Goal: Task Accomplishment & Management: Manage account settings

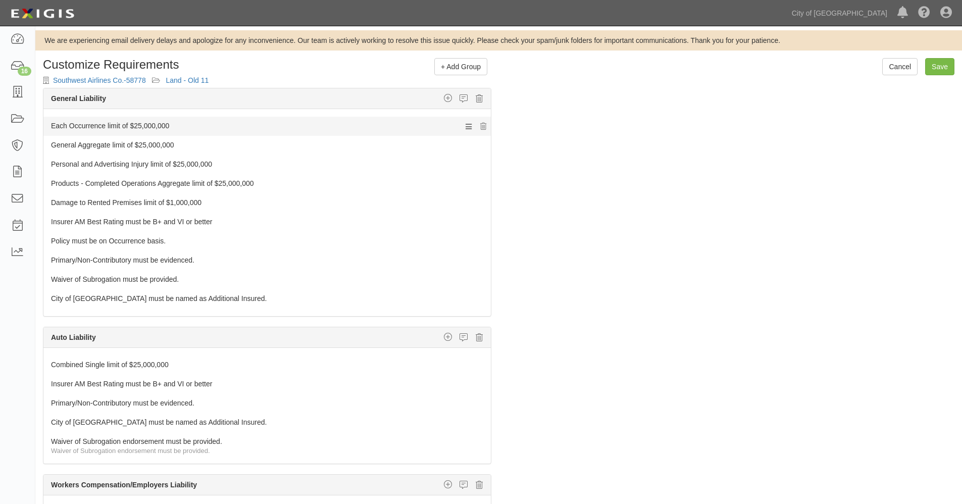
click at [165, 125] on link "Each Occurrence limit of $25,000,000" at bounding box center [248, 124] width 394 height 14
click at [165, 124] on link "Each Occurrence limit of $25,000,000" at bounding box center [248, 124] width 394 height 14
click at [465, 126] on icon at bounding box center [468, 126] width 6 height 9
click at [151, 122] on link "Each Occurrence limit of $25,000,000" at bounding box center [248, 124] width 394 height 14
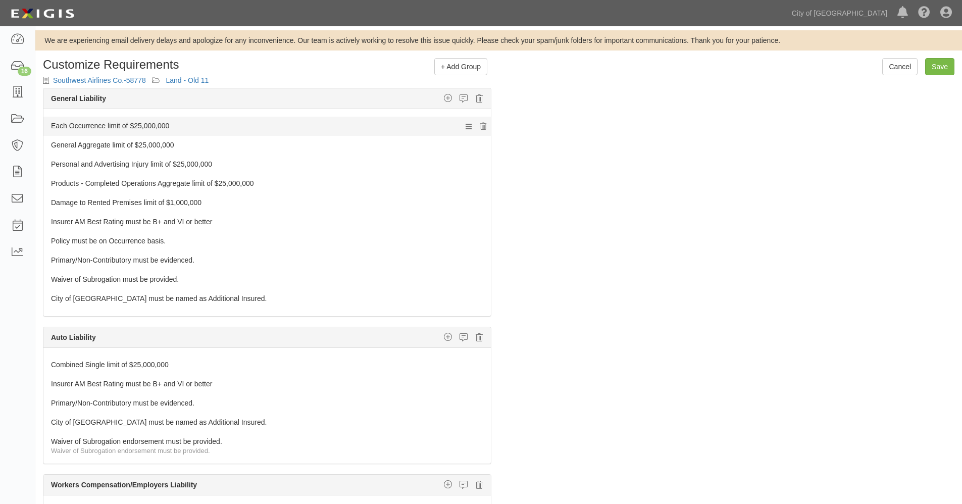
click at [151, 122] on link "Each Occurrence limit of $25,000,000" at bounding box center [248, 124] width 394 height 14
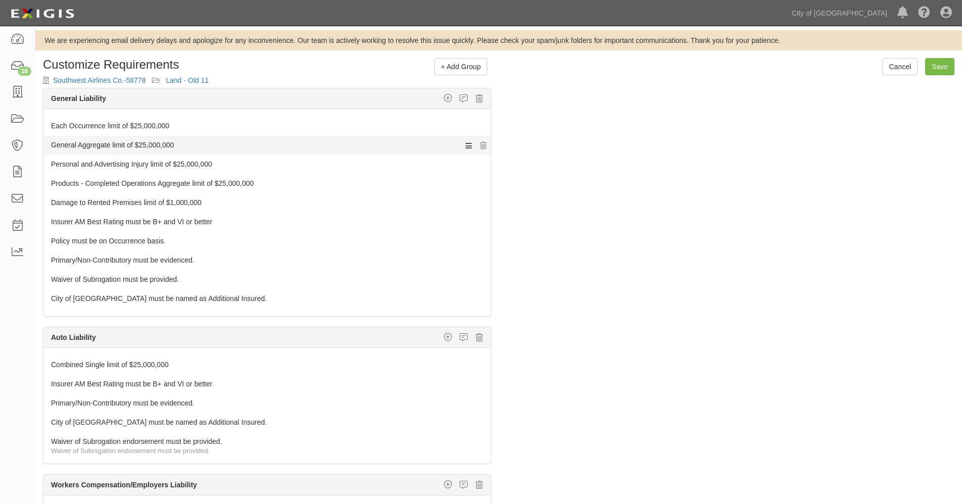
click at [465, 146] on icon at bounding box center [468, 145] width 6 height 9
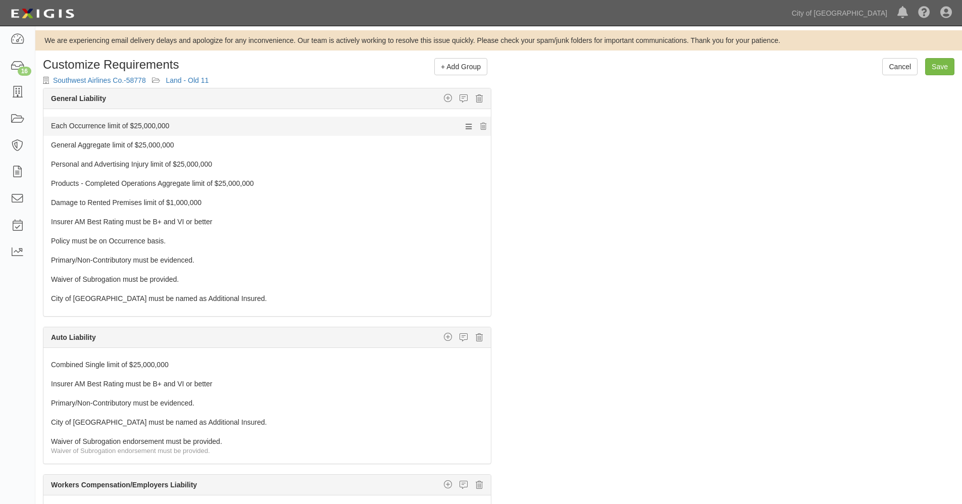
click at [154, 124] on link "Each Occurrence limit of $25,000,000" at bounding box center [248, 124] width 394 height 14
click at [161, 124] on link "Each Occurrence limit of $25,000,000" at bounding box center [248, 124] width 394 height 14
click at [161, 123] on link "Each Occurrence limit of $25,000,000" at bounding box center [248, 124] width 394 height 14
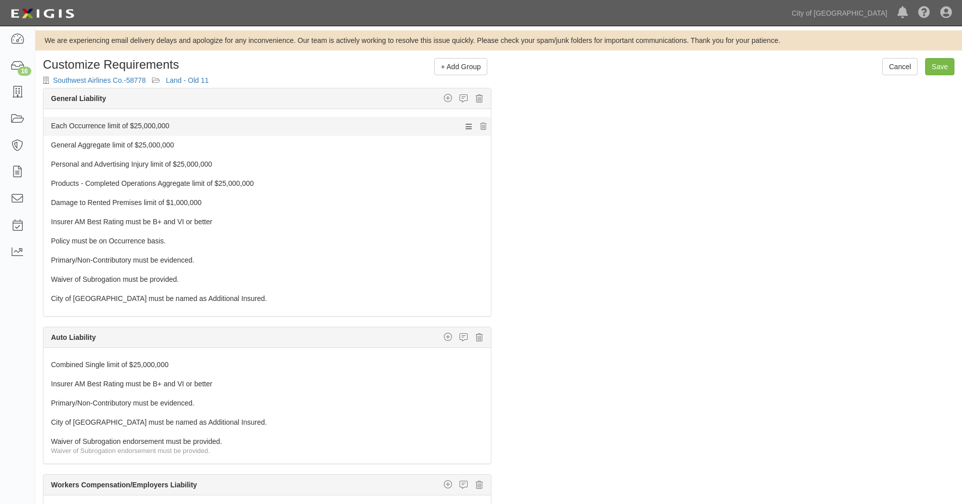
click at [161, 123] on link "Each Occurrence limit of $25,000,000" at bounding box center [248, 124] width 394 height 14
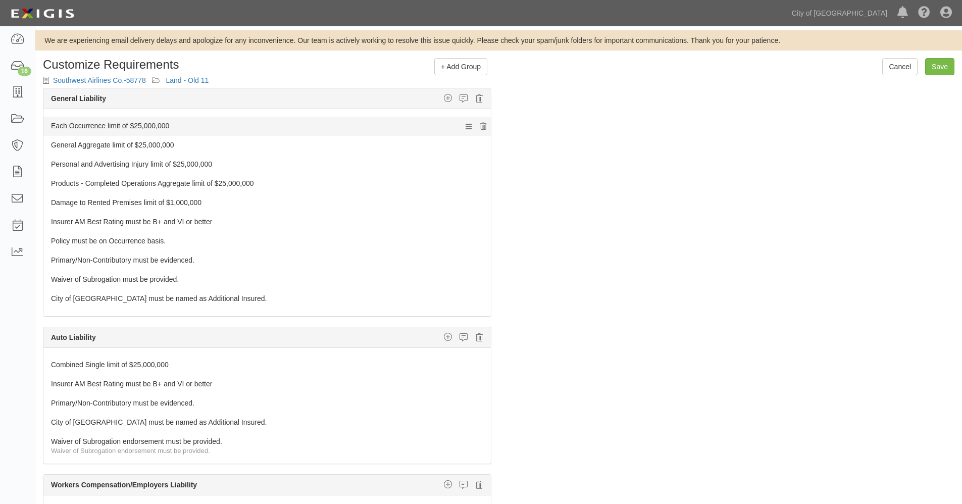
click at [161, 123] on link "Each Occurrence limit of $25,000,000" at bounding box center [248, 124] width 394 height 14
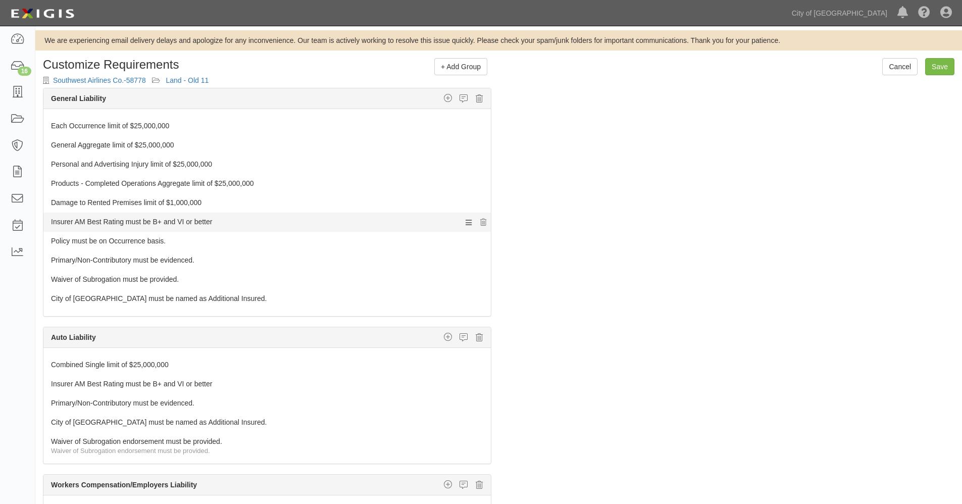
click at [138, 225] on link "Insurer AM Best Rating must be B+ and VI or better" at bounding box center [248, 219] width 394 height 14
click at [138, 242] on link "Policy must be on Occurrence basis." at bounding box center [248, 239] width 394 height 14
click at [935, 66] on input "Save" at bounding box center [939, 66] width 29 height 17
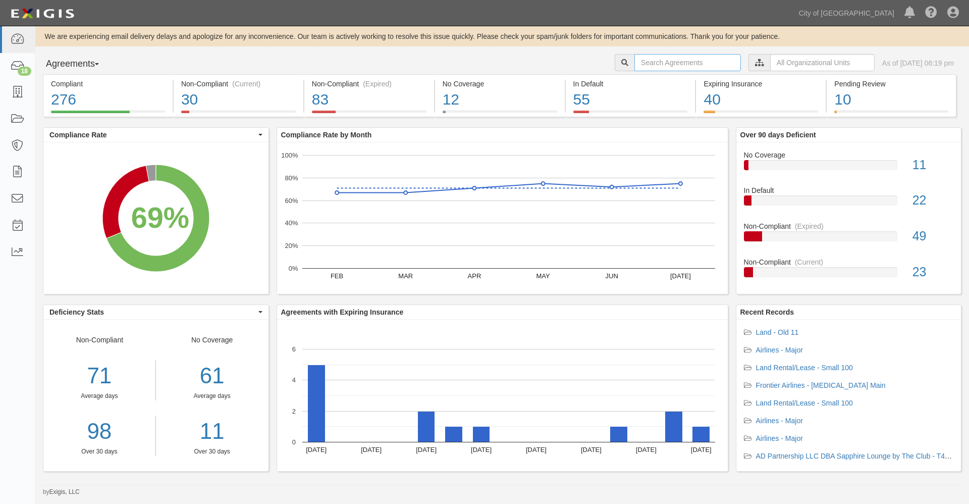
click at [662, 63] on input "text" at bounding box center [687, 62] width 107 height 17
type input "58778"
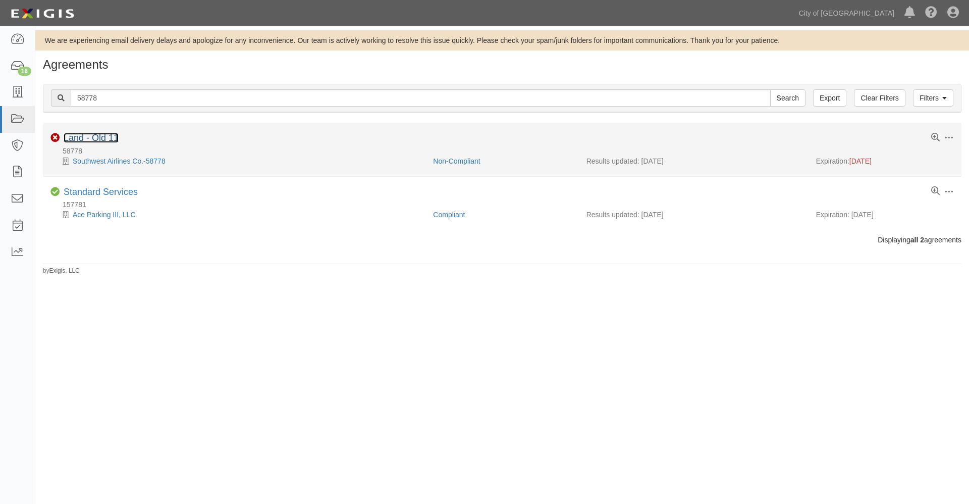
click at [98, 136] on link "Land - Old 11" at bounding box center [91, 138] width 55 height 10
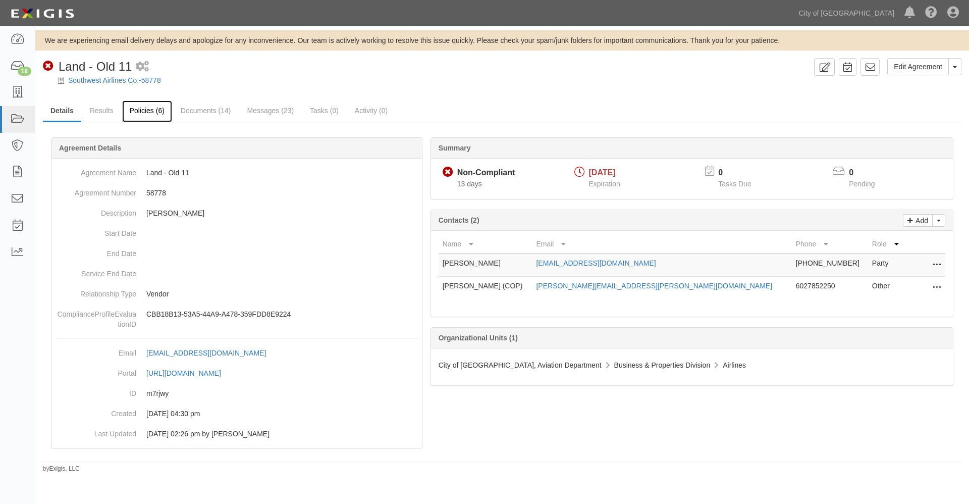
click at [152, 113] on link "Policies (6)" at bounding box center [147, 111] width 50 height 22
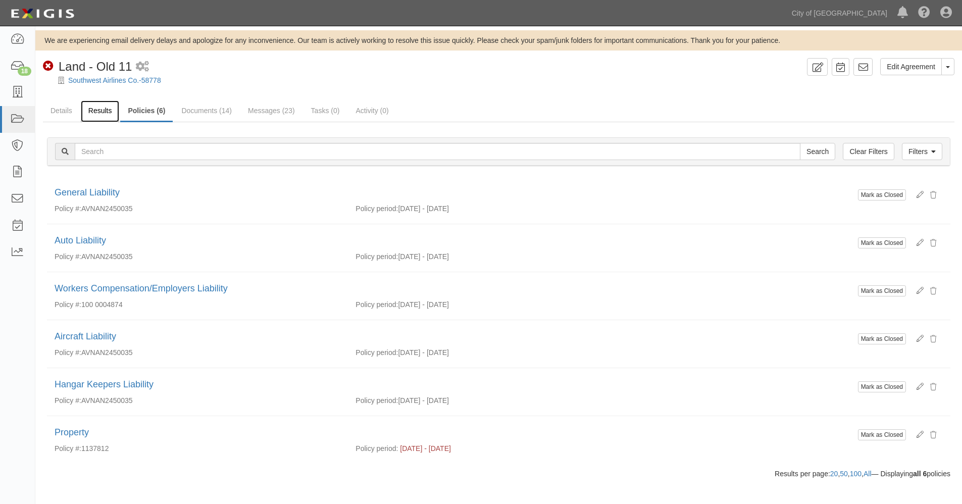
click at [104, 112] on link "Results" at bounding box center [100, 111] width 39 height 22
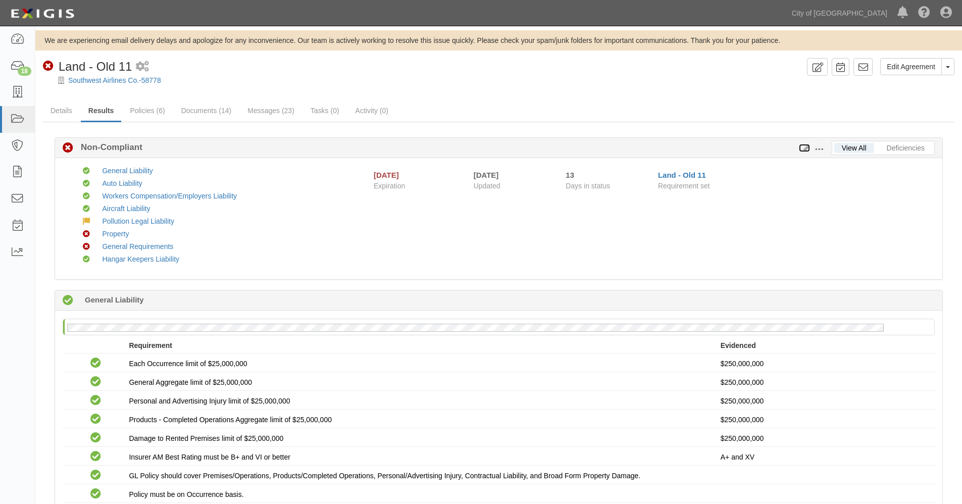
click at [804, 148] on icon at bounding box center [804, 148] width 11 height 7
click at [917, 69] on link "Edit Agreement" at bounding box center [911, 66] width 62 height 17
click at [463, 313] on div "No General Liability policy on file Requirement Evidenced No Coverage Each Occu…" at bounding box center [498, 440] width 887 height 260
click at [157, 111] on link "Policies (6)" at bounding box center [147, 111] width 50 height 22
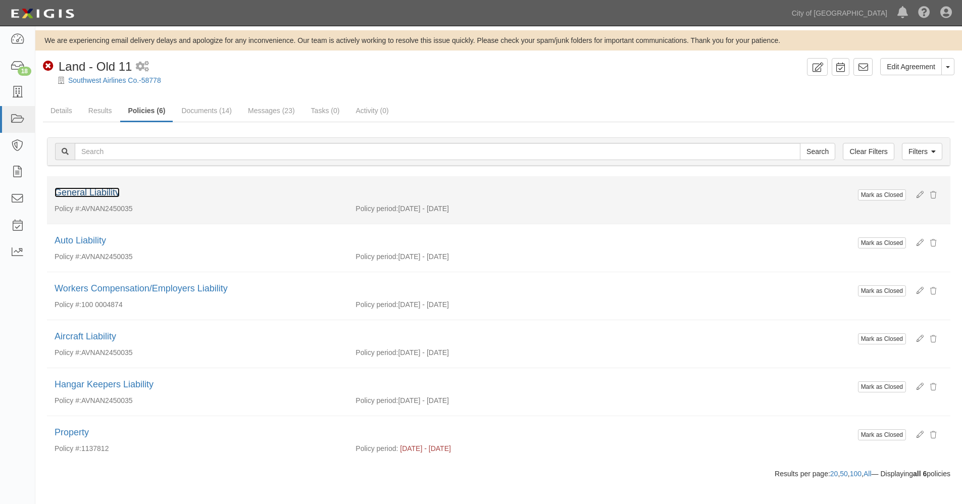
click at [103, 192] on link "General Liability" at bounding box center [87, 192] width 65 height 10
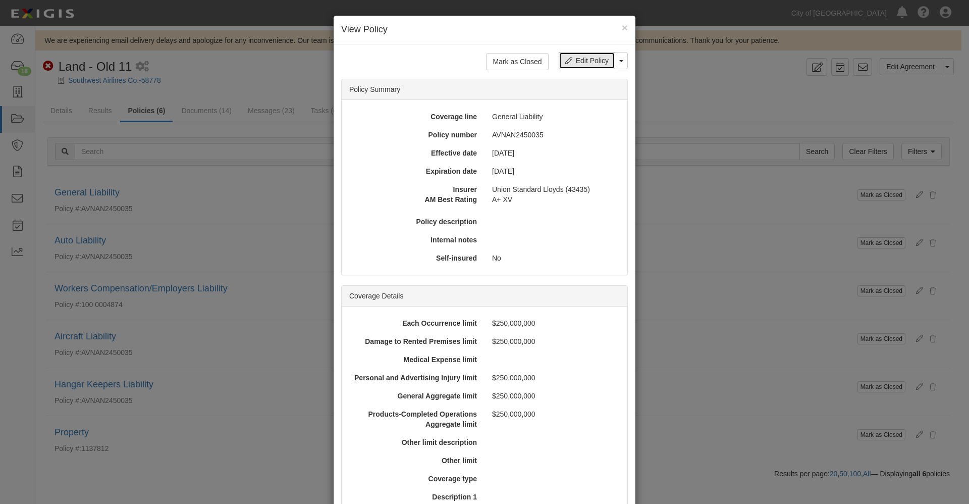
click at [597, 61] on link "Edit Policy" at bounding box center [587, 60] width 57 height 17
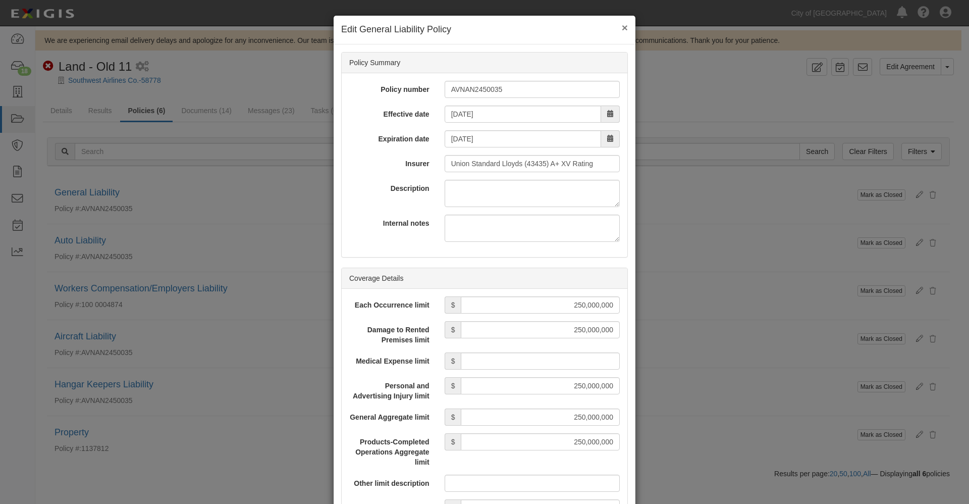
click at [622, 26] on button "×" at bounding box center [625, 27] width 6 height 11
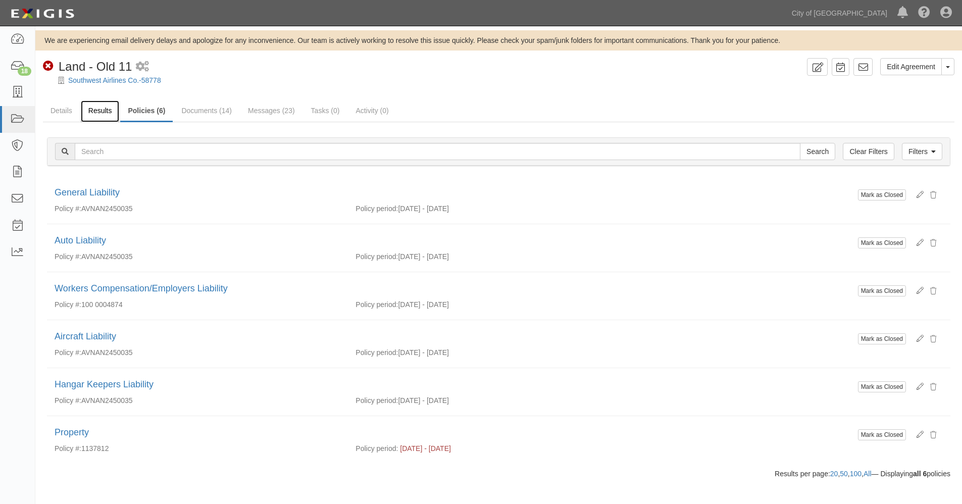
click at [93, 110] on link "Results" at bounding box center [100, 111] width 39 height 22
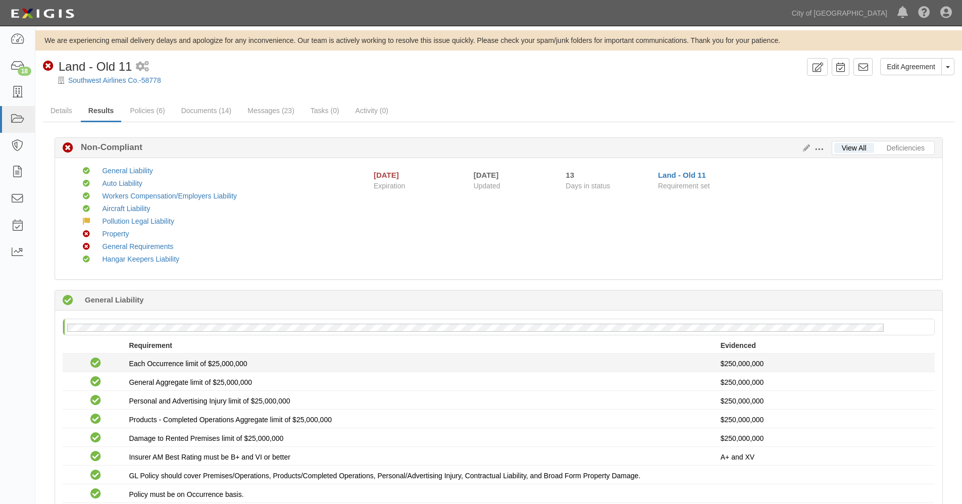
click at [226, 363] on span "Each Occurrence limit of $25,000,000" at bounding box center [188, 363] width 118 height 8
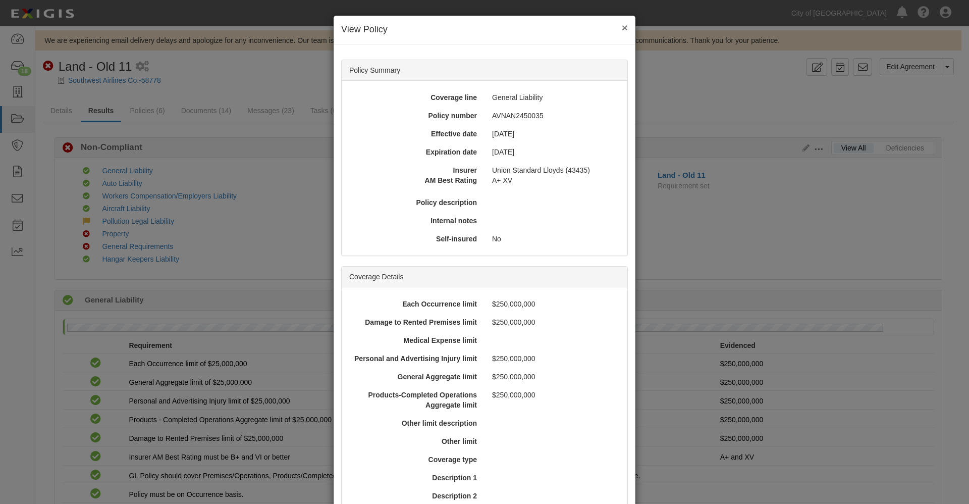
click at [622, 27] on button "×" at bounding box center [625, 27] width 6 height 11
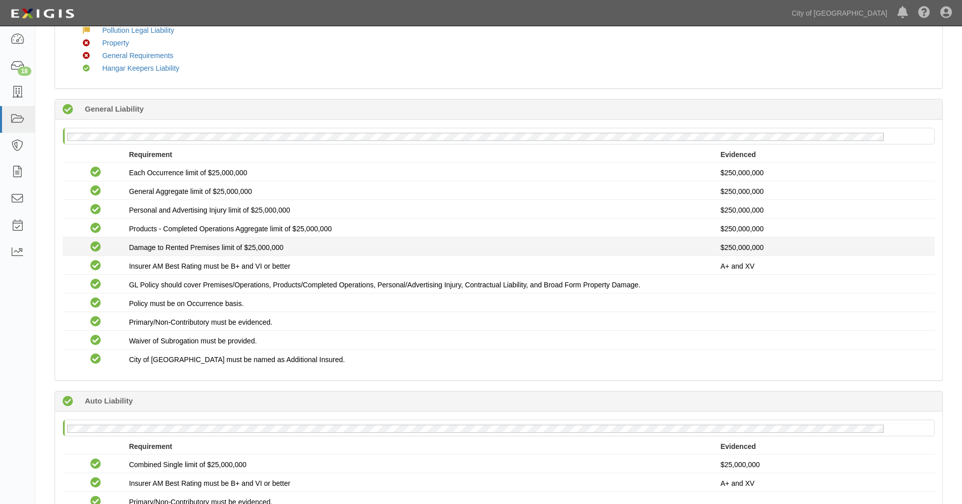
scroll to position [337, 0]
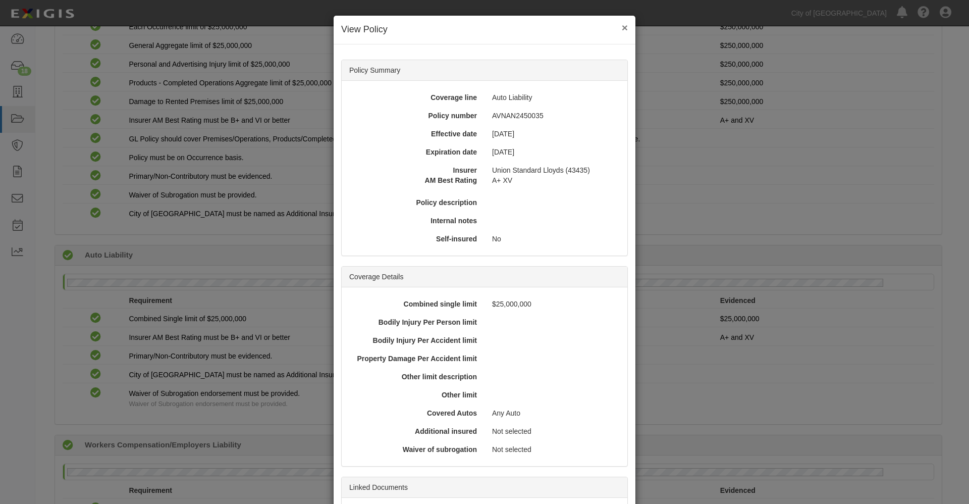
click at [622, 25] on button "×" at bounding box center [625, 27] width 6 height 11
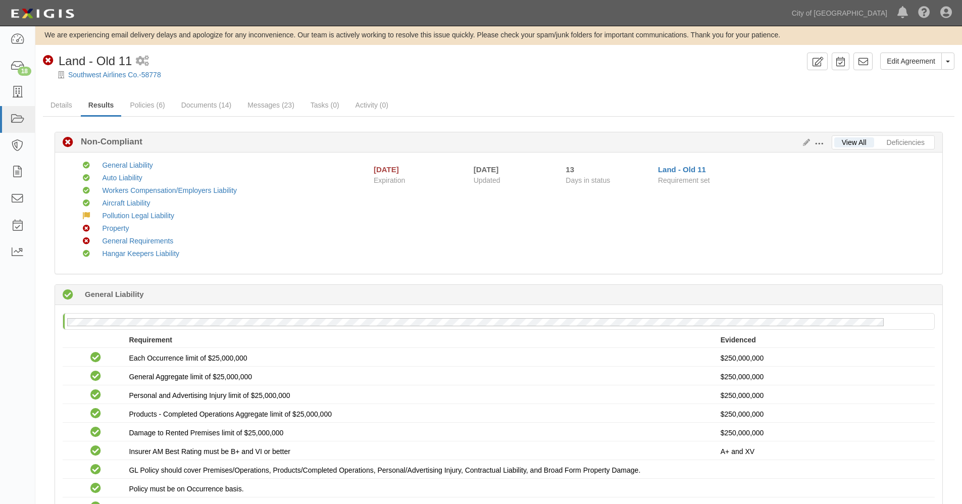
scroll to position [0, 0]
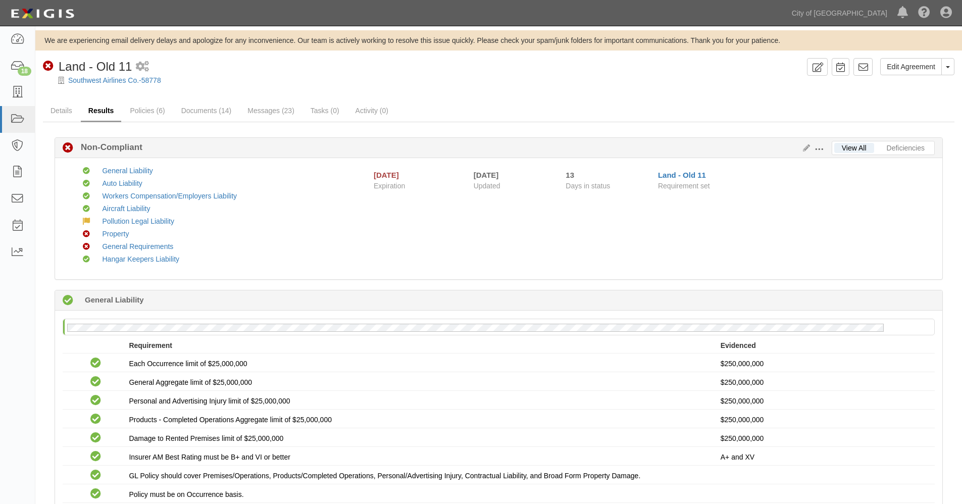
click at [103, 110] on link "Results" at bounding box center [101, 111] width 41 height 22
click at [819, 146] on span at bounding box center [818, 149] width 9 height 9
click at [822, 149] on span at bounding box center [818, 149] width 9 height 9
click at [853, 149] on link "Edit Requirements" at bounding box center [865, 147] width 80 height 18
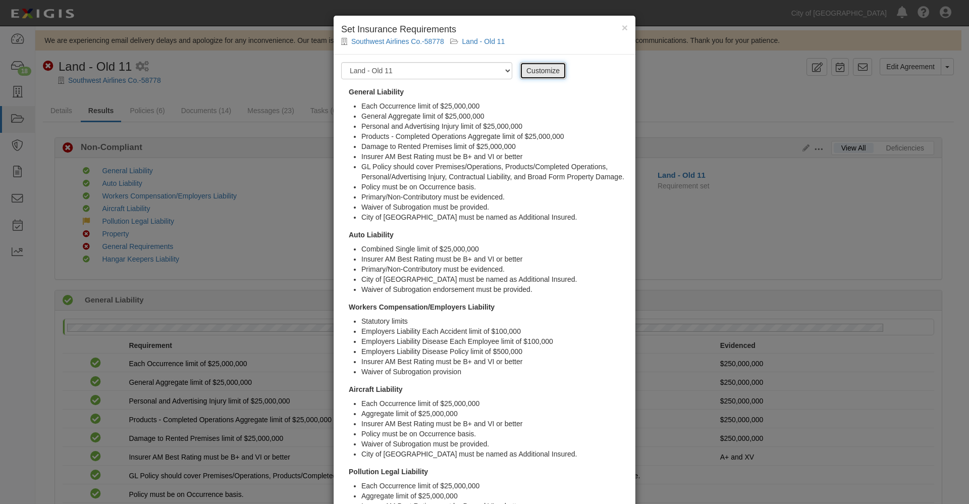
click at [522, 70] on link "Customize" at bounding box center [543, 70] width 46 height 17
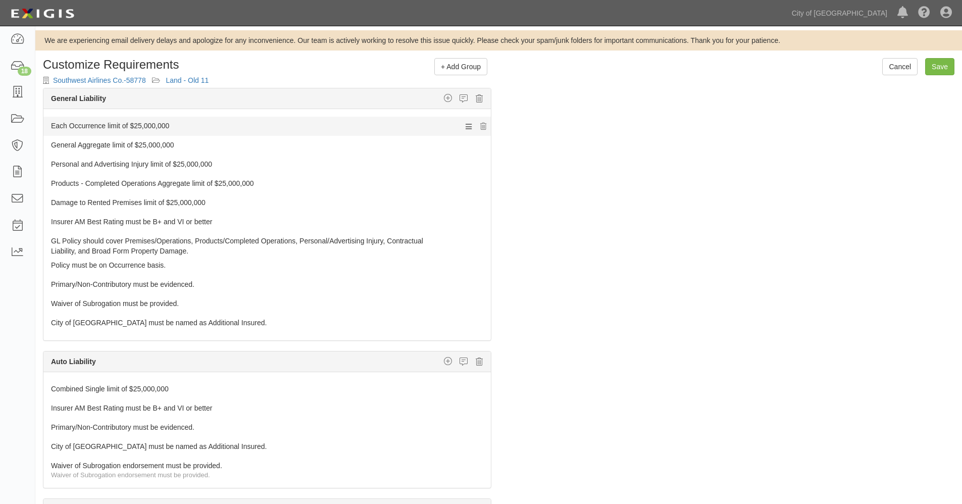
click at [135, 123] on link "Each Occurrence limit of $25,000,000" at bounding box center [248, 124] width 394 height 14
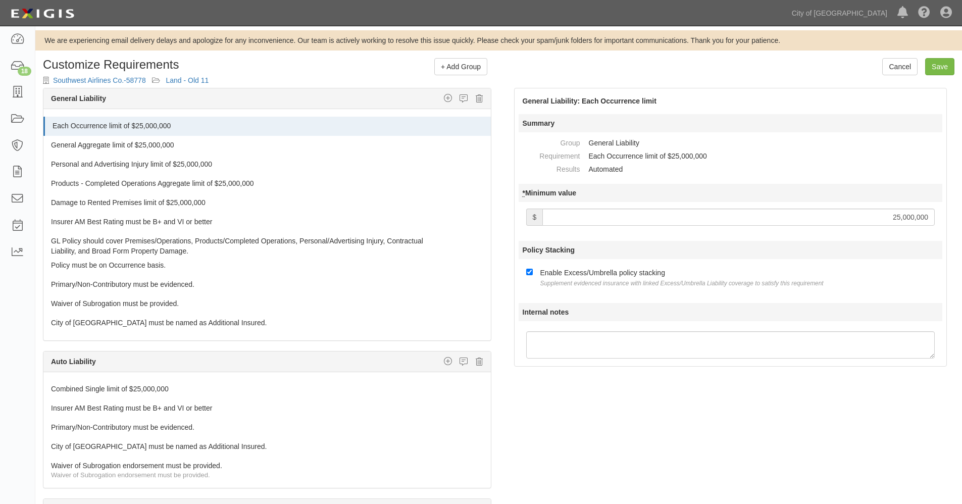
click at [897, 216] on input "25,000,000" at bounding box center [738, 216] width 392 height 17
click at [927, 216] on input "250,000,000" at bounding box center [738, 216] width 392 height 17
type input "250000000"
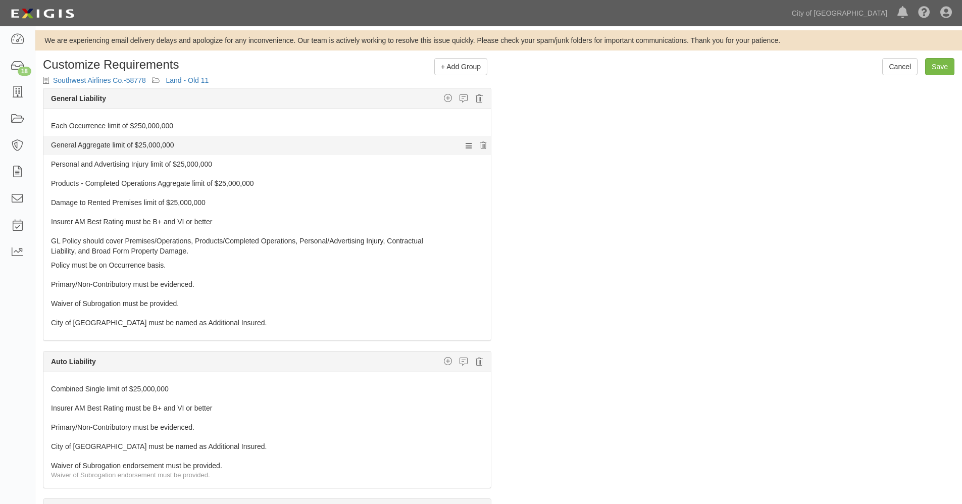
click at [154, 145] on link "General Aggregate limit of $25,000,000" at bounding box center [248, 143] width 394 height 14
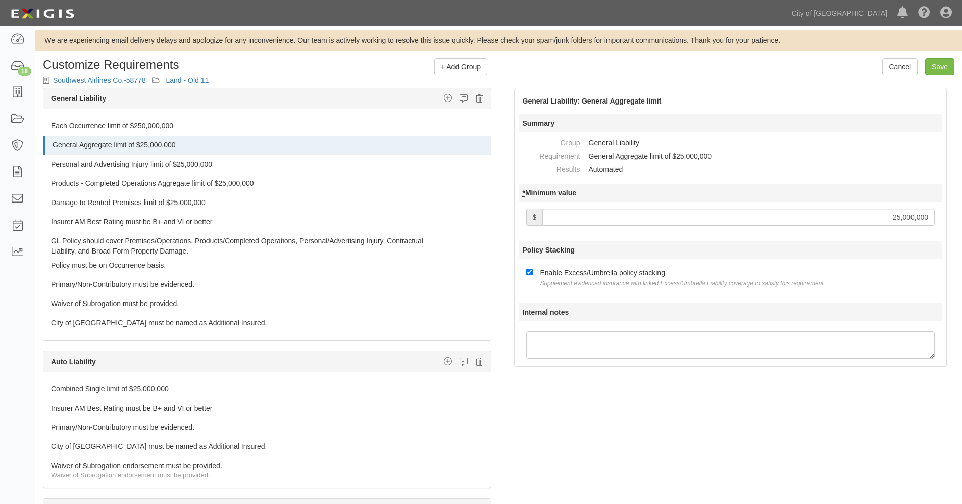
click at [898, 214] on input "25,000,000" at bounding box center [738, 216] width 392 height 17
type input "250000000"
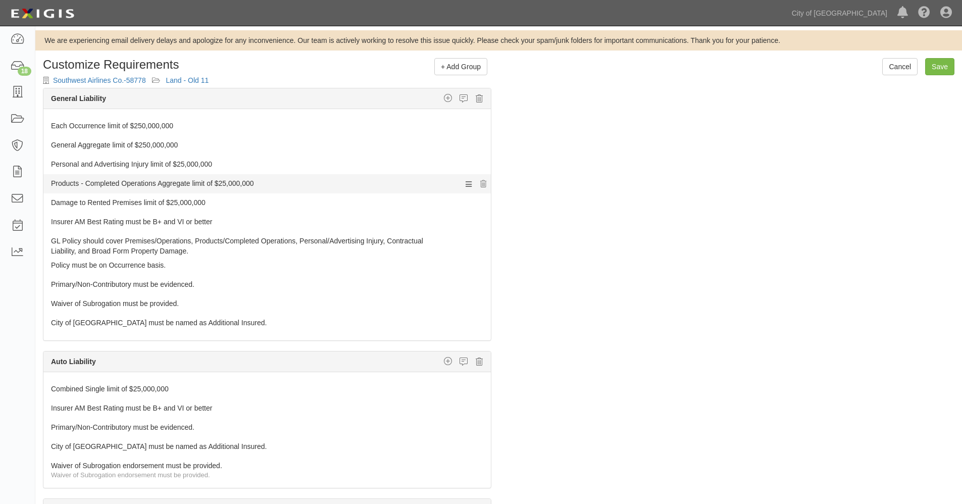
click at [247, 182] on link "Products - Completed Operations Aggregate limit of $25,000,000" at bounding box center [248, 181] width 394 height 14
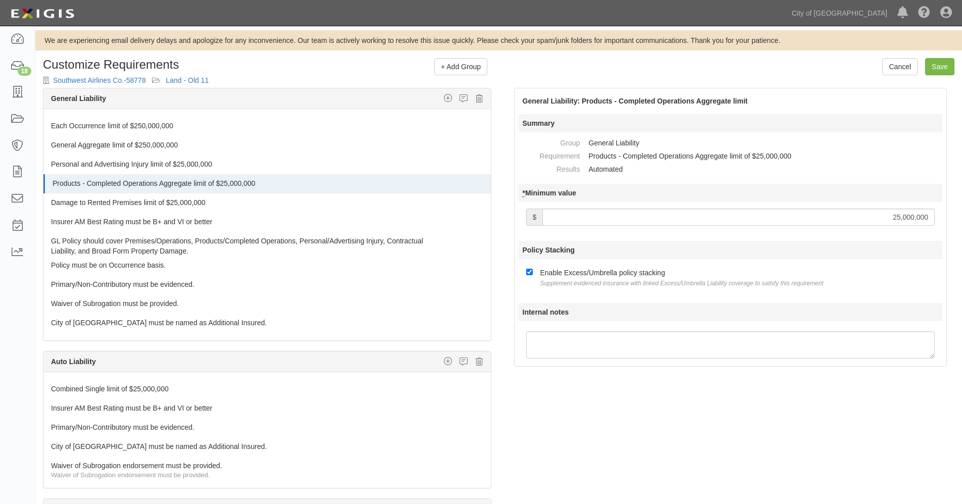
click at [899, 217] on input "25,000,000" at bounding box center [738, 216] width 392 height 17
type input "250,000,000"
click at [140, 207] on link "Damage to Rented Premises limit of $25,000,000" at bounding box center [248, 200] width 394 height 14
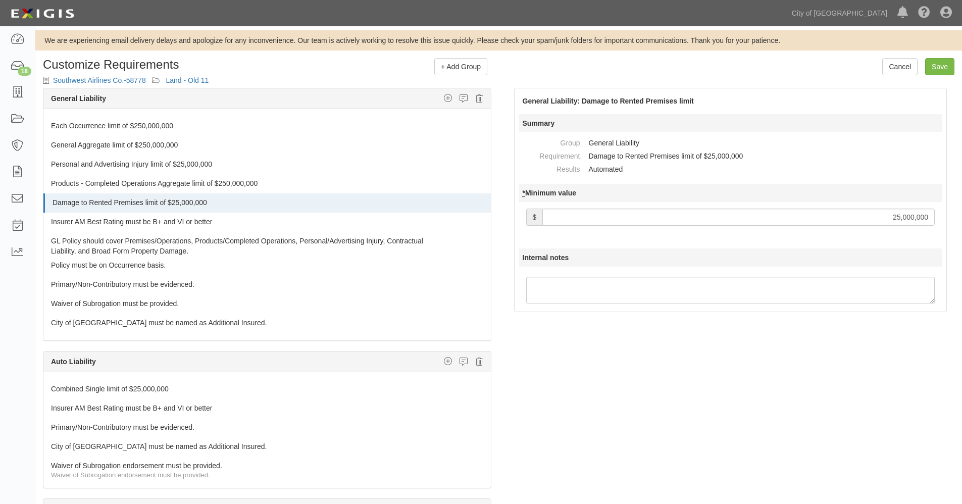
drag, startPoint x: 891, startPoint y: 218, endPoint x: 900, endPoint y: 216, distance: 8.7
click at [900, 216] on input "25,000,000" at bounding box center [738, 216] width 392 height 17
type input "1,000,000"
click at [132, 220] on link "Insurer AM Best Rating must be B+ and VI or better" at bounding box center [248, 219] width 394 height 14
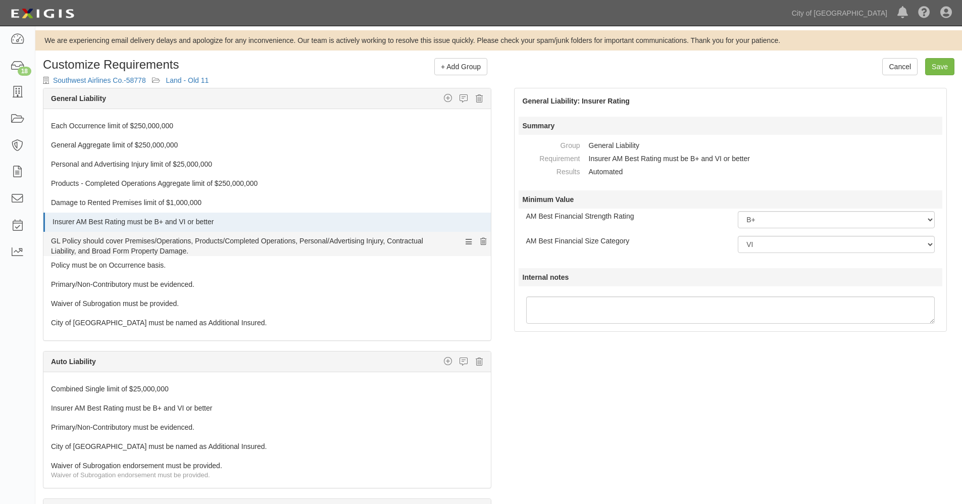
click at [480, 242] on icon at bounding box center [483, 241] width 6 height 7
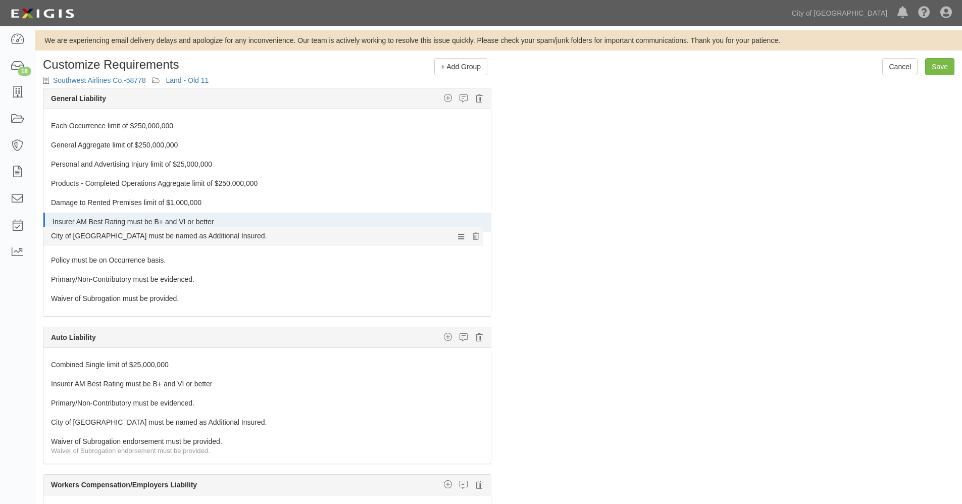
drag, startPoint x: 460, startPoint y: 300, endPoint x: 445, endPoint y: 237, distance: 64.4
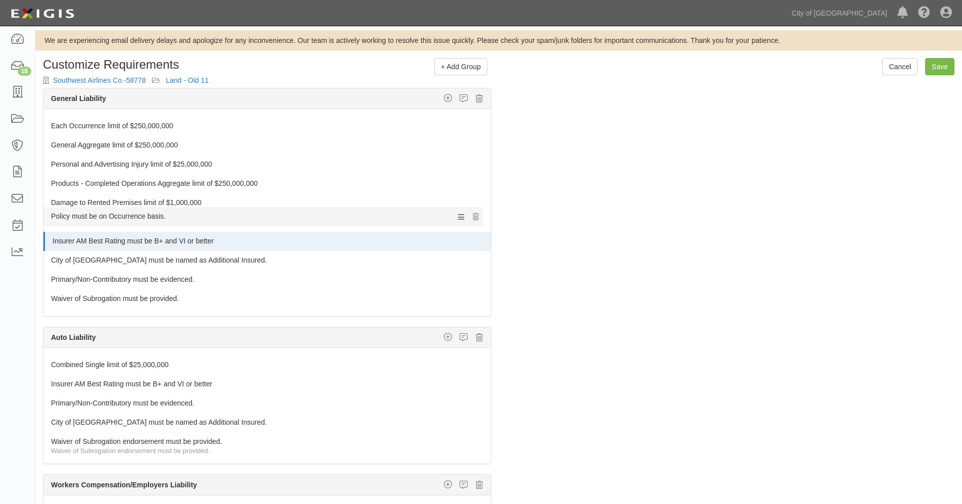
drag, startPoint x: 459, startPoint y: 261, endPoint x: 456, endPoint y: 218, distance: 43.6
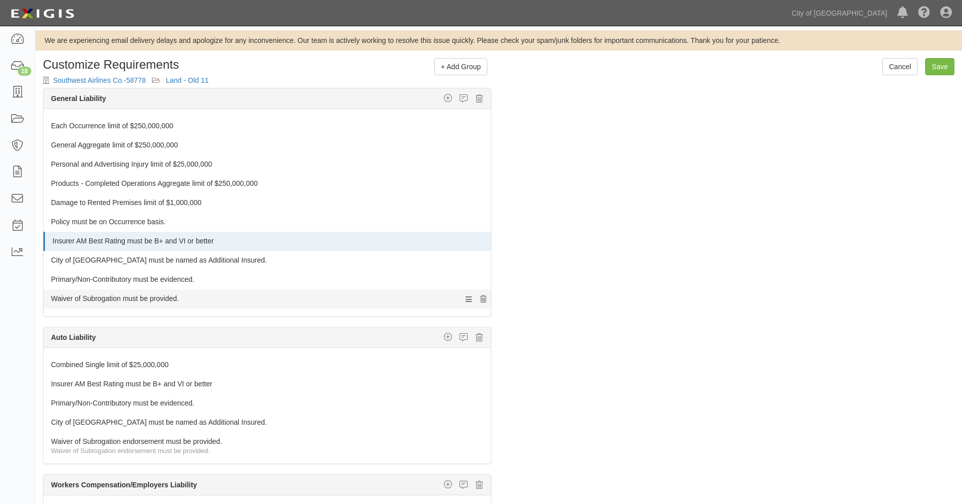
click at [480, 302] on icon at bounding box center [483, 299] width 6 height 7
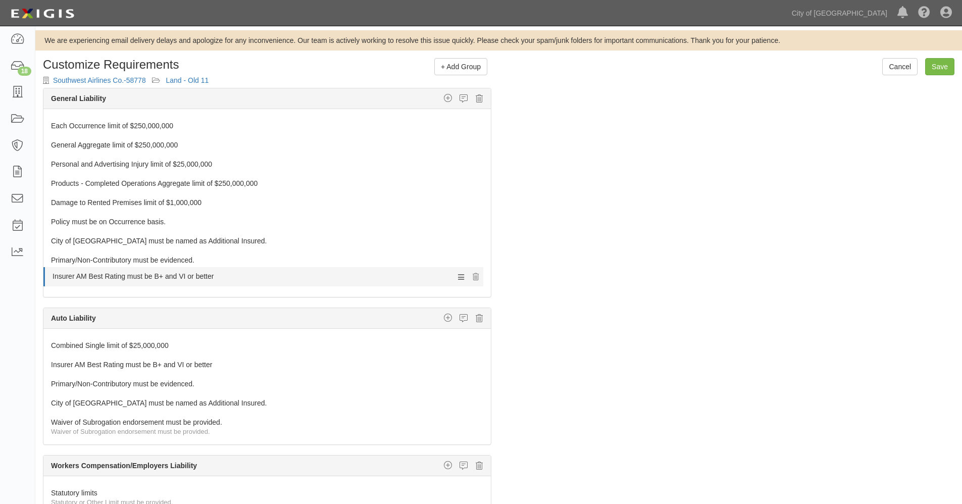
drag, startPoint x: 123, startPoint y: 239, endPoint x: 138, endPoint y: 275, distance: 38.4
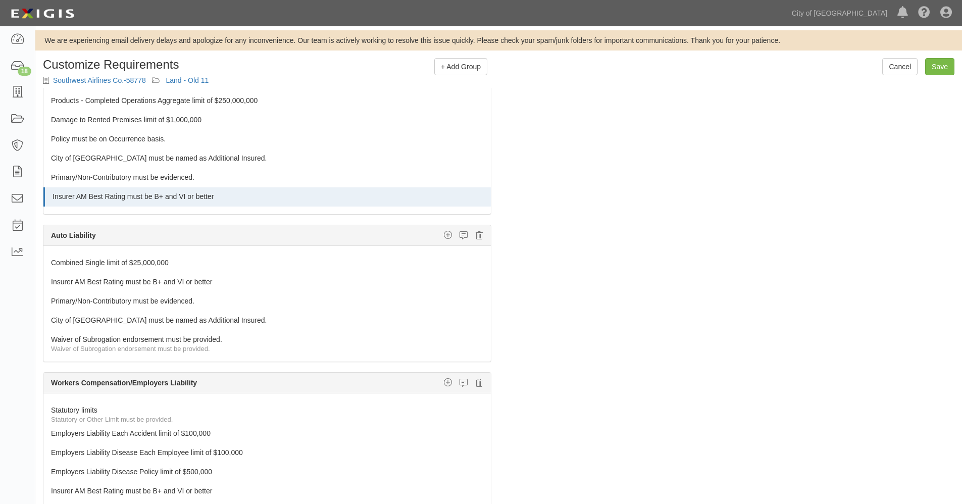
scroll to position [65, 0]
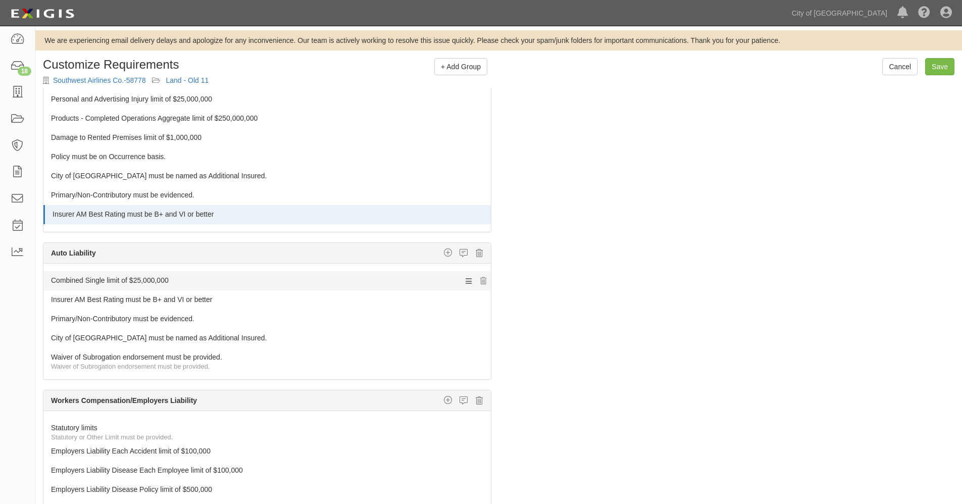
click at [109, 283] on link "Combined Single limit of $25,000,000" at bounding box center [248, 278] width 394 height 14
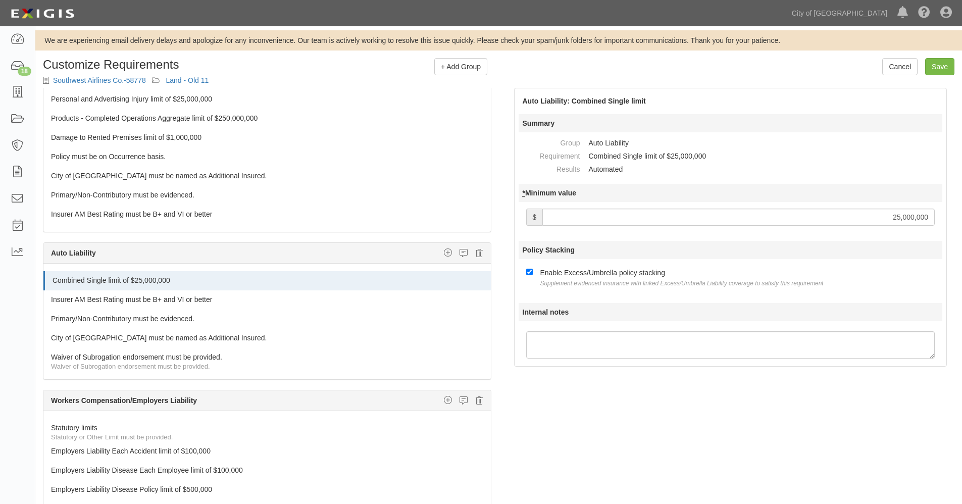
click at [891, 217] on input "25,000,000" at bounding box center [738, 216] width 392 height 17
type input "5,000,000"
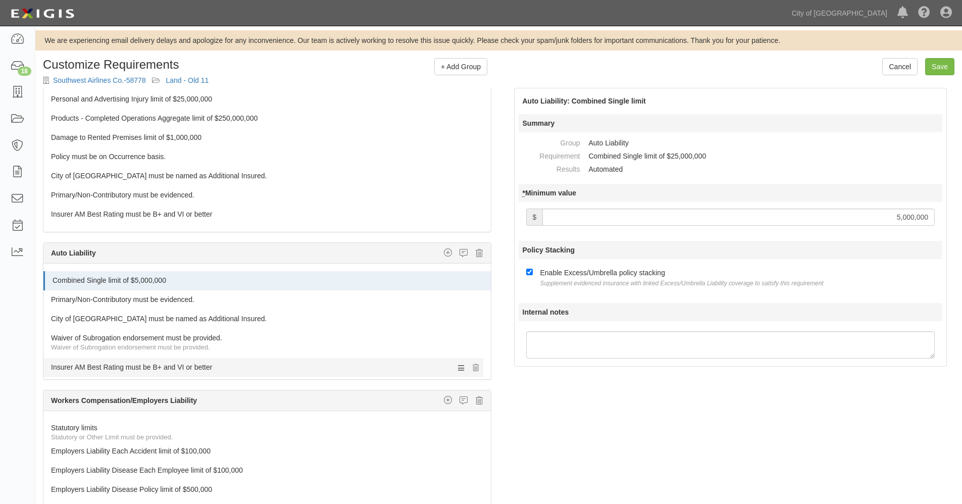
drag, startPoint x: 149, startPoint y: 296, endPoint x: 155, endPoint y: 358, distance: 62.9
click at [480, 338] on icon at bounding box center [483, 338] width 6 height 7
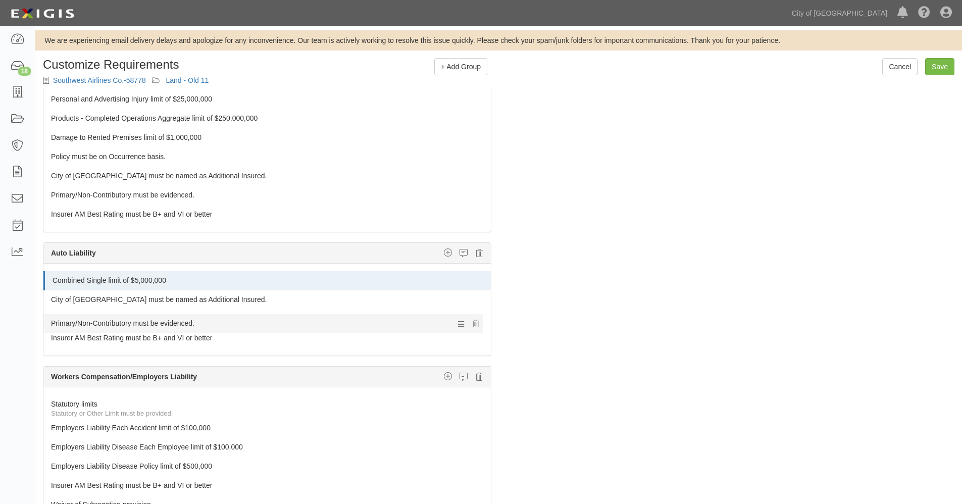
drag, startPoint x: 159, startPoint y: 301, endPoint x: 156, endPoint y: 322, distance: 20.9
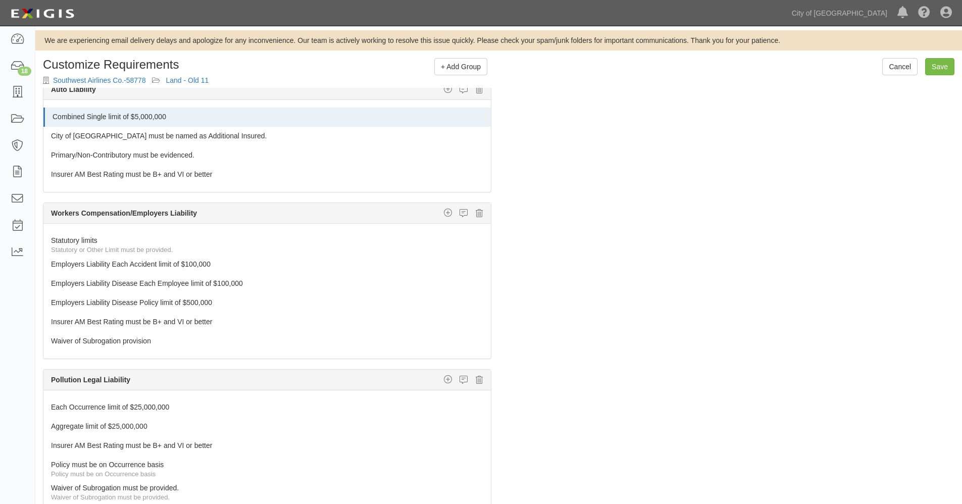
scroll to position [234, 0]
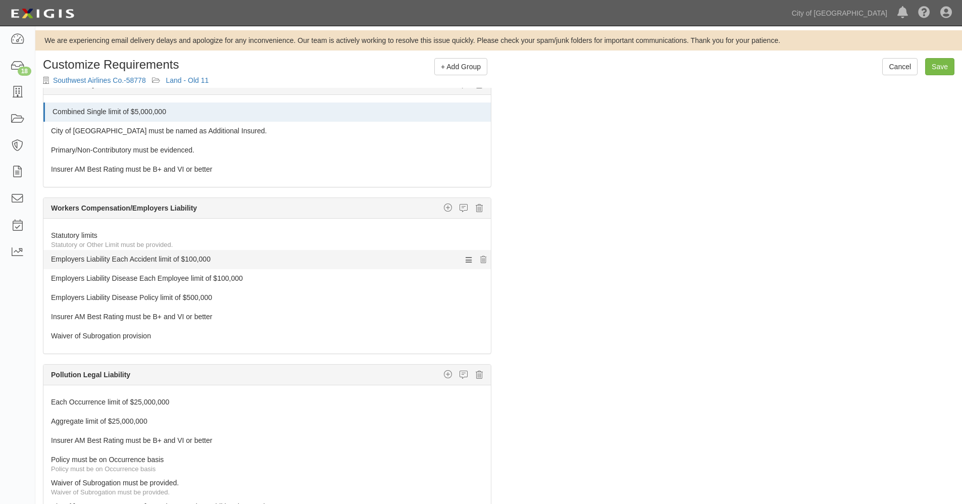
click at [218, 256] on link "Employers Liability Each Accident limit of $100,000" at bounding box center [248, 257] width 394 height 14
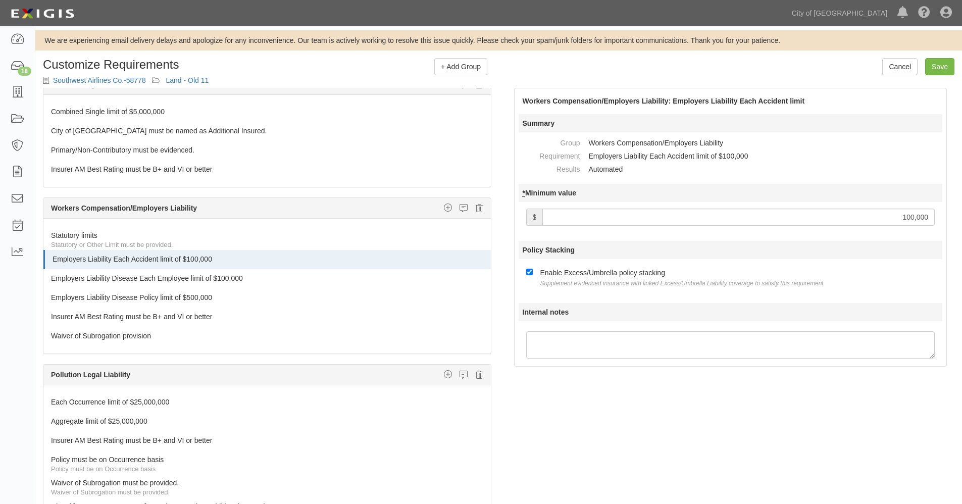
type input "1,000,000"
click at [226, 281] on link "Employers Liability Disease Each Employee limit of $100,000" at bounding box center [248, 276] width 394 height 14
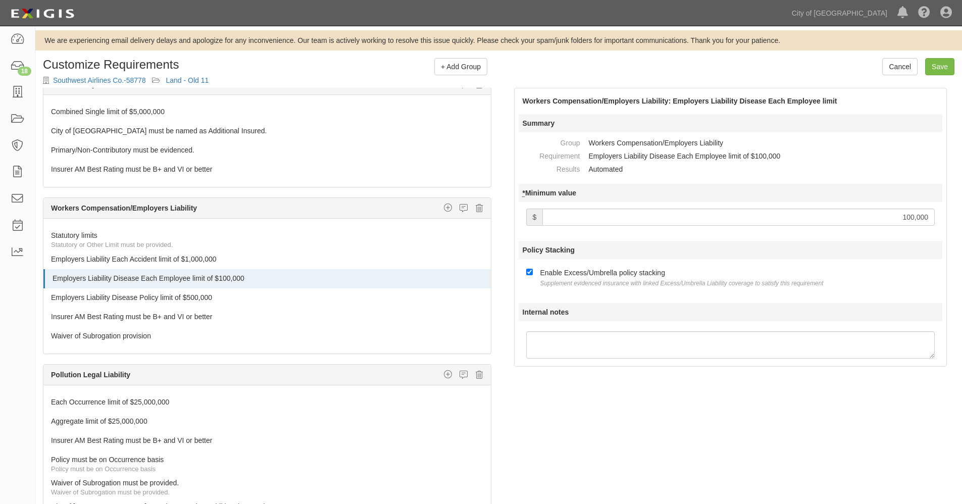
type input "1,000,000"
click at [205, 296] on link "Employers Liability Disease Policy limit of $500,000" at bounding box center [248, 295] width 394 height 14
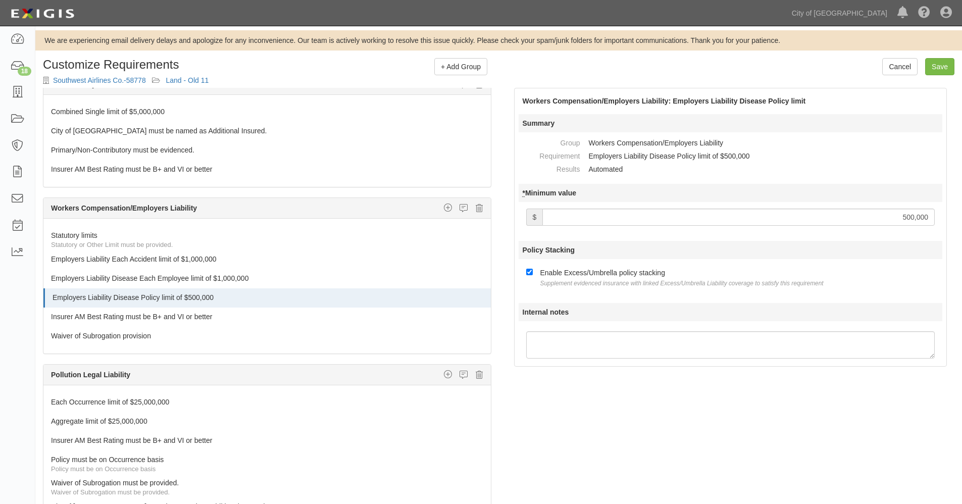
drag, startPoint x: 902, startPoint y: 218, endPoint x: 907, endPoint y: 219, distance: 5.1
click at [909, 219] on input "500,000" at bounding box center [738, 216] width 392 height 17
type input "1000000"
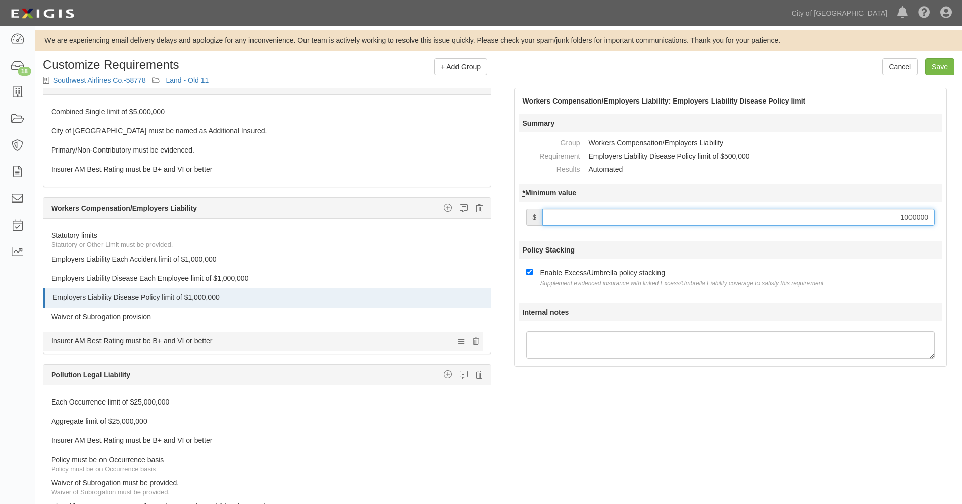
drag, startPoint x: 196, startPoint y: 316, endPoint x: 189, endPoint y: 334, distance: 18.6
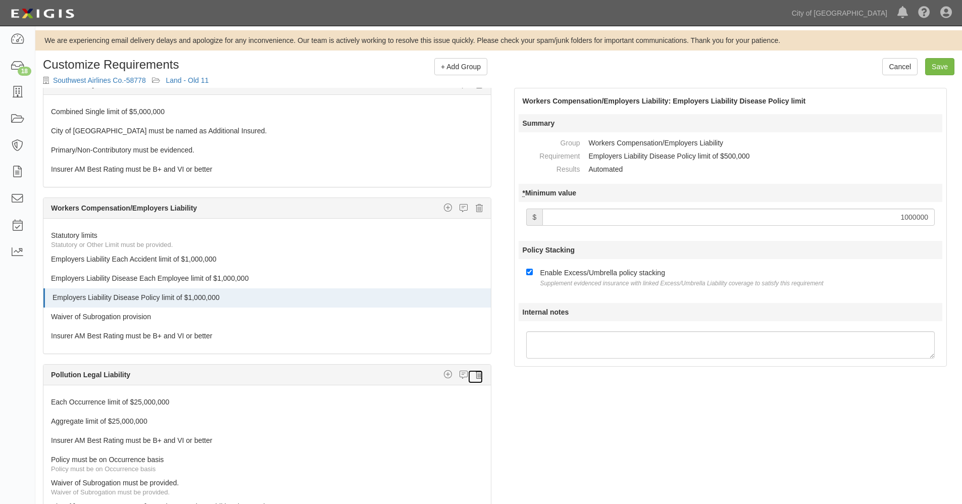
click at [475, 375] on icon at bounding box center [478, 374] width 7 height 9
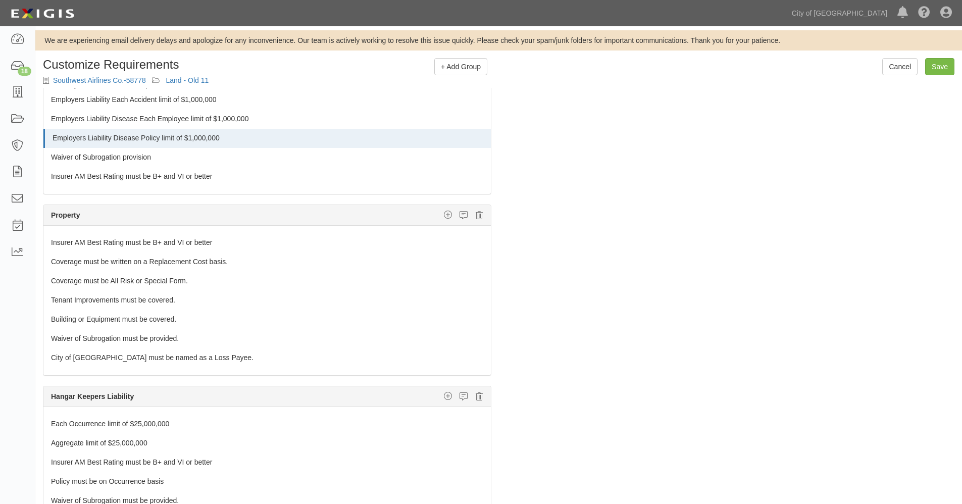
scroll to position [402, 0]
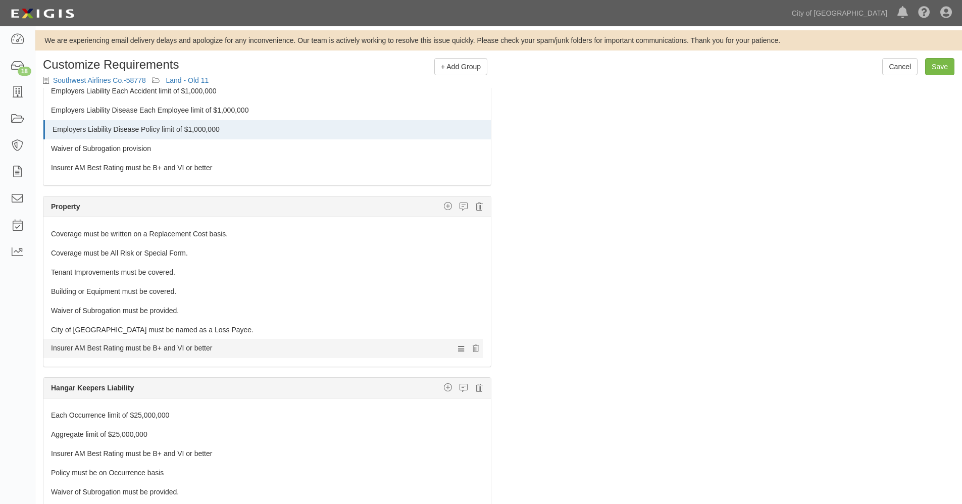
drag, startPoint x: 145, startPoint y: 234, endPoint x: 145, endPoint y: 348, distance: 114.1
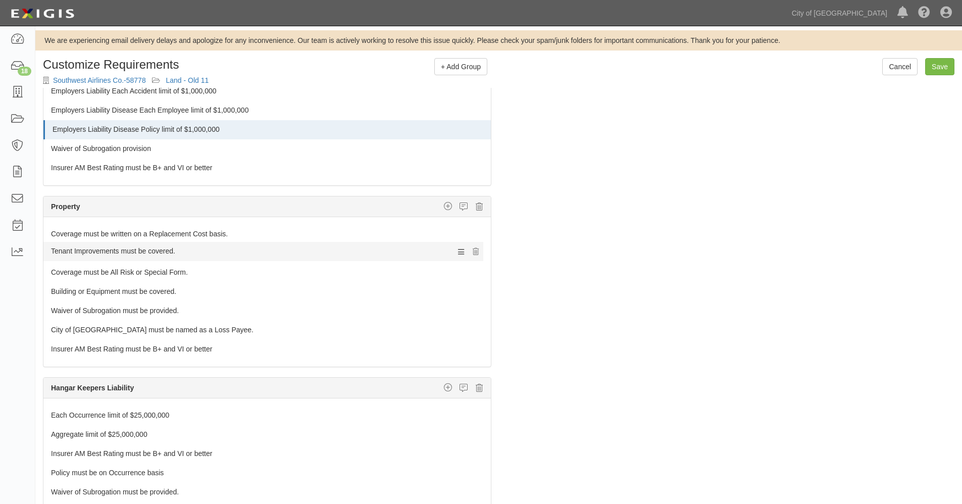
drag, startPoint x: 134, startPoint y: 271, endPoint x: 133, endPoint y: 249, distance: 21.3
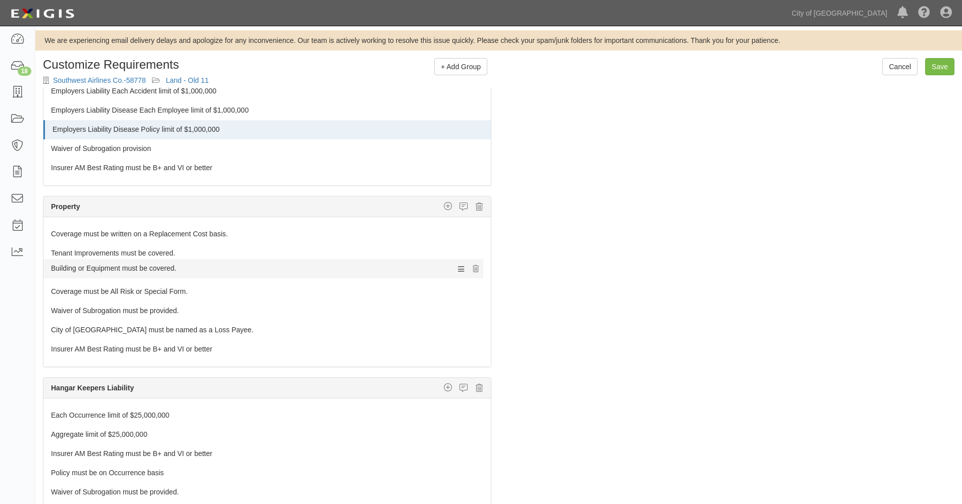
drag, startPoint x: 132, startPoint y: 291, endPoint x: 131, endPoint y: 268, distance: 23.2
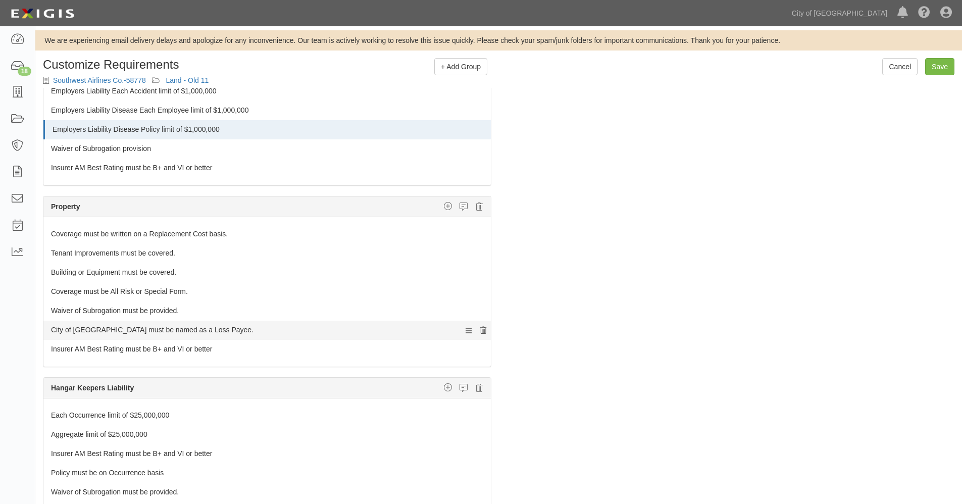
click at [480, 309] on icon at bounding box center [483, 311] width 6 height 7
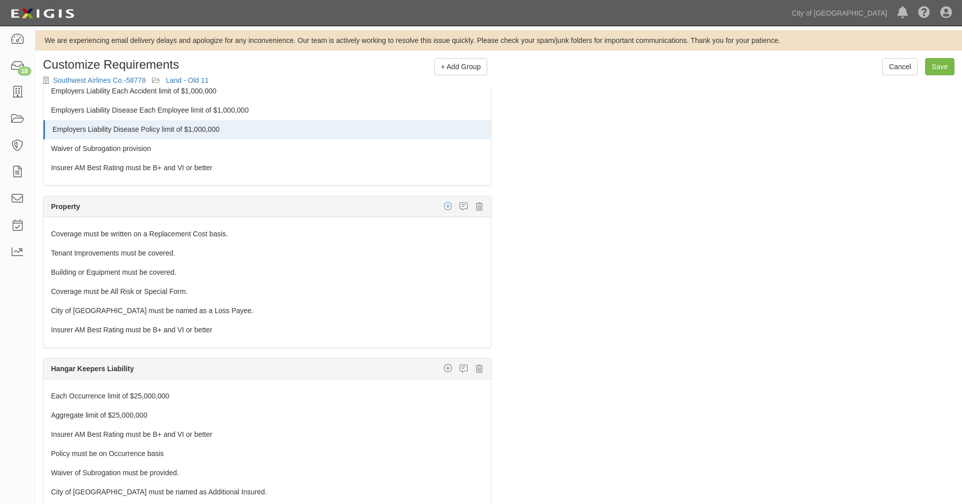
click at [444, 207] on icon "button" at bounding box center [448, 205] width 8 height 9
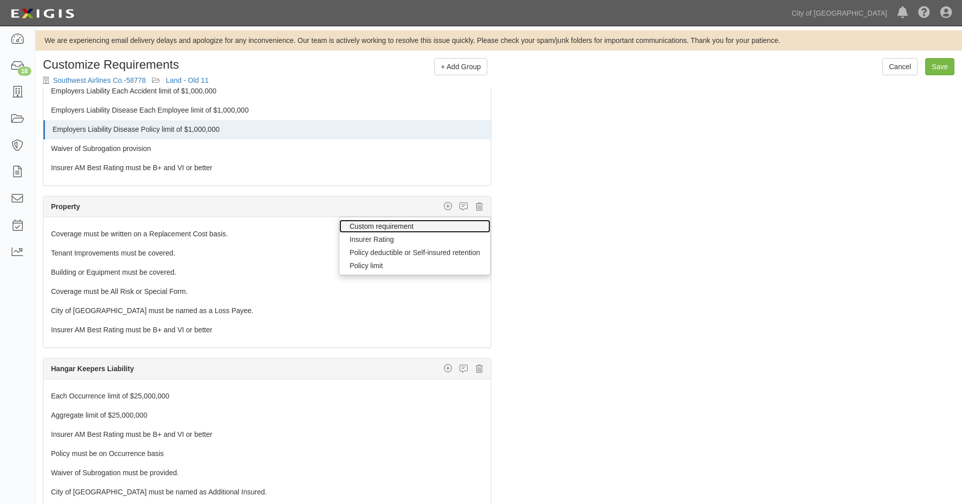
click at [395, 227] on link "Custom requirement" at bounding box center [414, 226] width 150 height 13
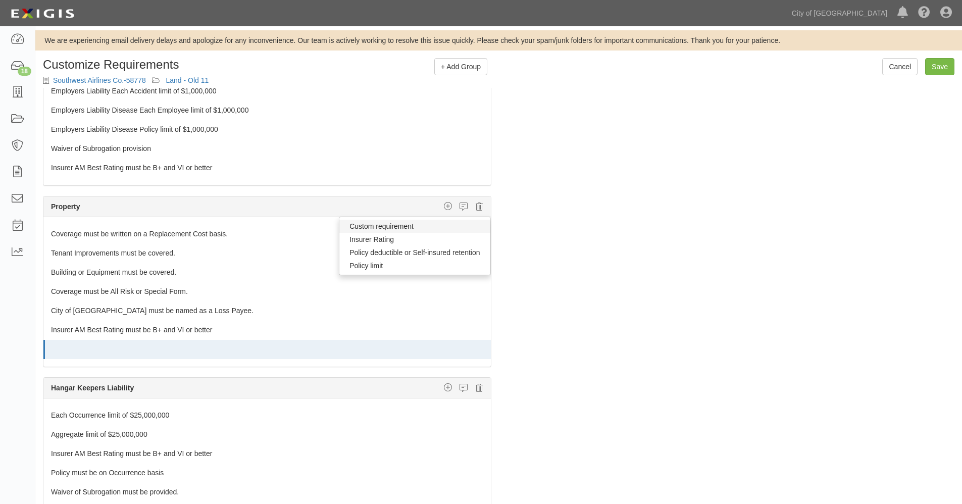
select select
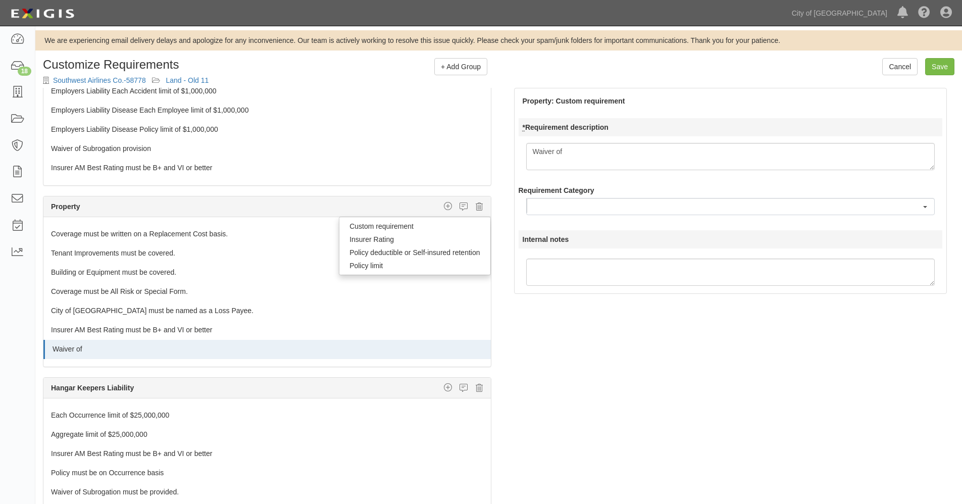
type textarea "Waiver of"
click at [924, 207] on b "button" at bounding box center [925, 207] width 4 height 2
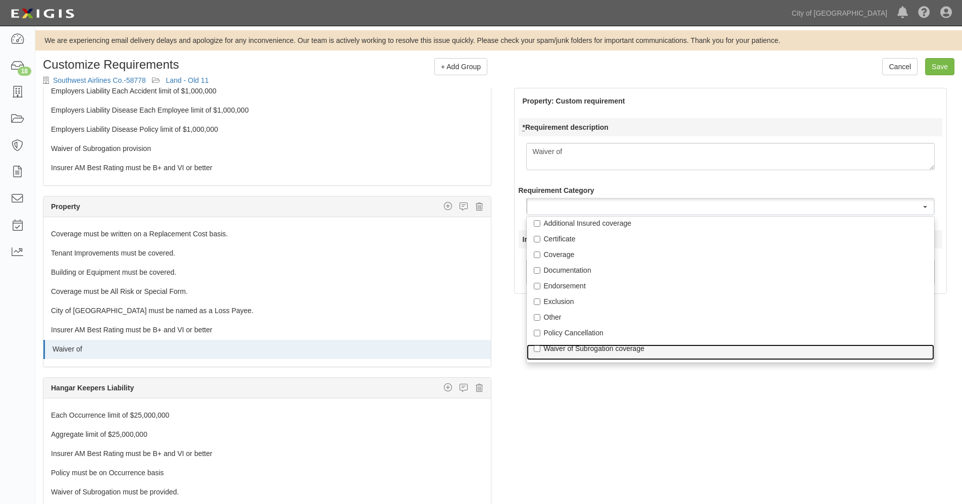
click at [612, 347] on p "Waiver of Subrogation coverage" at bounding box center [731, 348] width 374 height 10
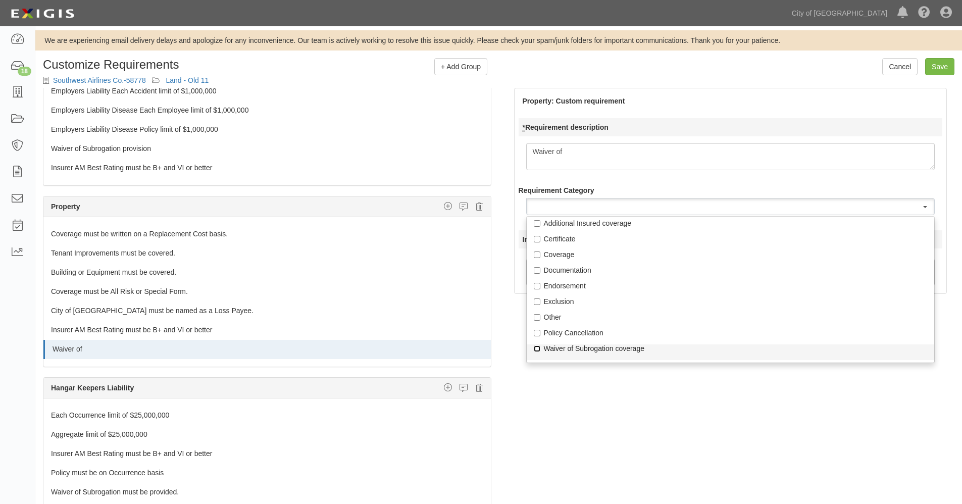
click at [540, 347] on input "Waiver of Subrogation coverage" at bounding box center [537, 348] width 7 height 7
checkbox input "true"
select select "Waiver of Subrogation coverage"
click at [652, 152] on textarea "Waiver of" at bounding box center [730, 156] width 409 height 27
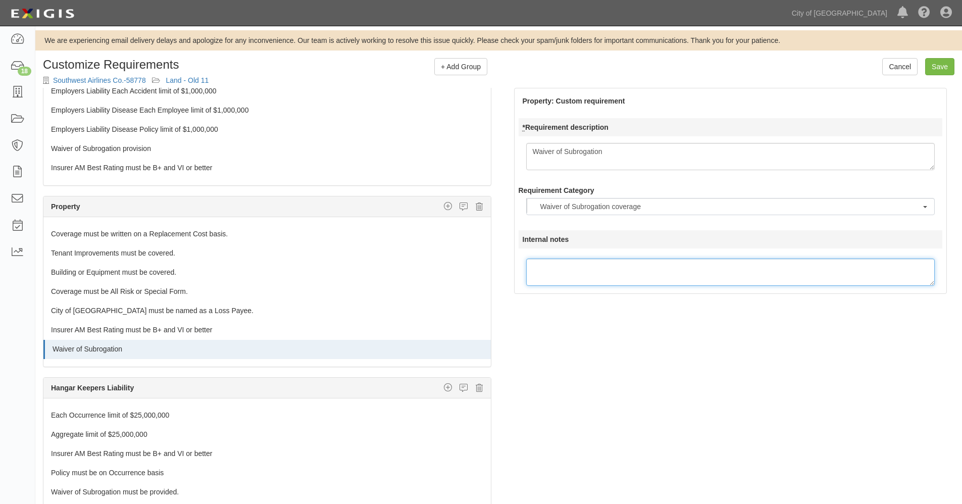
click at [594, 265] on textarea "Internal notes" at bounding box center [730, 271] width 409 height 27
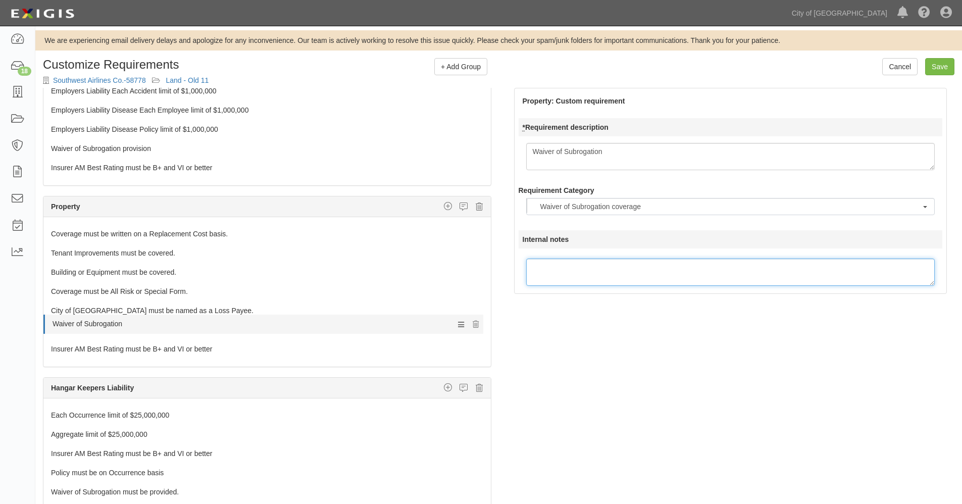
drag, startPoint x: 153, startPoint y: 352, endPoint x: 159, endPoint y: 327, distance: 26.0
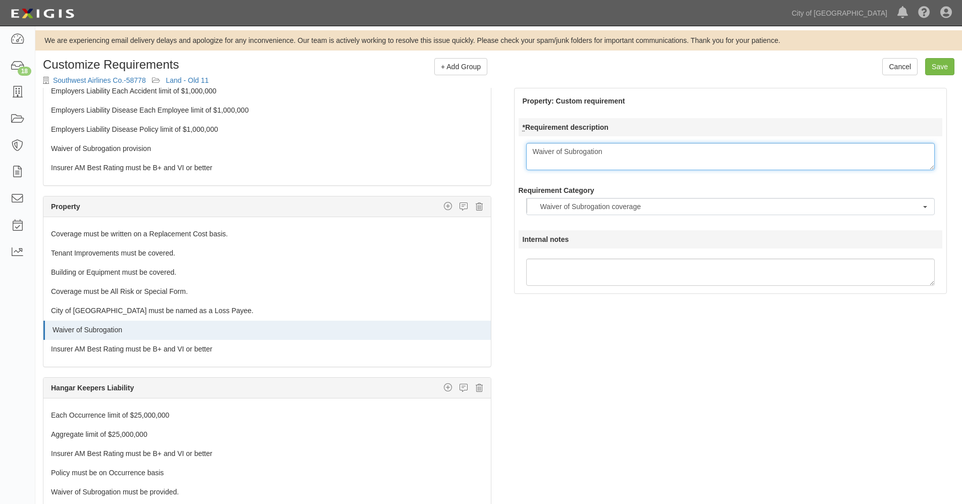
click at [640, 149] on textarea "Waiver of Subrogation" at bounding box center [730, 156] width 409 height 27
type textarea "Waiver of Subrogation provision"
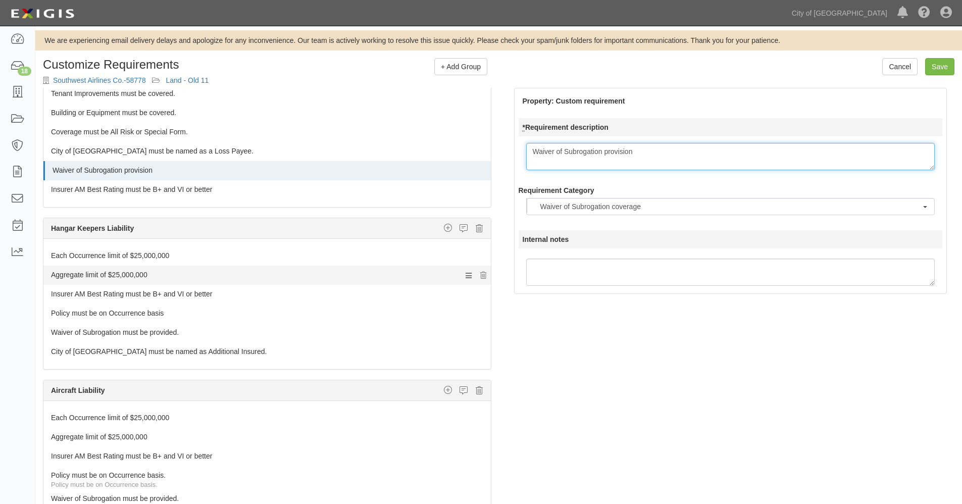
scroll to position [570, 0]
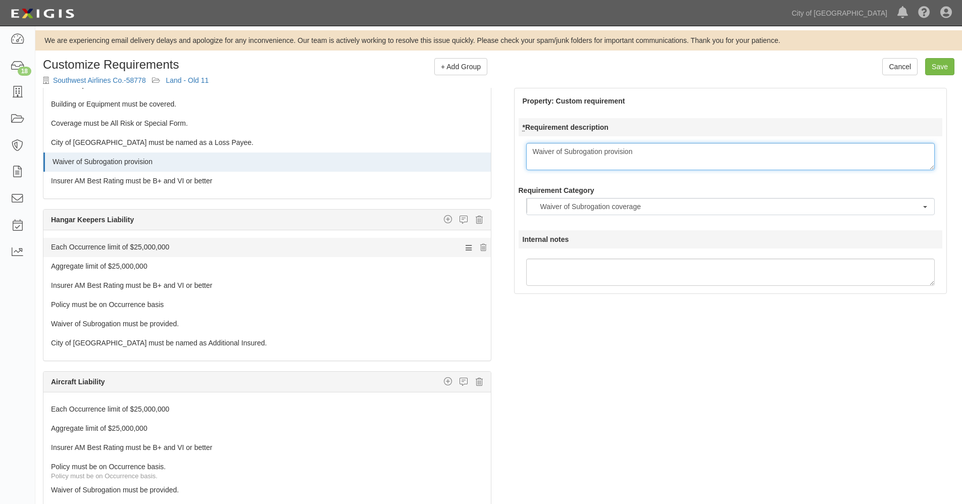
click at [123, 246] on link "Each Occurrence limit of $25,000,000" at bounding box center [248, 245] width 394 height 14
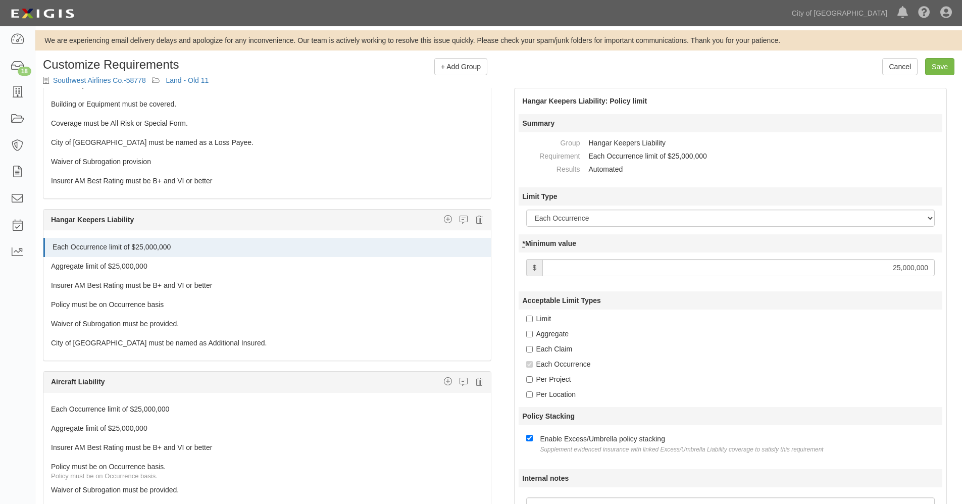
click at [898, 268] on input "25,000,000" at bounding box center [738, 267] width 392 height 17
type input "250,000,000"
click at [480, 268] on icon at bounding box center [483, 266] width 6 height 7
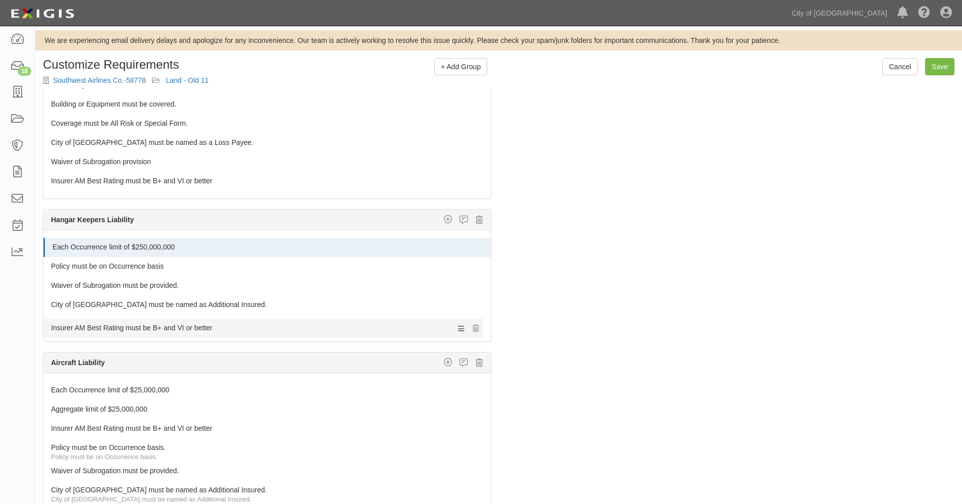
drag, startPoint x: 142, startPoint y: 262, endPoint x: 220, endPoint y: 320, distance: 97.1
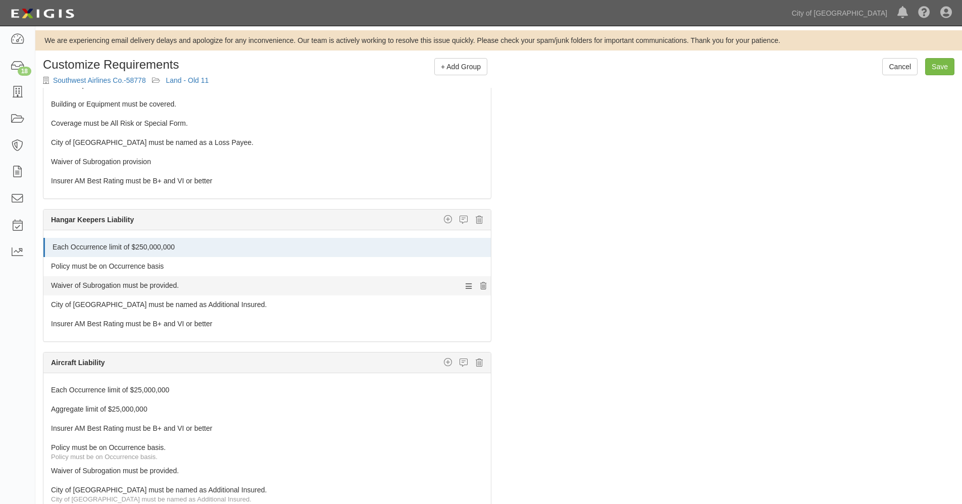
click at [480, 284] on icon at bounding box center [483, 286] width 6 height 7
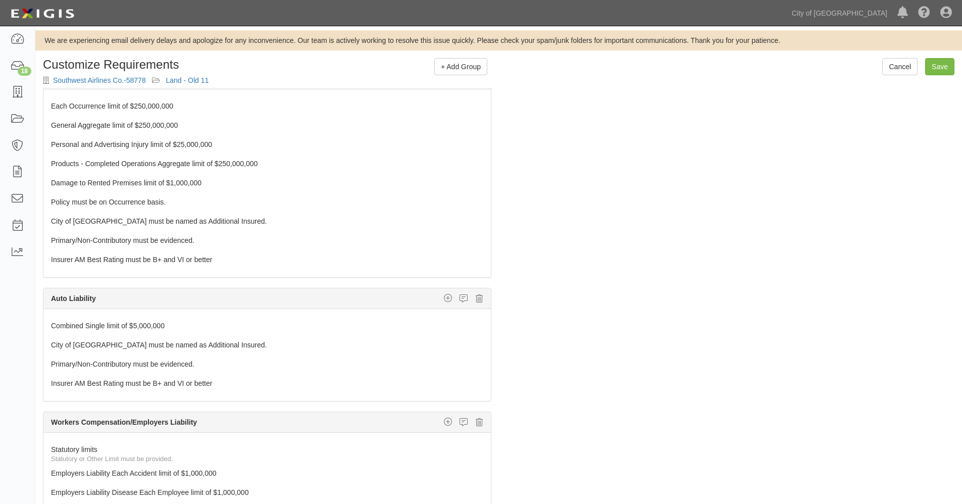
scroll to position [0, 0]
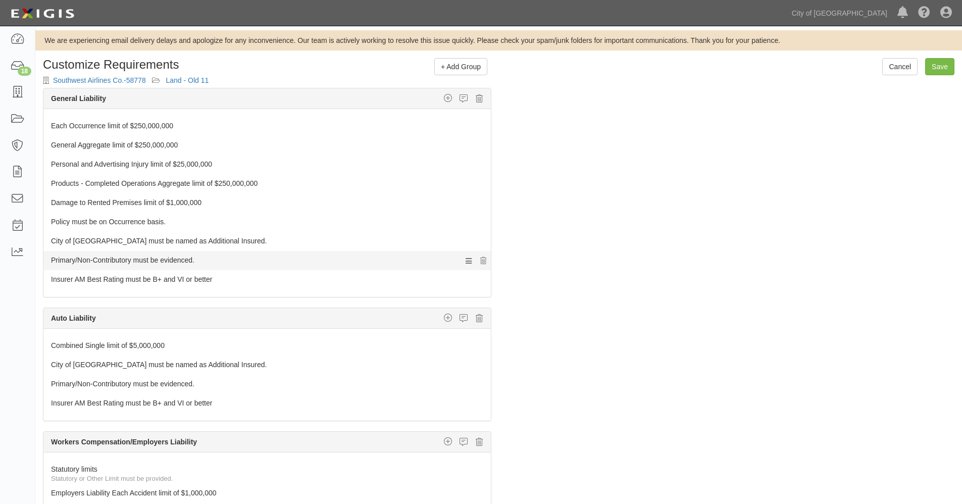
click at [178, 258] on link "Primary/Non-Contributory must be evidenced." at bounding box center [248, 258] width 394 height 14
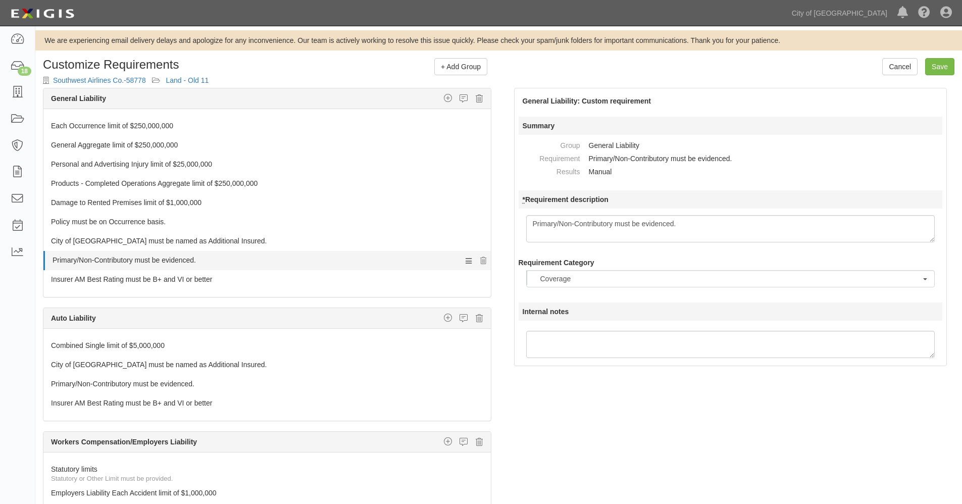
scroll to position [12, 0]
drag, startPoint x: 689, startPoint y: 222, endPoint x: 504, endPoint y: 217, distance: 185.3
click at [504, 217] on div "General Liability: Custom requirement Summary Group General Liability Requireme…" at bounding box center [730, 227] width 463 height 278
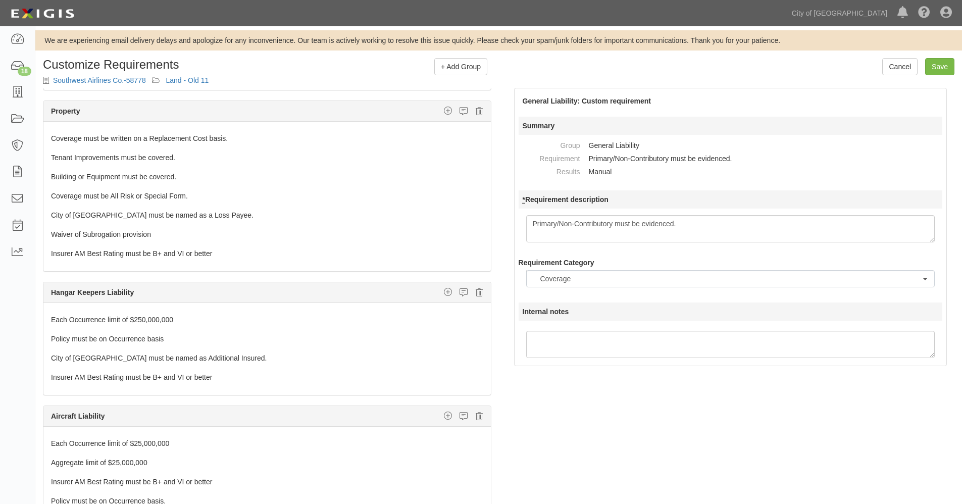
scroll to position [505, 0]
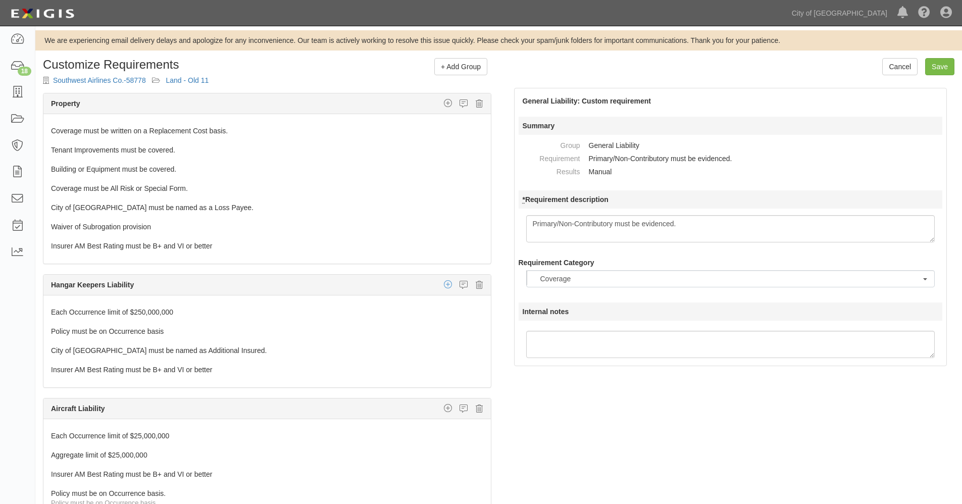
click at [444, 283] on icon "button" at bounding box center [448, 284] width 8 height 9
click at [667, 375] on div "The requirements in red require changes in order to save. General Liability Add…" at bounding box center [498, 335] width 926 height 494
click at [154, 332] on link "Policy must be on Occurrence basis" at bounding box center [248, 329] width 394 height 14
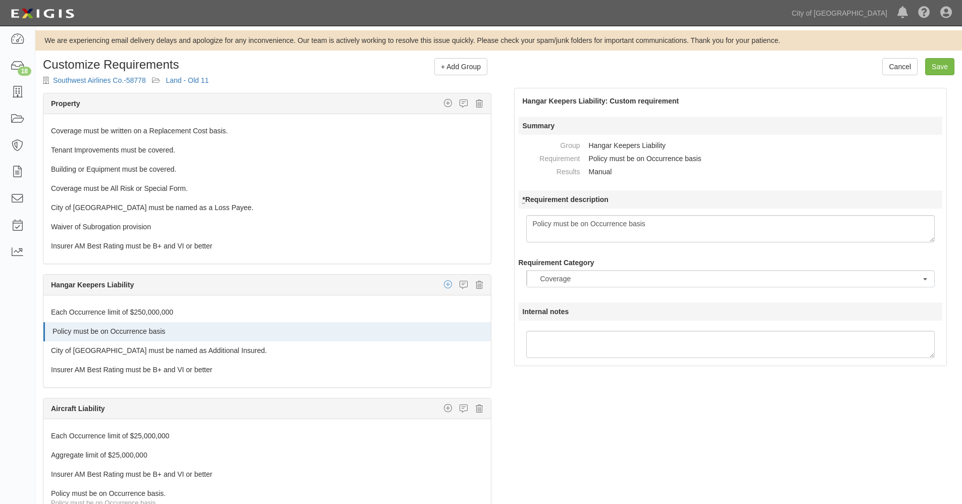
click at [444, 285] on icon "button" at bounding box center [448, 284] width 8 height 9
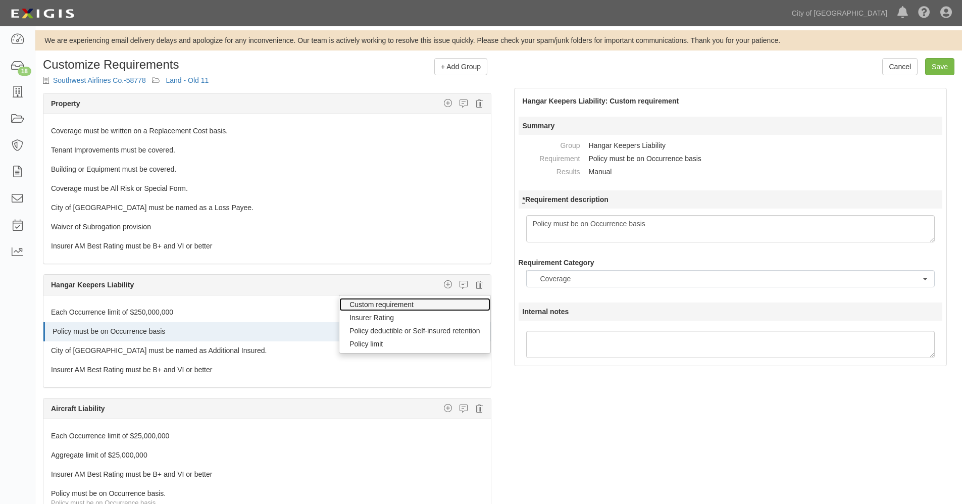
click at [410, 302] on link "Custom requirement" at bounding box center [414, 304] width 150 height 13
select select
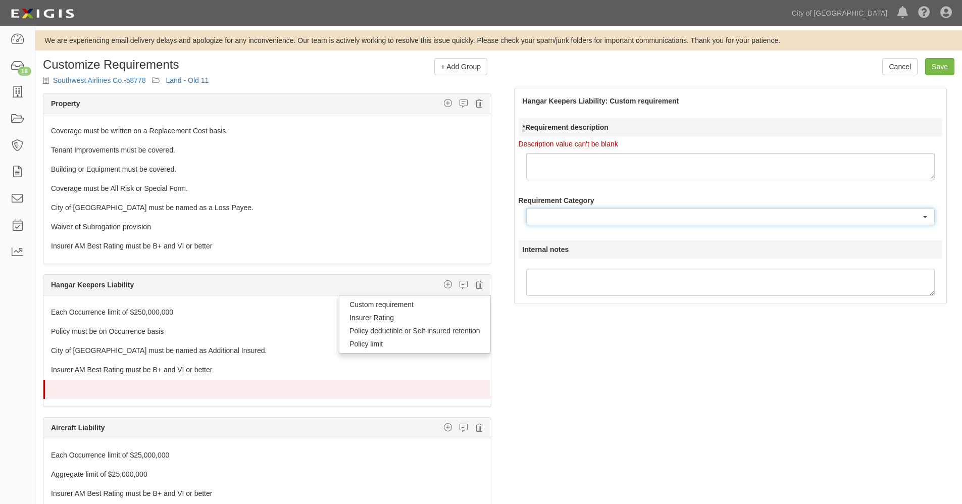
click at [568, 205] on div "Requirement Category Additional Insured coverage Certificate Coverage Documenta…" at bounding box center [730, 210] width 424 height 30
click at [574, 156] on textarea "* Requirement description" at bounding box center [730, 166] width 409 height 27
paste textarea "Primary/Non-Contributory must be evidenced."
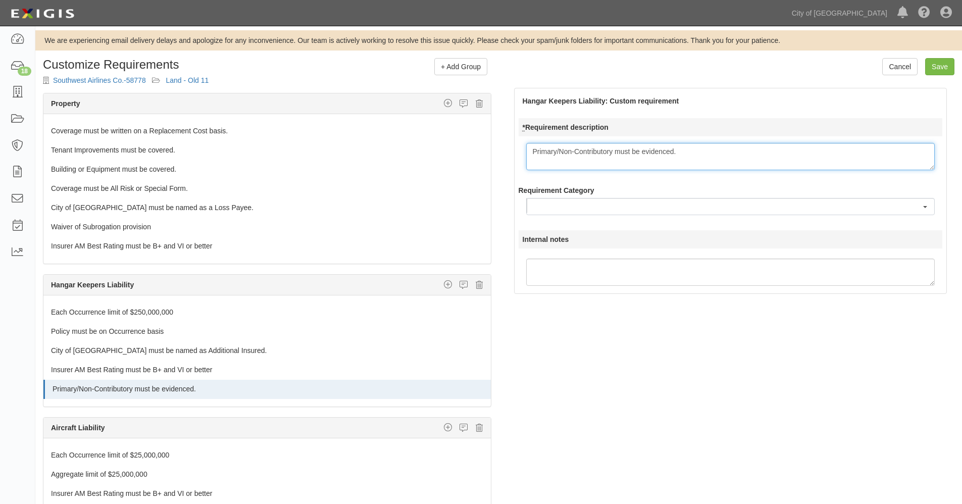
type textarea "Primary/Non-Contributory must be evidenced."
click at [572, 207] on button "button" at bounding box center [730, 206] width 409 height 17
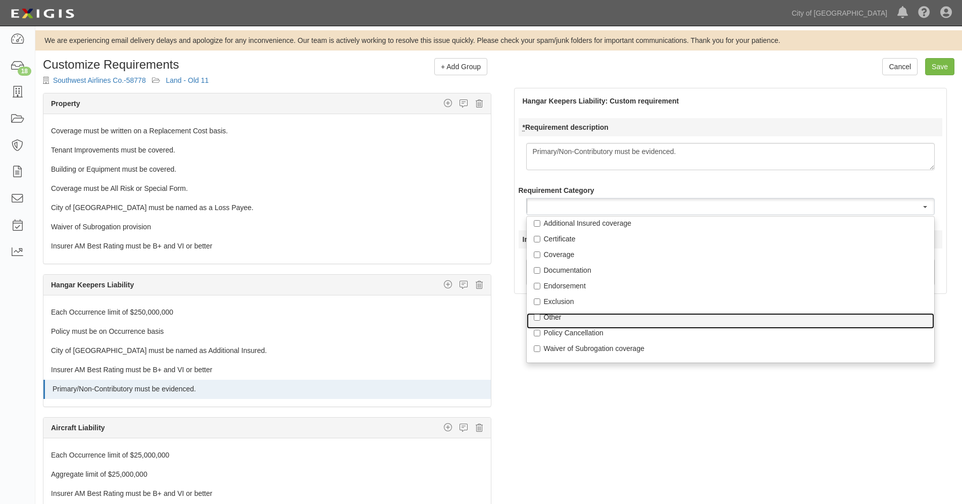
click at [546, 317] on p "Other" at bounding box center [731, 317] width 374 height 10
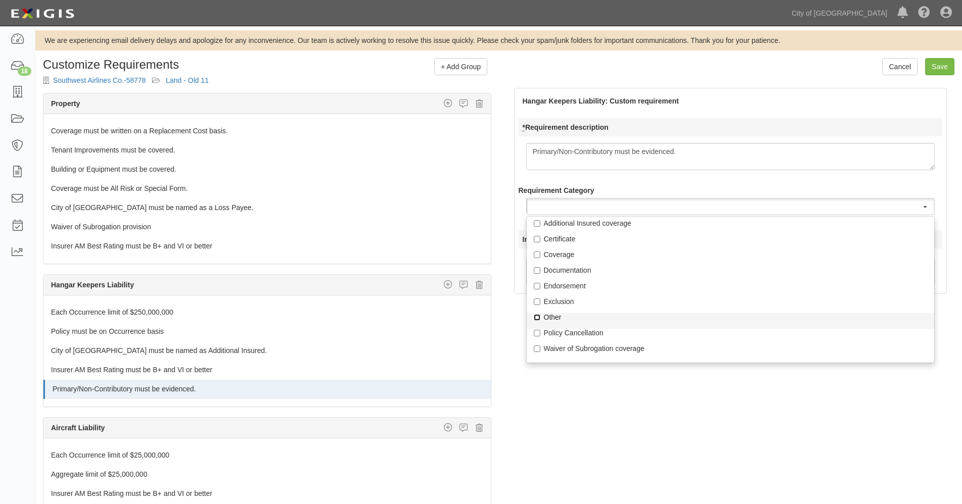
click at [540, 317] on input "Other" at bounding box center [537, 317] width 7 height 7
checkbox input "true"
select select "Other"
click at [667, 381] on div "The requirements in red require changes in order to save. General Liability Add…" at bounding box center [498, 335] width 926 height 494
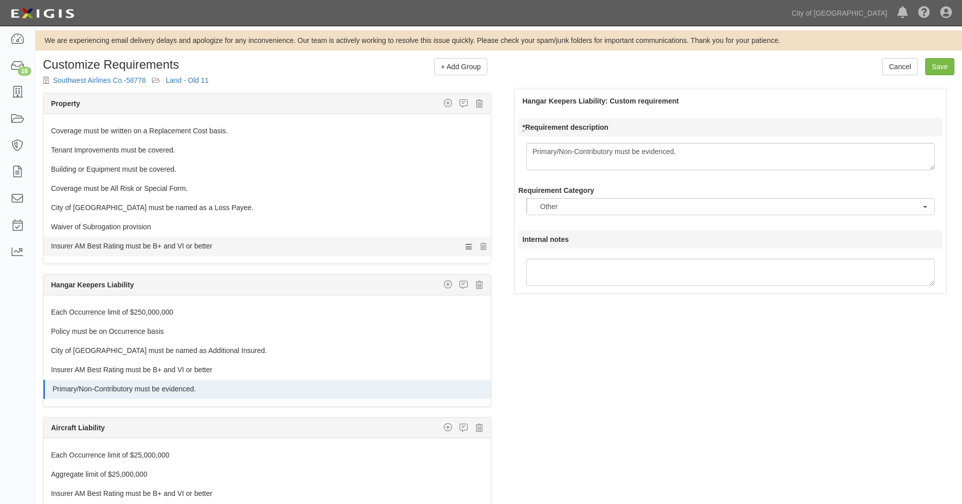
click at [148, 247] on link "Insurer AM Best Rating must be B+ and VI or better" at bounding box center [248, 244] width 394 height 14
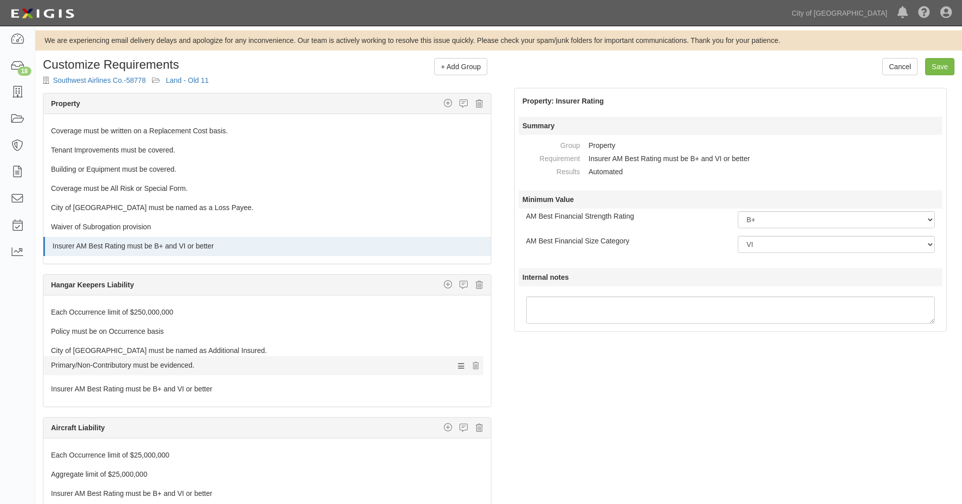
drag, startPoint x: 137, startPoint y: 386, endPoint x: 142, endPoint y: 362, distance: 24.3
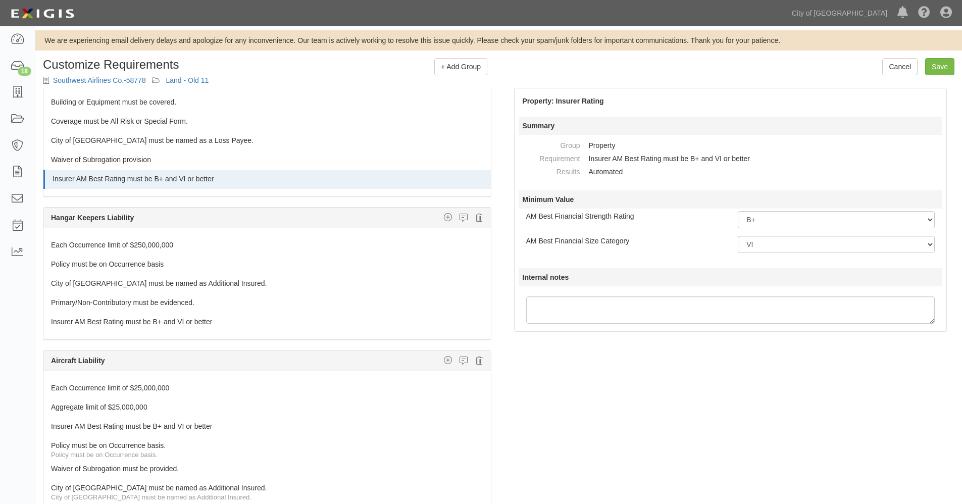
scroll to position [611, 0]
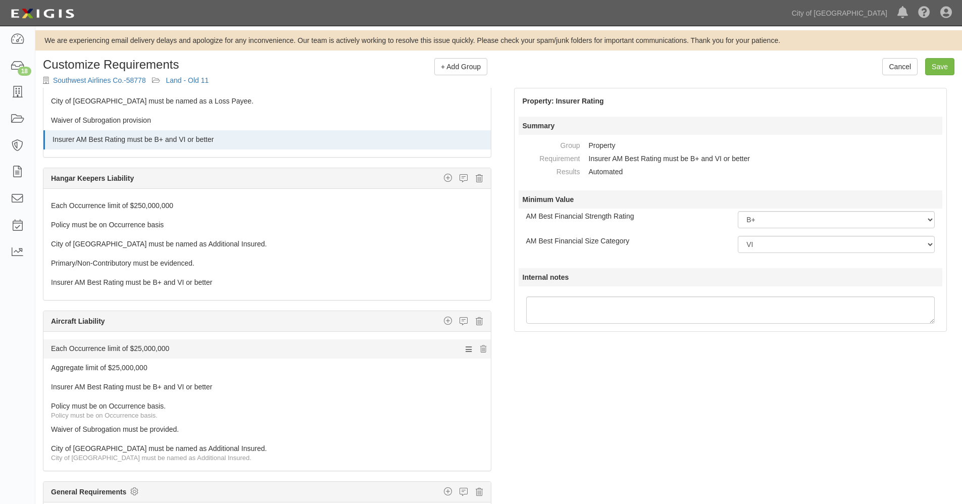
click at [276, 345] on link "Each Occurrence limit of $25,000,000" at bounding box center [248, 346] width 394 height 14
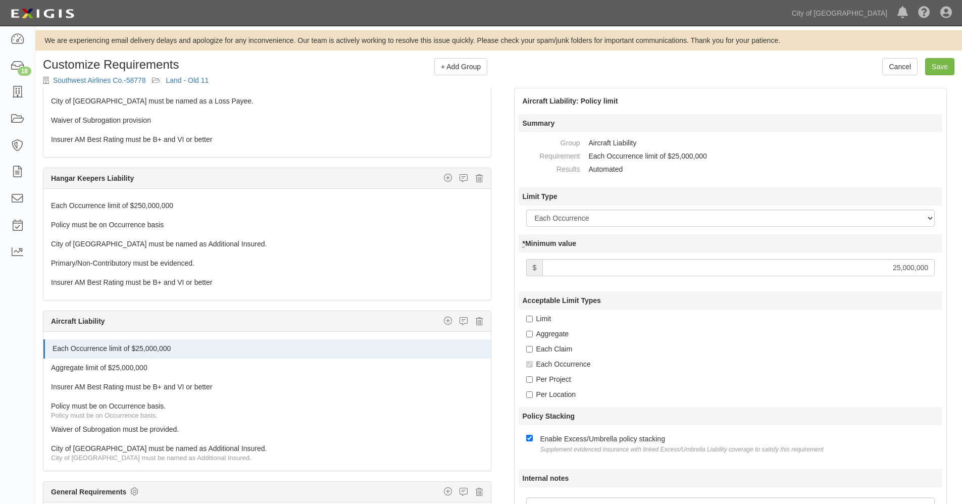
click at [898, 269] on input "25,000,000" at bounding box center [738, 267] width 392 height 17
type input "250,000,000"
click at [480, 368] on icon at bounding box center [483, 368] width 6 height 7
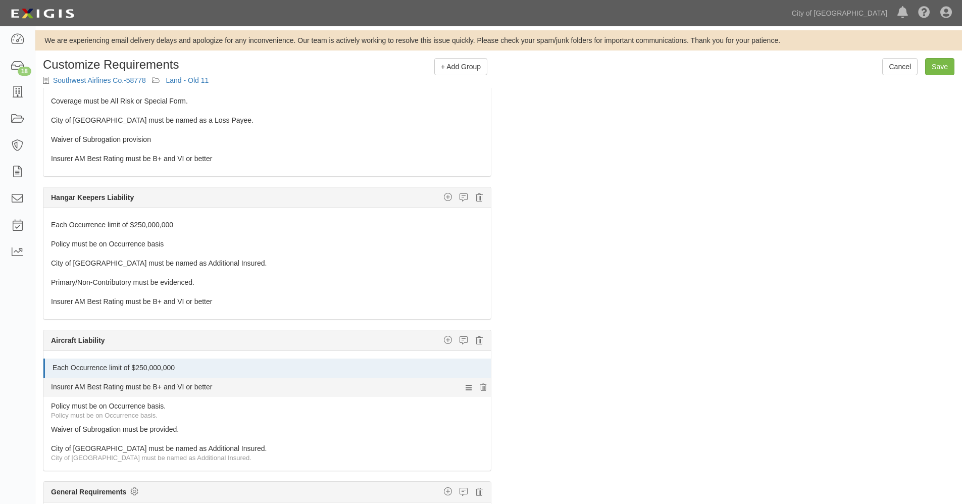
scroll to position [573, 0]
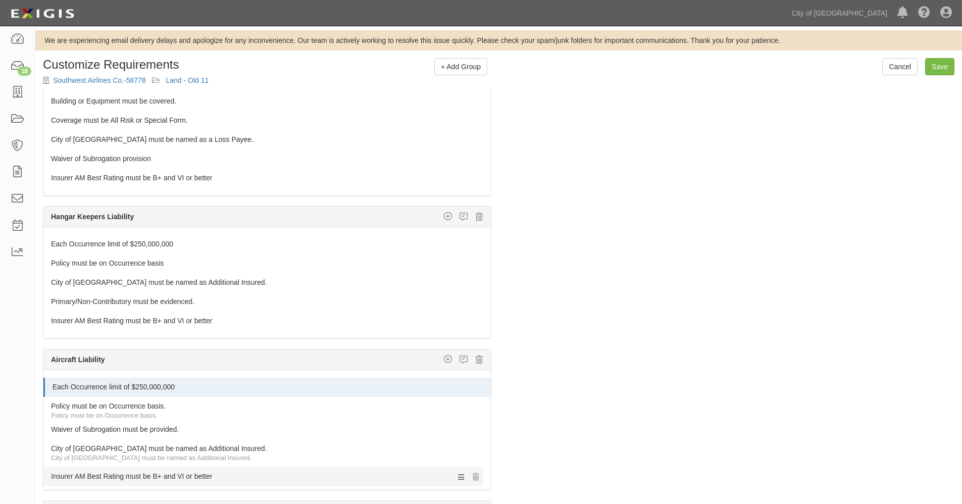
drag, startPoint x: 138, startPoint y: 389, endPoint x: 142, endPoint y: 473, distance: 84.9
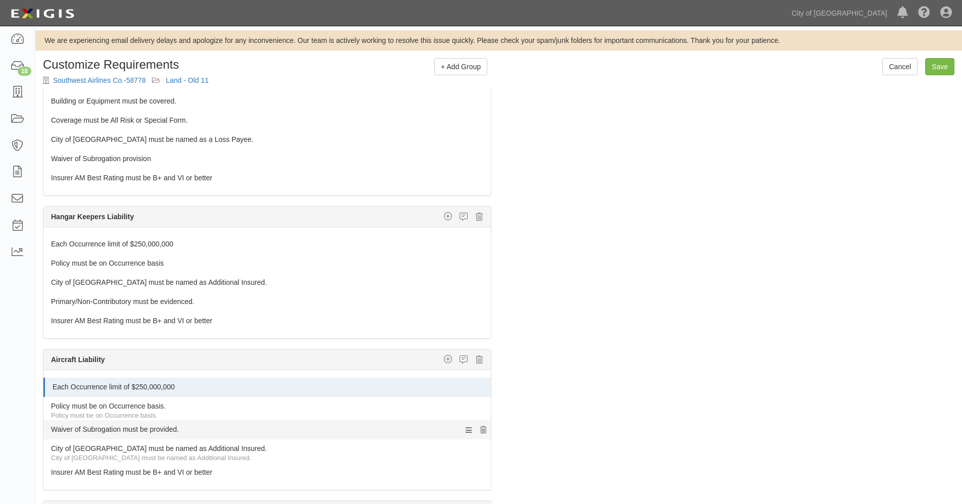
click at [480, 429] on icon at bounding box center [483, 430] width 6 height 7
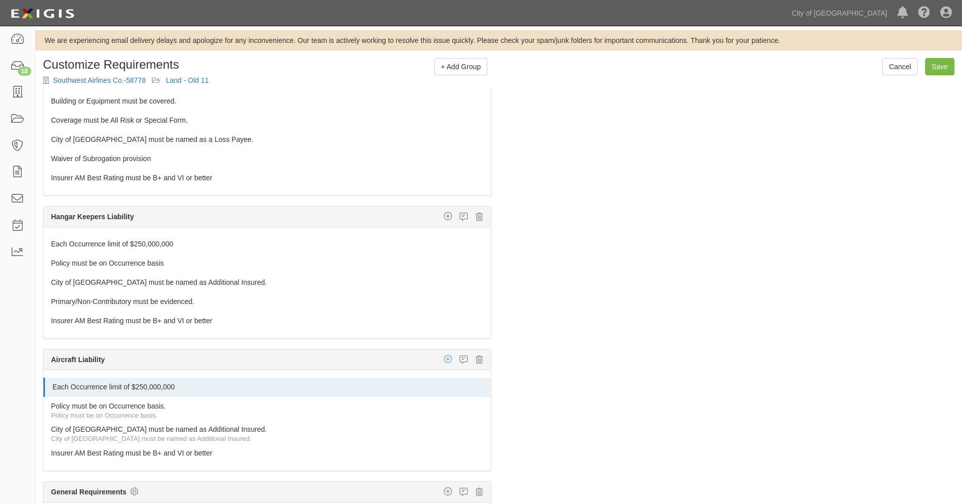
click at [444, 359] on icon "button" at bounding box center [448, 358] width 8 height 9
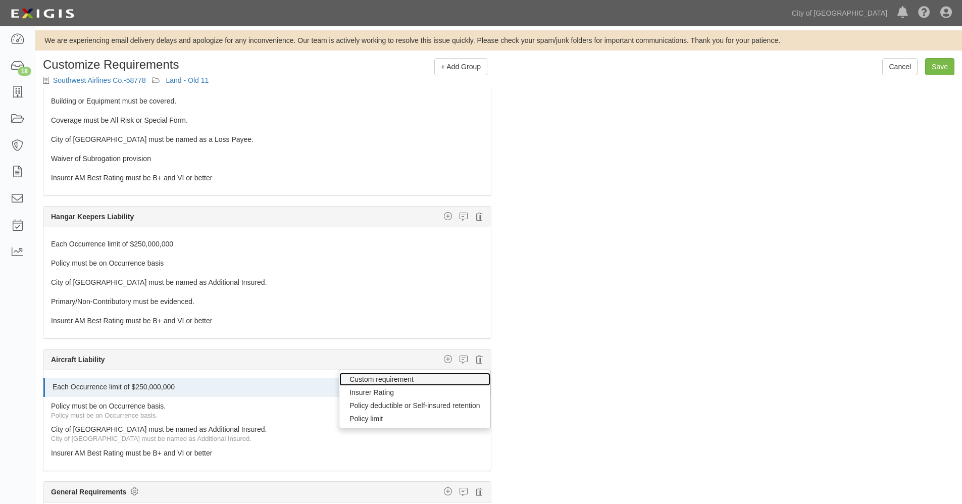
click at [385, 379] on link "Custom requirement" at bounding box center [414, 379] width 150 height 13
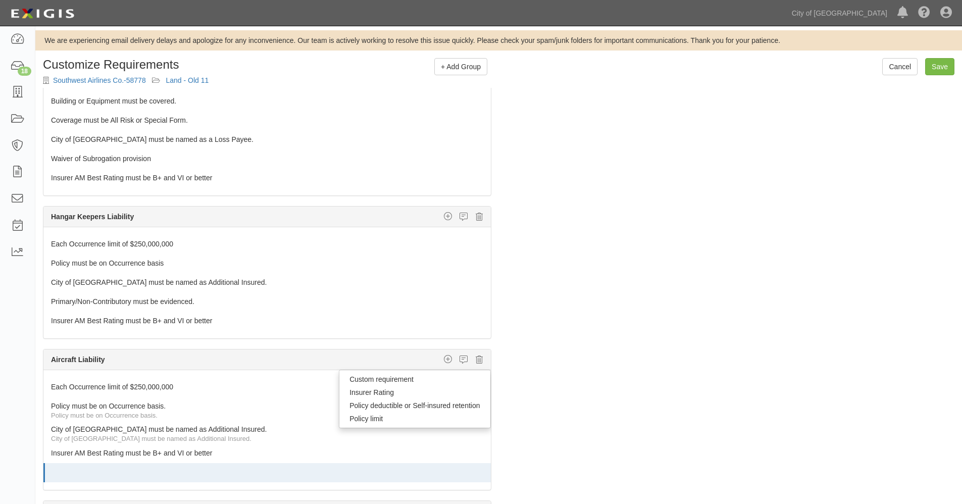
select select
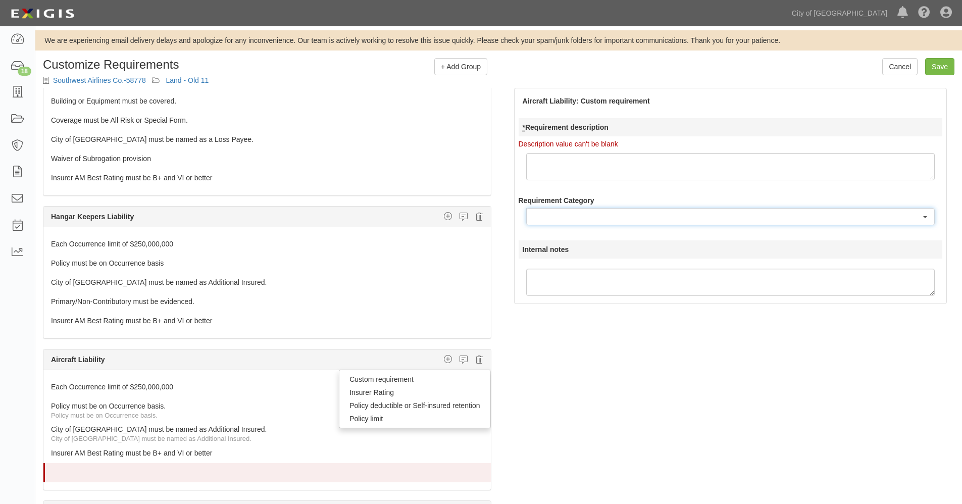
click at [665, 207] on div "Requirement Category Additional Insured coverage Certificate Coverage Documenta…" at bounding box center [730, 210] width 424 height 30
click at [596, 167] on textarea "* Requirement description" at bounding box center [730, 166] width 409 height 27
paste textarea "Primary/Non-Contributory must be evidenced."
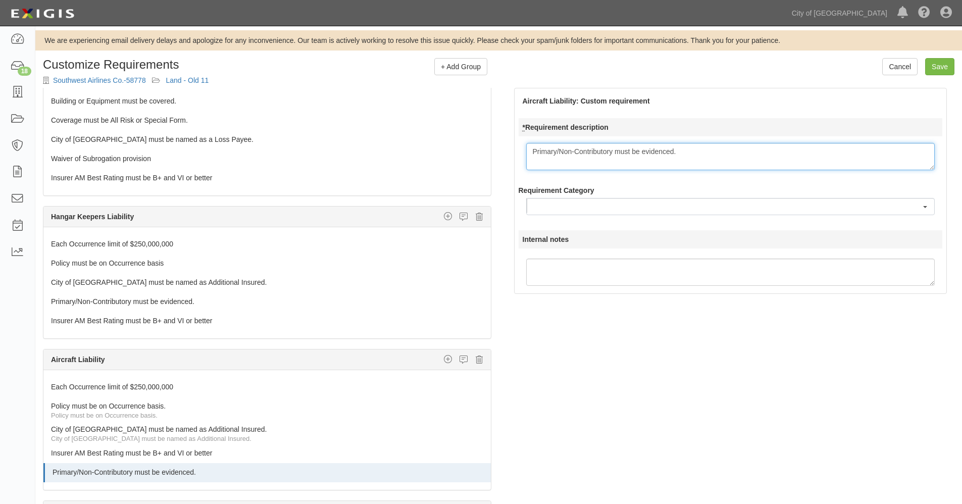
type textarea "Primary/Non-Contributory must be evidenced."
click at [567, 210] on button "button" at bounding box center [730, 206] width 409 height 17
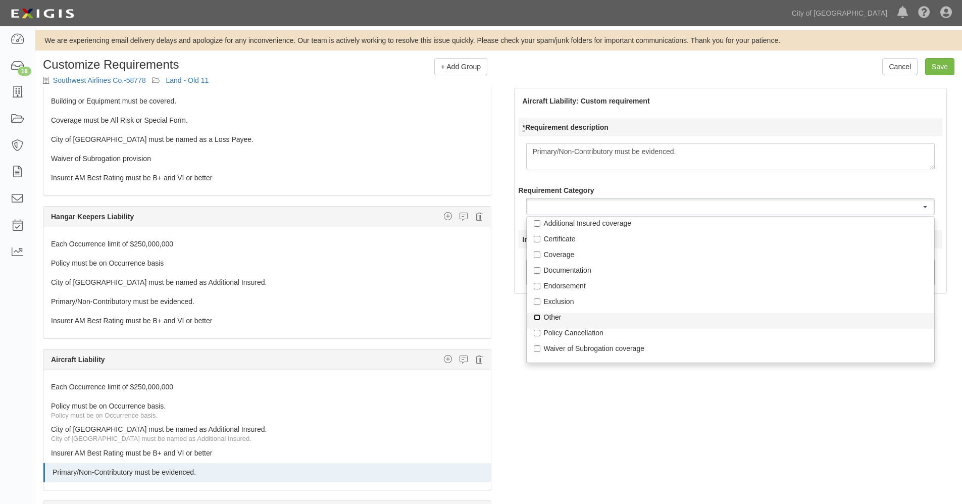
click at [539, 316] on input "Other" at bounding box center [537, 317] width 7 height 7
checkbox input "true"
select select "Other"
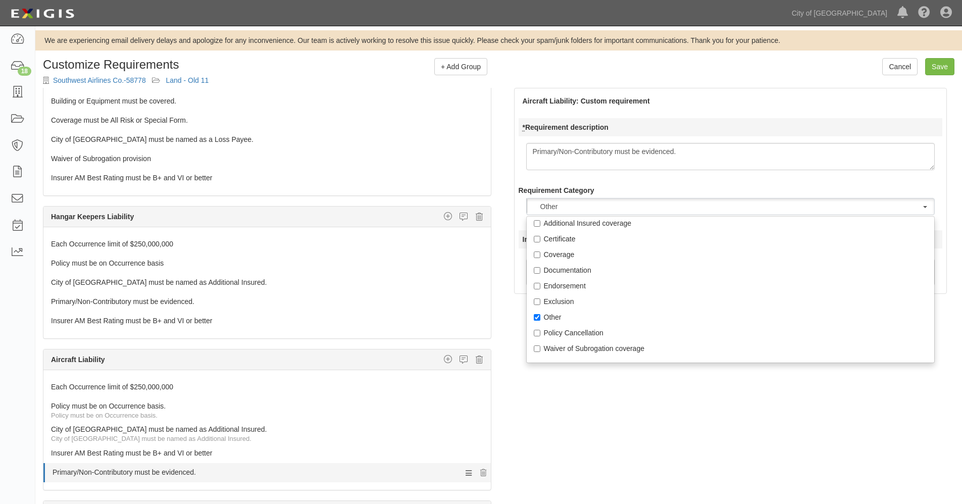
click at [184, 473] on link "Primary/Non-Contributory must be evidenced." at bounding box center [248, 470] width 393 height 14
select select "Other"
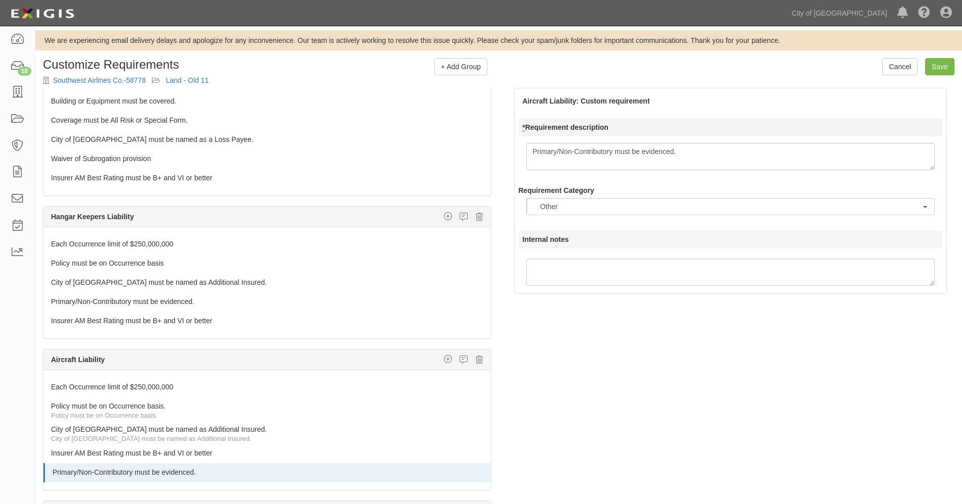
scroll to position [46, 0]
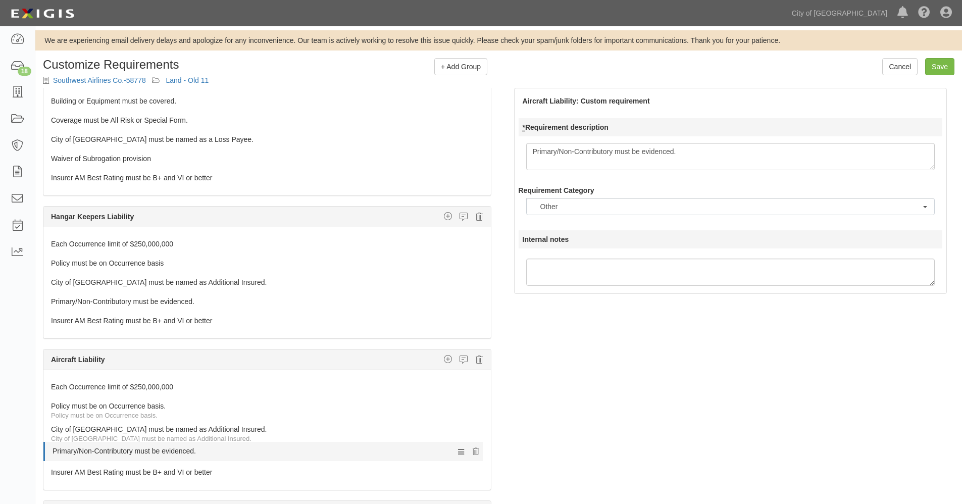
drag, startPoint x: 185, startPoint y: 471, endPoint x: 190, endPoint y: 450, distance: 21.7
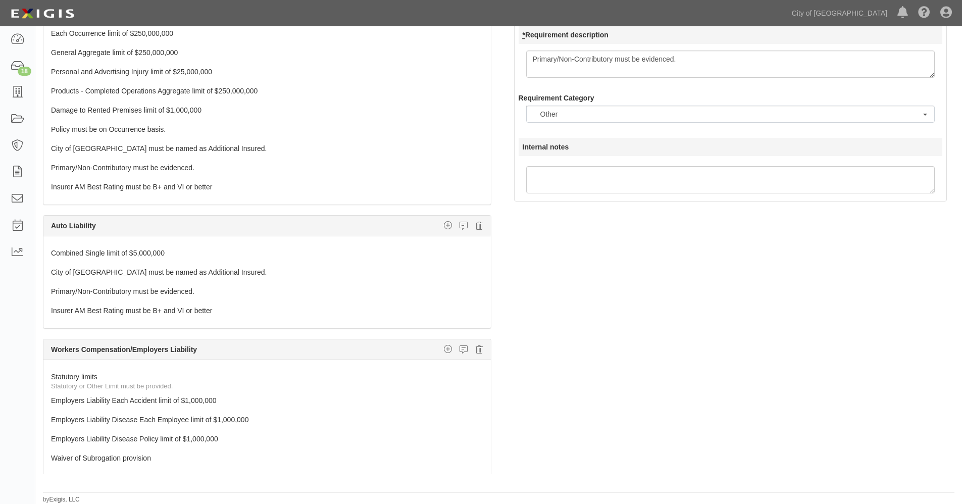
scroll to position [0, 0]
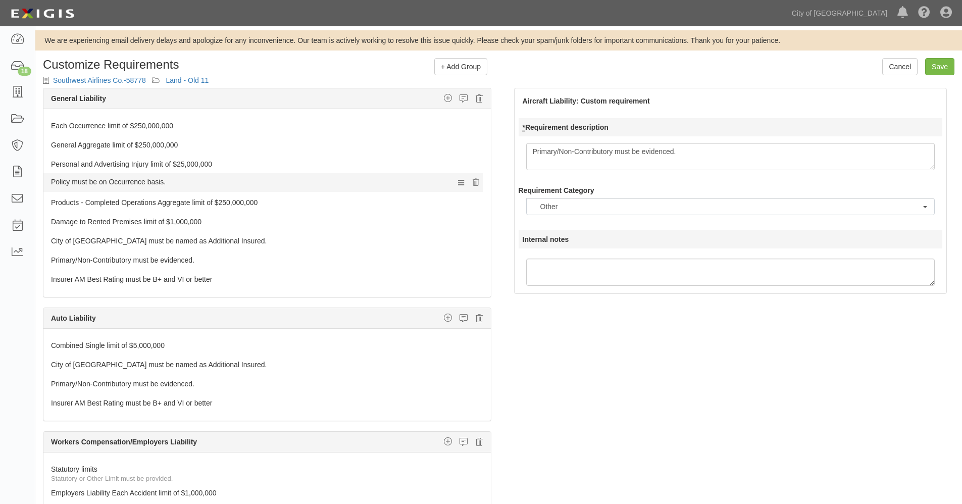
drag, startPoint x: 150, startPoint y: 220, endPoint x: 159, endPoint y: 180, distance: 40.8
drag, startPoint x: 144, startPoint y: 122, endPoint x: 151, endPoint y: 168, distance: 47.0
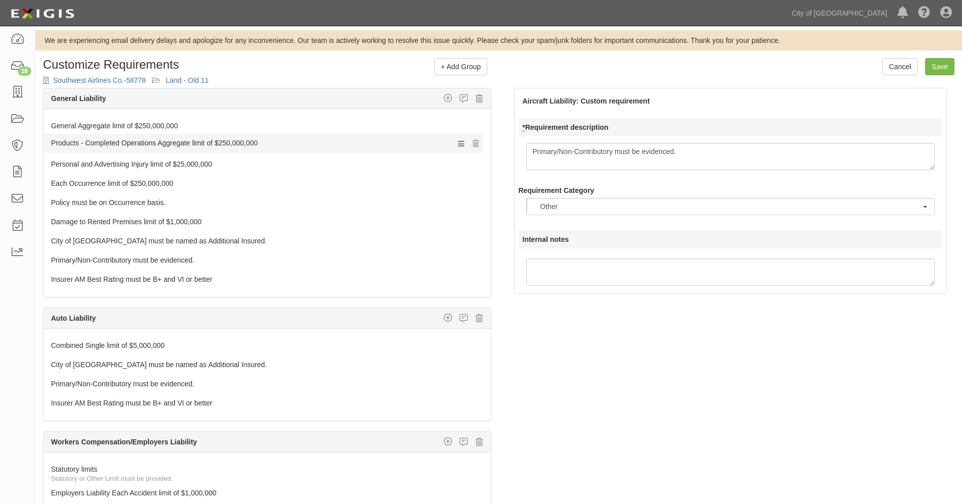
drag, startPoint x: 150, startPoint y: 200, endPoint x: 160, endPoint y: 141, distance: 60.3
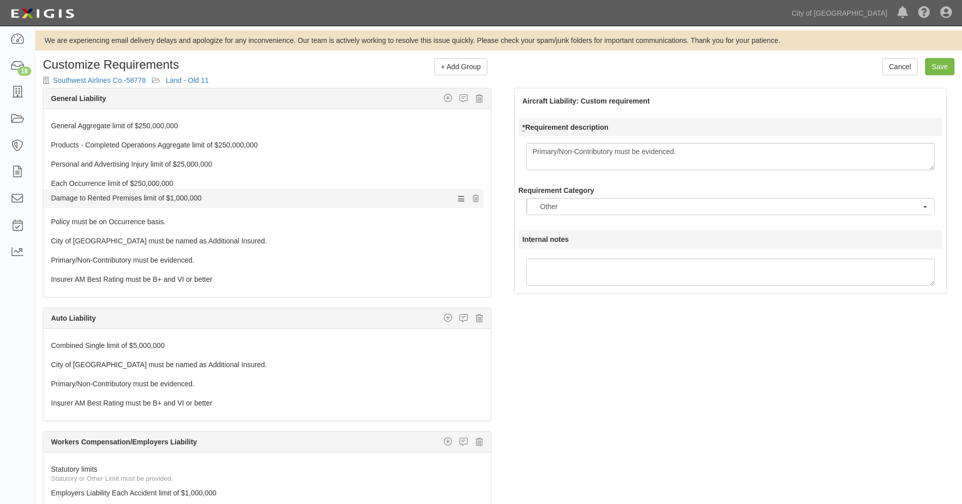
drag, startPoint x: 154, startPoint y: 221, endPoint x: 157, endPoint y: 197, distance: 23.9
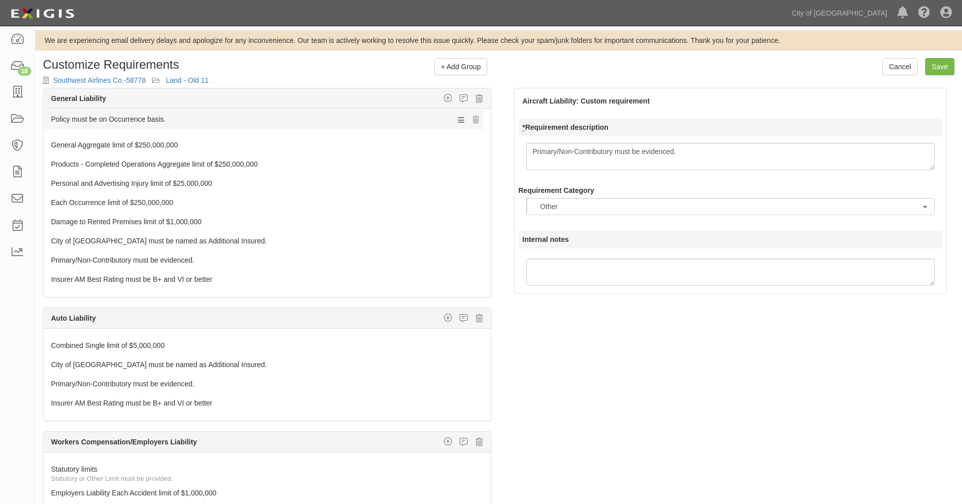
drag, startPoint x: 146, startPoint y: 223, endPoint x: 137, endPoint y: 120, distance: 102.9
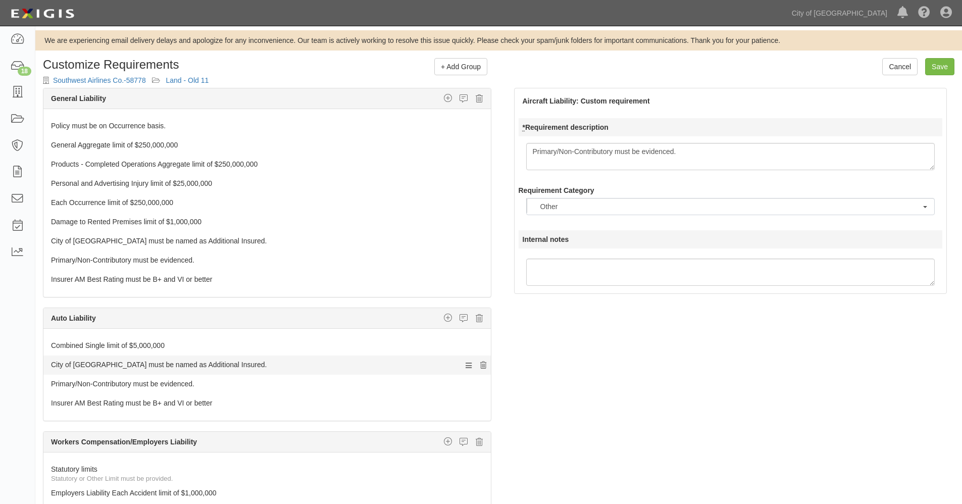
click at [480, 366] on icon at bounding box center [483, 365] width 6 height 7
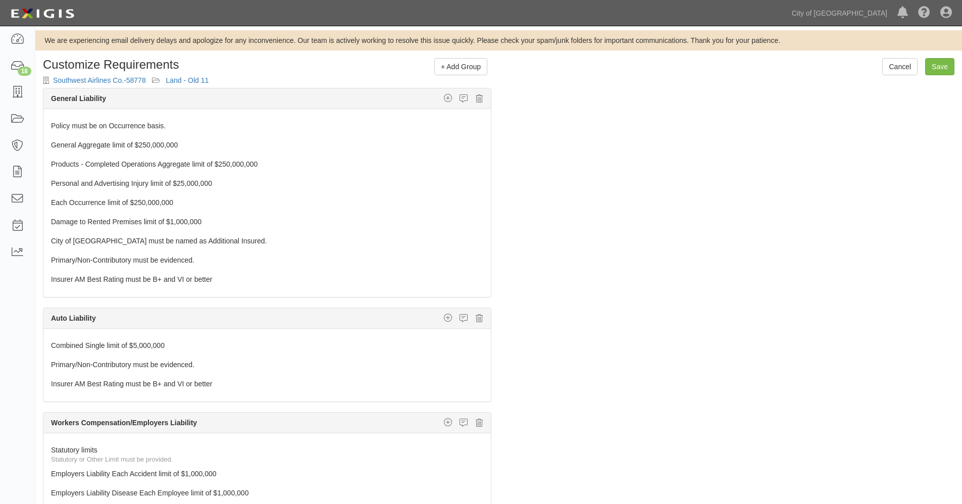
click at [480, 366] on icon at bounding box center [483, 365] width 6 height 7
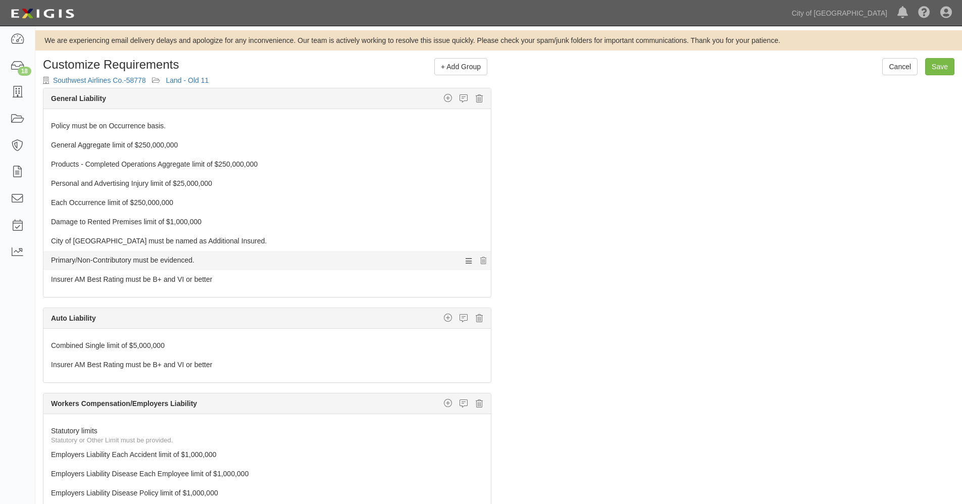
click at [124, 258] on link "Primary/Non-Contributory must be evidenced." at bounding box center [248, 258] width 394 height 14
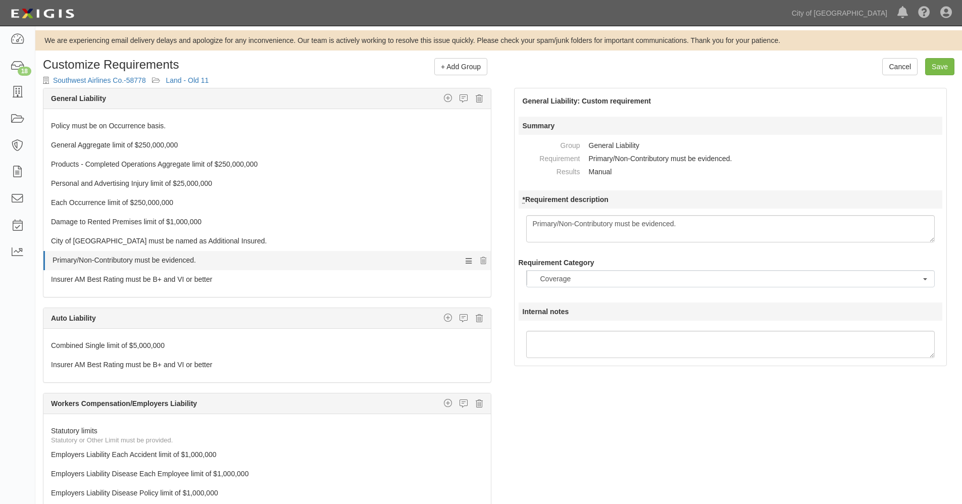
scroll to position [12, 0]
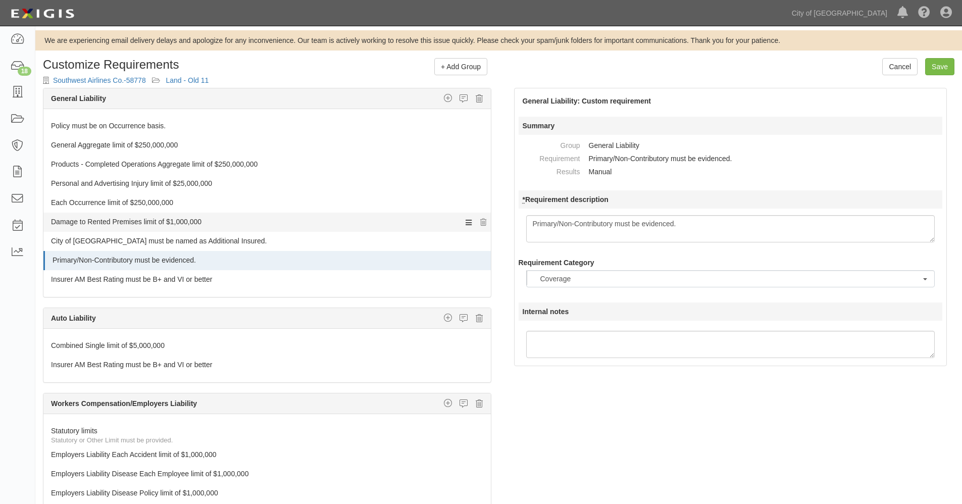
drag, startPoint x: 701, startPoint y: 224, endPoint x: 457, endPoint y: 221, distance: 243.3
click at [457, 221] on div "The requirements in red require changes in order to save. General Liability Add…" at bounding box center [498, 335] width 926 height 494
click at [444, 317] on icon "button" at bounding box center [448, 317] width 8 height 9
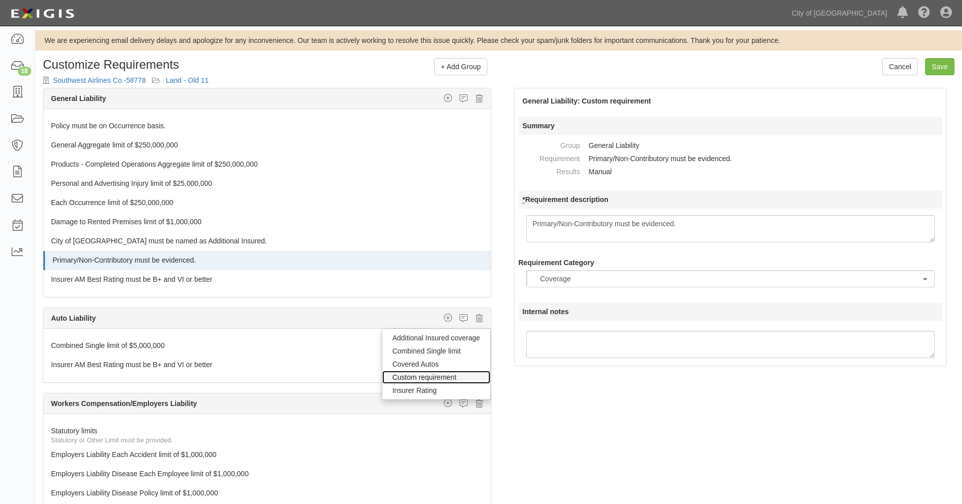
click at [415, 378] on link "Custom requirement" at bounding box center [436, 376] width 108 height 13
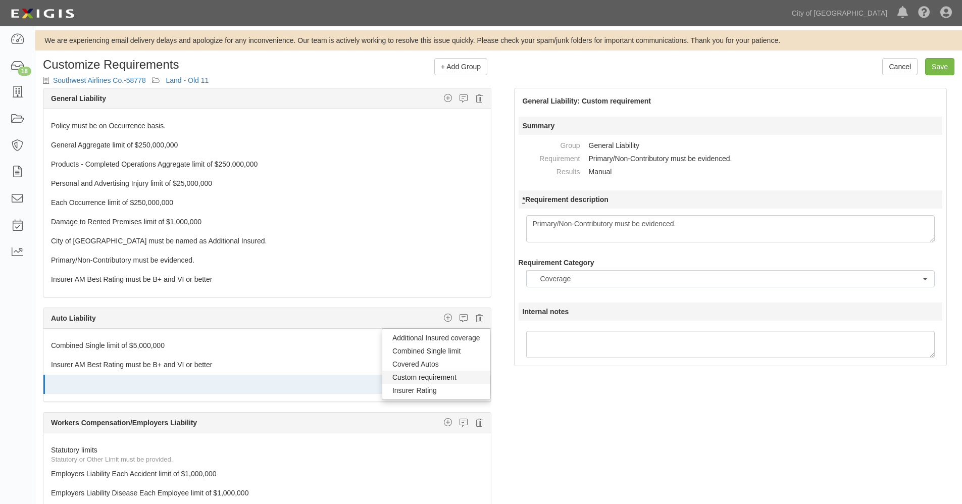
select select
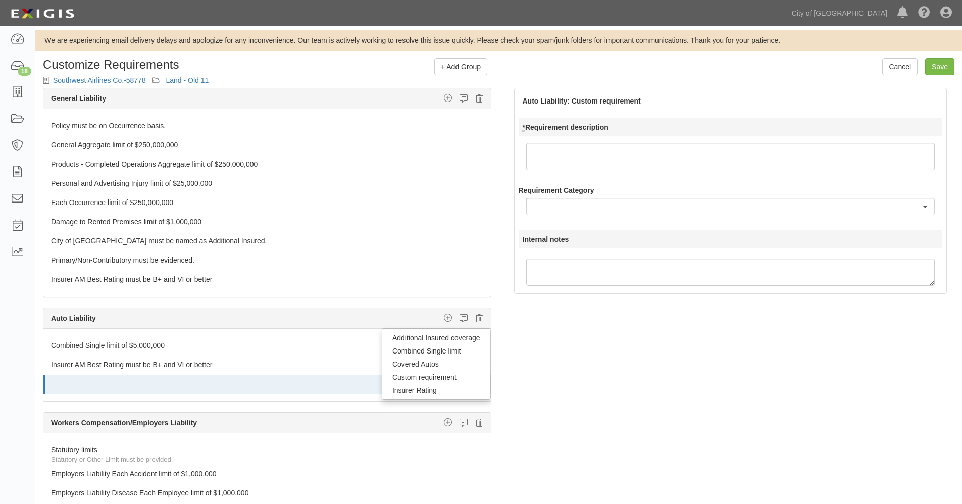
click at [573, 155] on textarea "* Requirement description" at bounding box center [730, 156] width 409 height 27
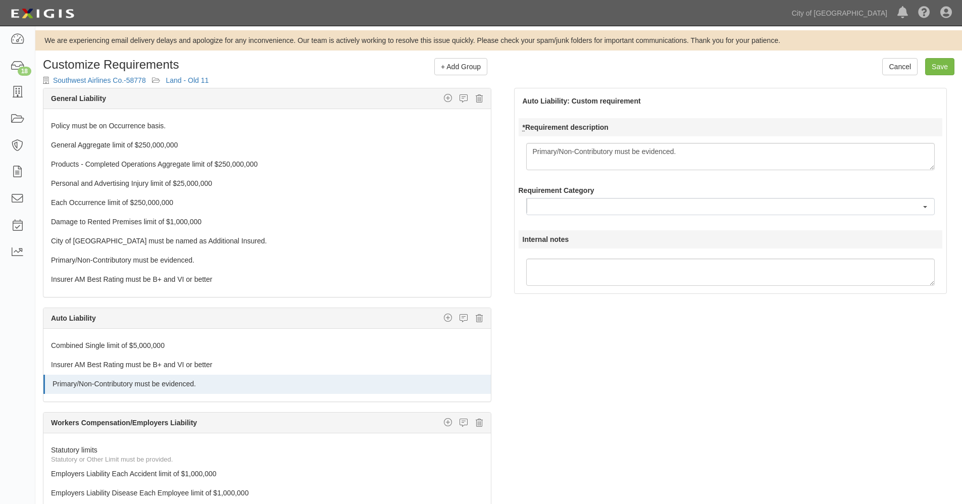
type textarea "Primary/Non-Contributory must be evidenced."
click at [862, 202] on button "button" at bounding box center [730, 206] width 409 height 17
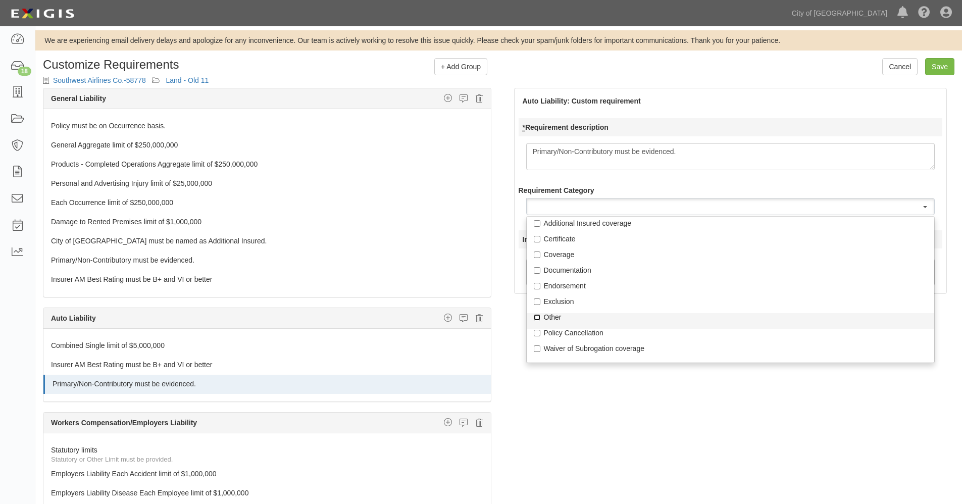
click at [534, 318] on input "Other" at bounding box center [537, 317] width 7 height 7
checkbox input "true"
select select "Other"
click at [335, 322] on div "Auto Liability Additional Insured coverage Combined Single limit Covered Autos …" at bounding box center [266, 318] width 447 height 21
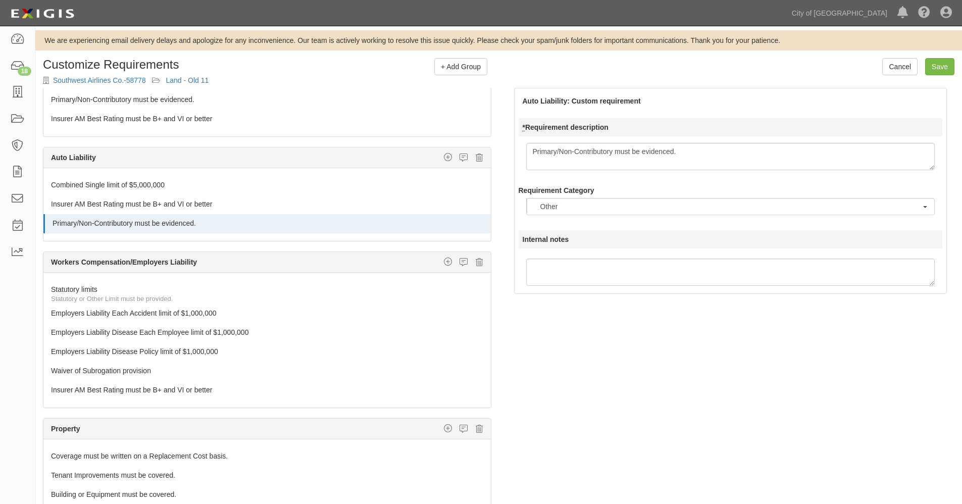
scroll to position [168, 0]
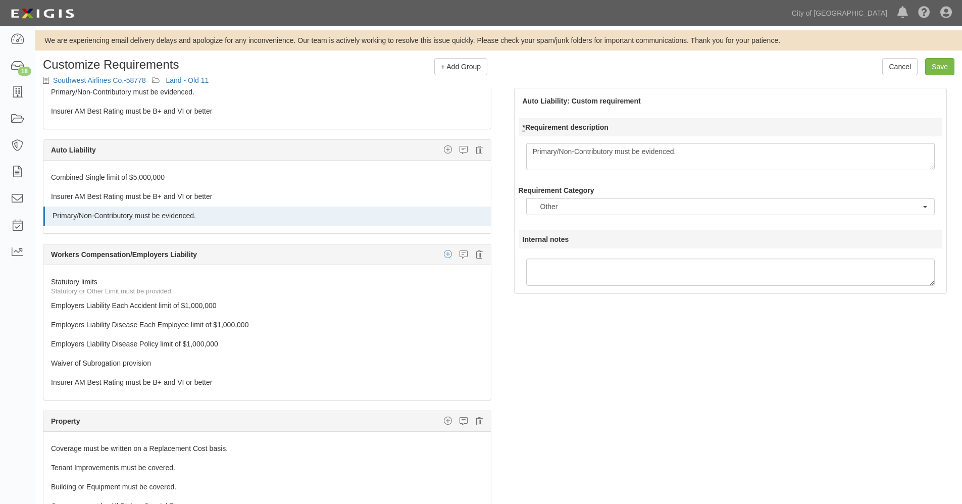
click at [444, 254] on icon "button" at bounding box center [448, 253] width 8 height 9
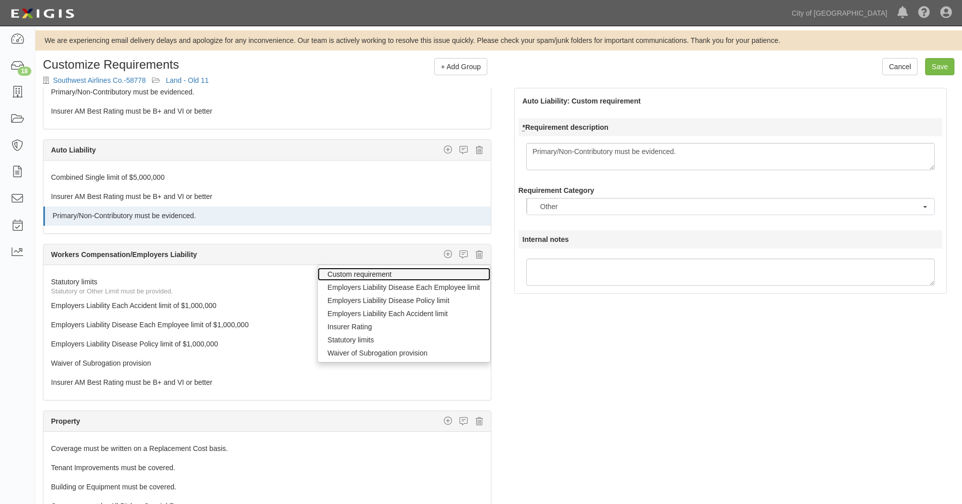
click at [391, 274] on link "Custom requirement" at bounding box center [403, 274] width 173 height 13
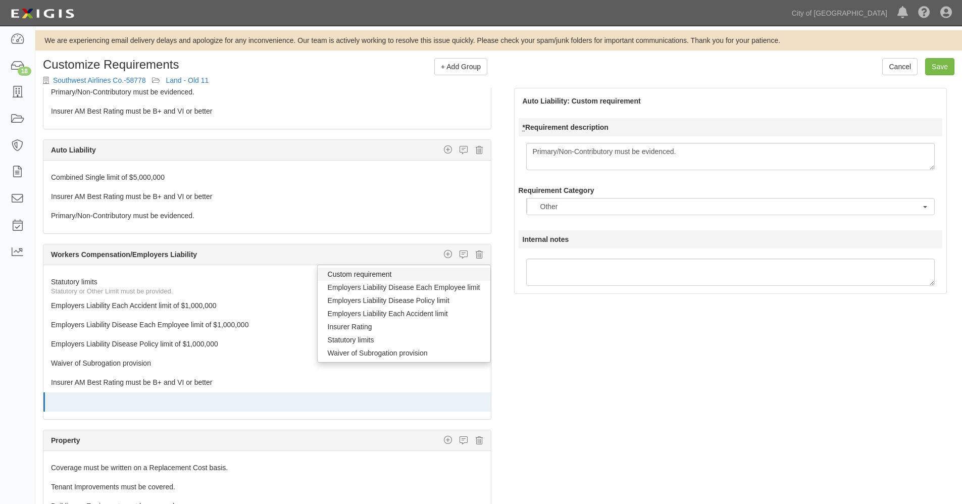
select select
type textarea "Primary/Non-Contributory must be evidenced."
click at [568, 209] on button "button" at bounding box center [730, 206] width 409 height 17
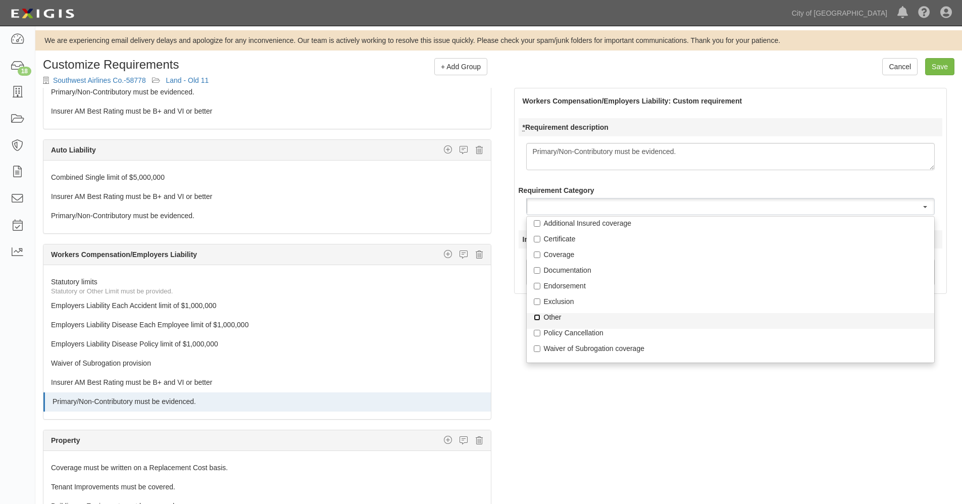
click at [538, 316] on input "Other" at bounding box center [537, 317] width 7 height 7
checkbox input "true"
select select "Other"
click at [372, 254] on div "Workers Compensation/Employers Liability Custom requirement Employers Liability…" at bounding box center [266, 254] width 447 height 21
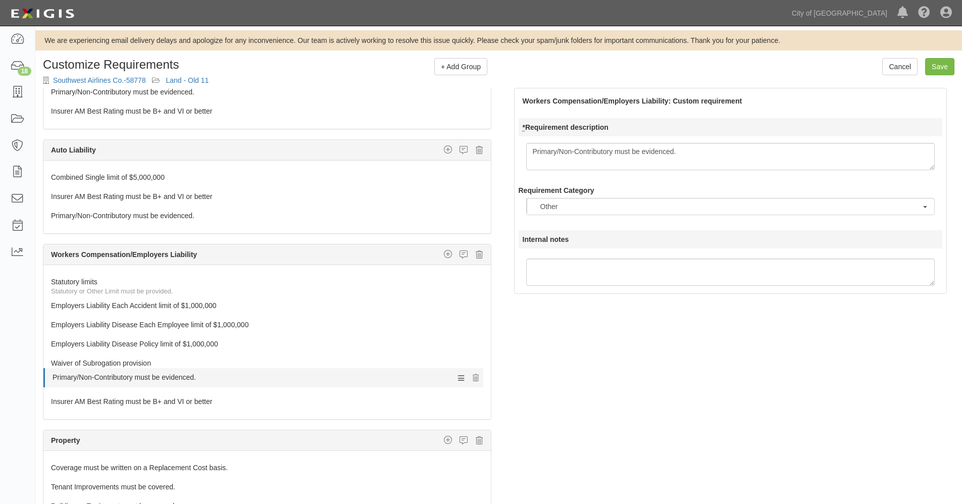
drag, startPoint x: 161, startPoint y: 400, endPoint x: 170, endPoint y: 376, distance: 26.2
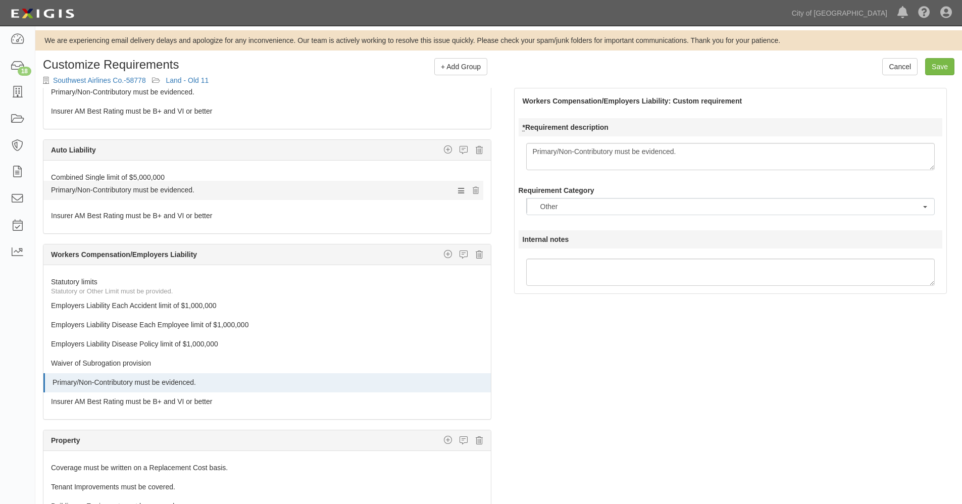
drag, startPoint x: 175, startPoint y: 218, endPoint x: 182, endPoint y: 195, distance: 23.8
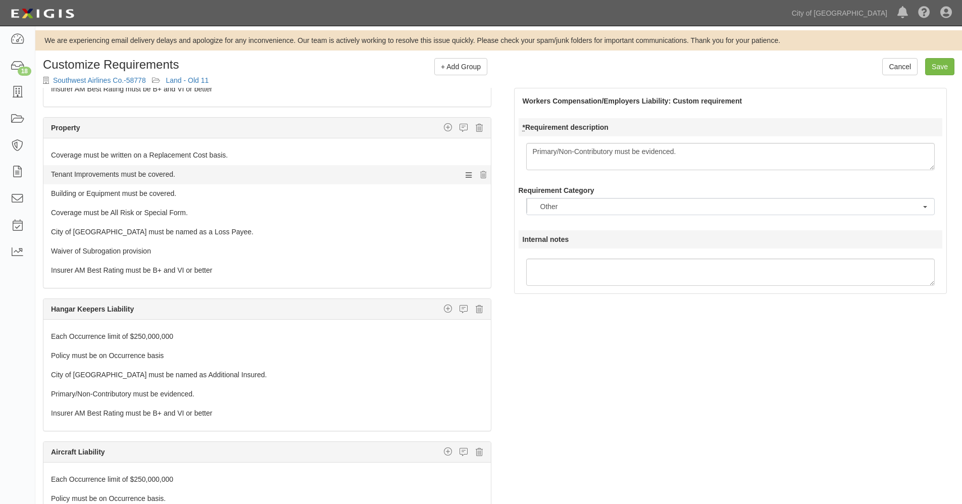
scroll to position [505, 0]
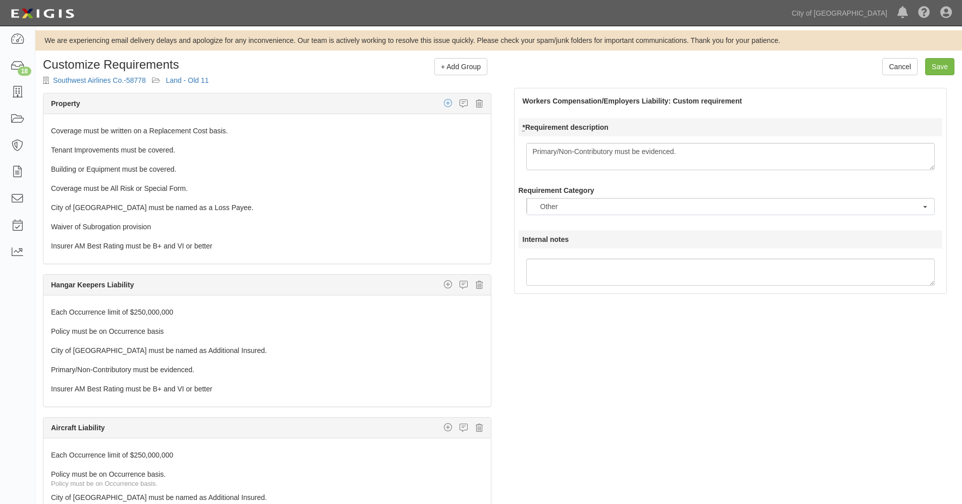
click at [444, 102] on icon "button" at bounding box center [448, 102] width 8 height 9
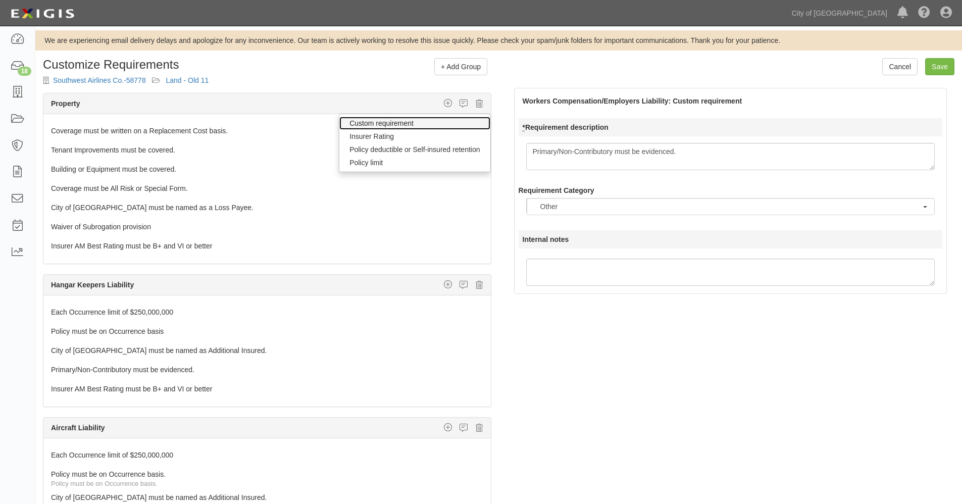
click at [384, 124] on link "Custom requirement" at bounding box center [414, 123] width 150 height 13
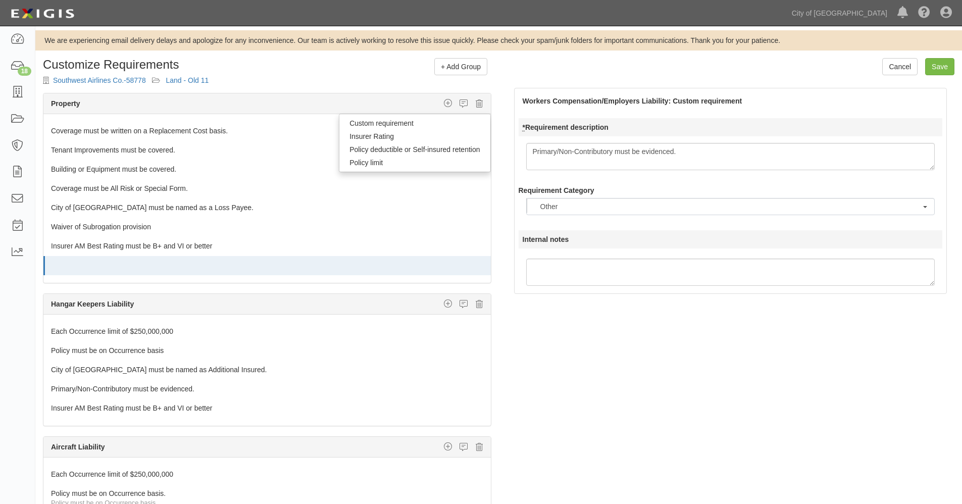
select select
type textarea "Primary/Non-Contributory must be evidenced."
click at [606, 206] on button "button" at bounding box center [730, 206] width 409 height 17
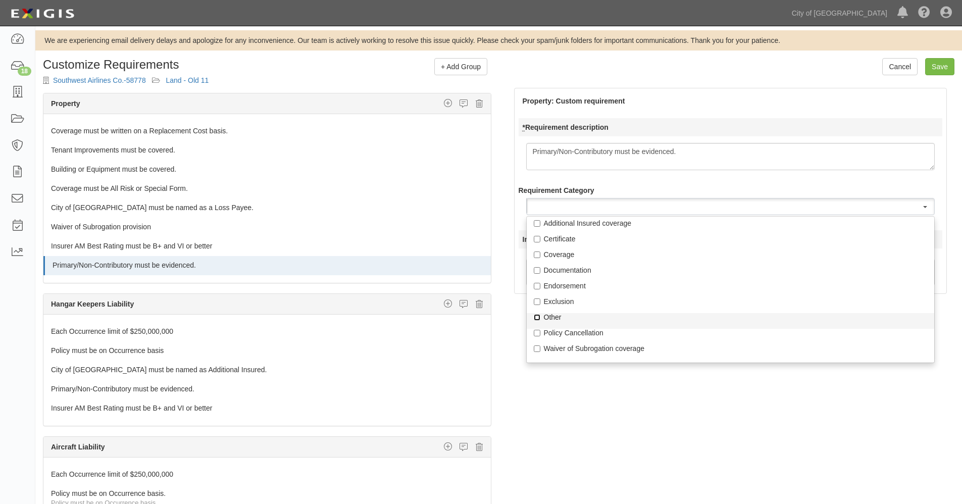
click at [537, 320] on input "Other" at bounding box center [537, 317] width 7 height 7
checkbox input "true"
select select "Other"
drag, startPoint x: 153, startPoint y: 406, endPoint x: 153, endPoint y: 388, distance: 18.7
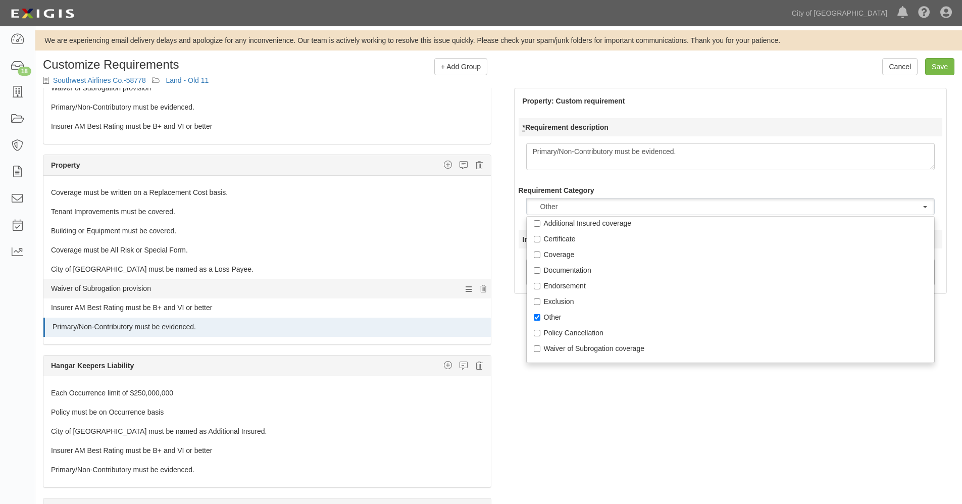
scroll to position [611, 0]
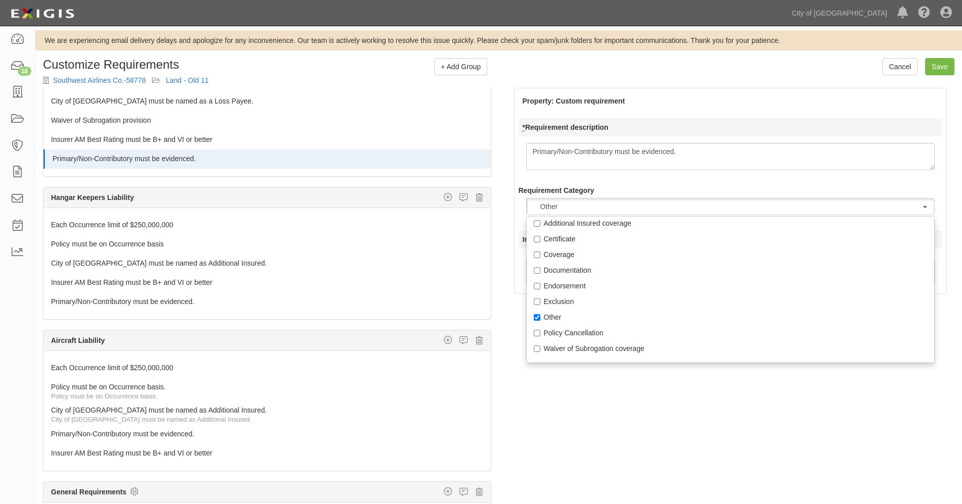
click at [318, 197] on div "Hangar Keepers Liability Custom requirement Insurer Rating Policy deductible or…" at bounding box center [266, 197] width 447 height 21
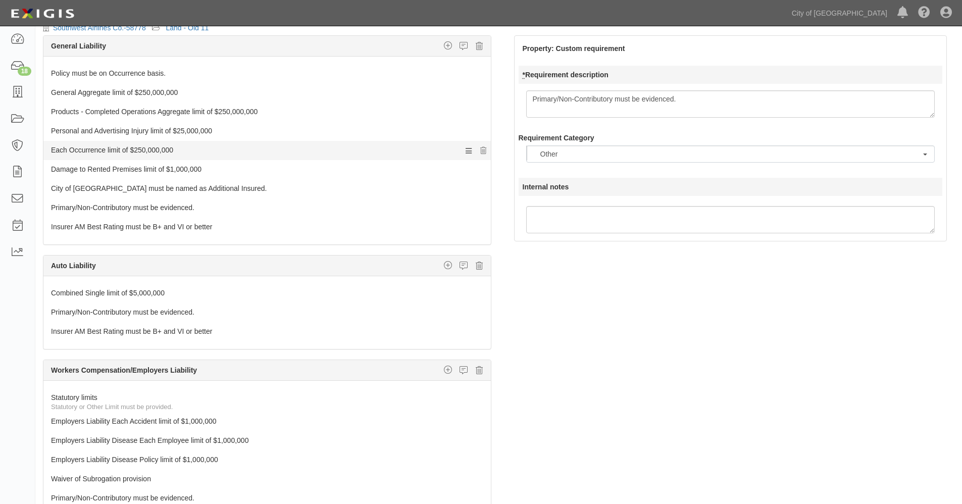
scroll to position [0, 0]
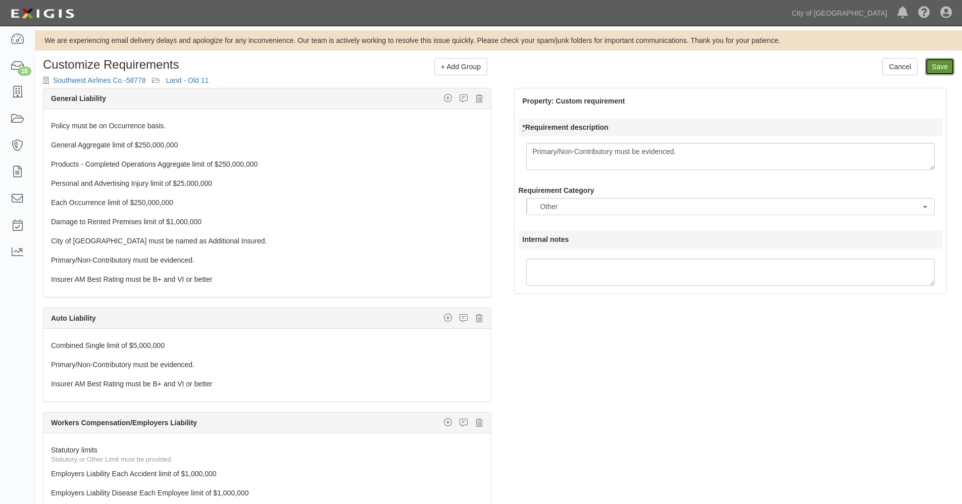
click at [941, 67] on input "Save" at bounding box center [939, 66] width 29 height 17
click at [944, 65] on input "Save" at bounding box center [939, 66] width 29 height 17
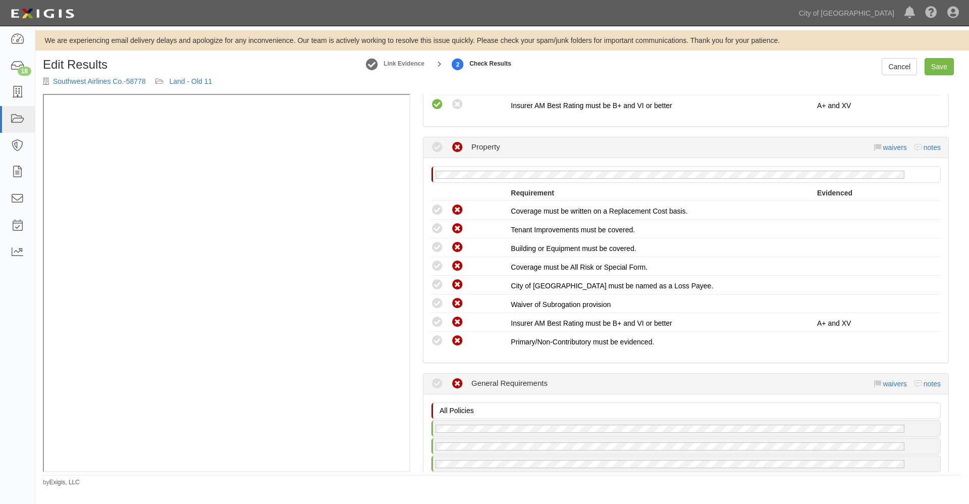
scroll to position [1178, 0]
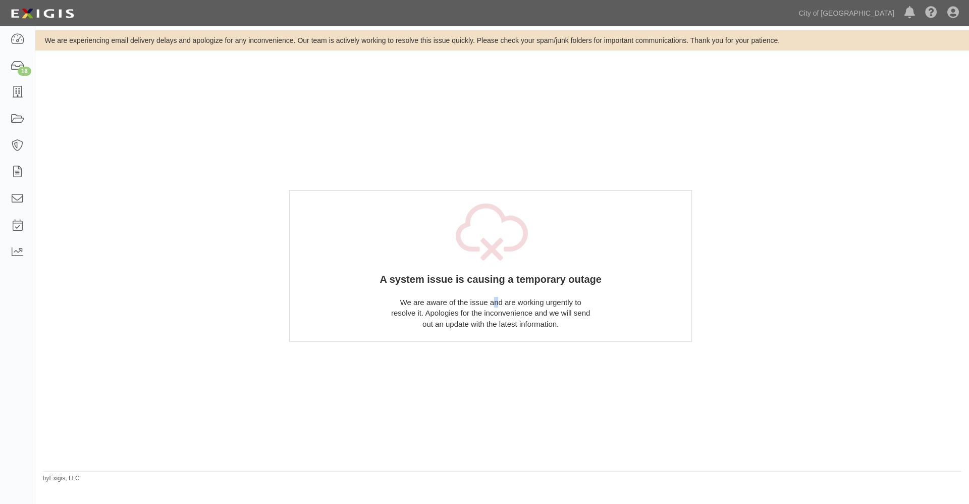
drag, startPoint x: 493, startPoint y: 301, endPoint x: 500, endPoint y: 300, distance: 7.2
click at [500, 300] on div "We are aware of the issue and are working urgently to resolve it. Apologies for…" at bounding box center [490, 313] width 201 height 32
drag, startPoint x: 500, startPoint y: 300, endPoint x: 497, endPoint y: 313, distance: 13.9
click at [497, 313] on div "We are aware of the issue and are working urgently to resolve it. Apologies for…" at bounding box center [490, 313] width 201 height 32
click at [497, 314] on div "We are aware of the issue and are working urgently to resolve it. Apologies for…" at bounding box center [490, 313] width 201 height 32
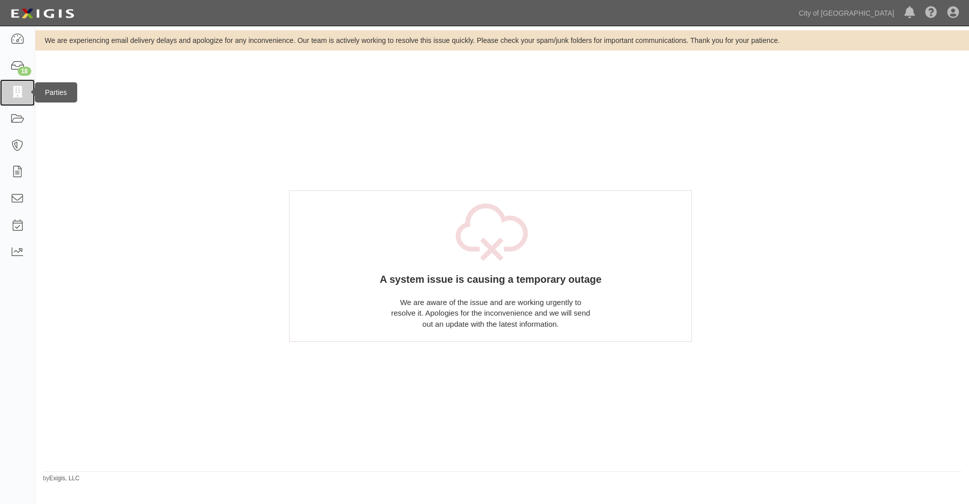
click at [17, 89] on icon at bounding box center [17, 93] width 14 height 12
click at [17, 90] on icon at bounding box center [17, 93] width 14 height 12
click at [18, 90] on icon at bounding box center [17, 93] width 14 height 12
click at [19, 91] on icon at bounding box center [17, 93] width 14 height 12
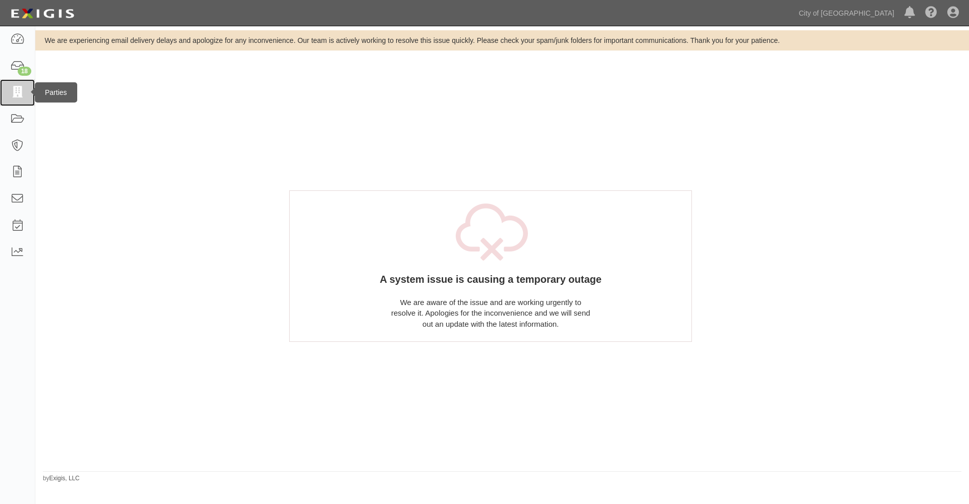
click at [18, 91] on icon at bounding box center [17, 93] width 14 height 12
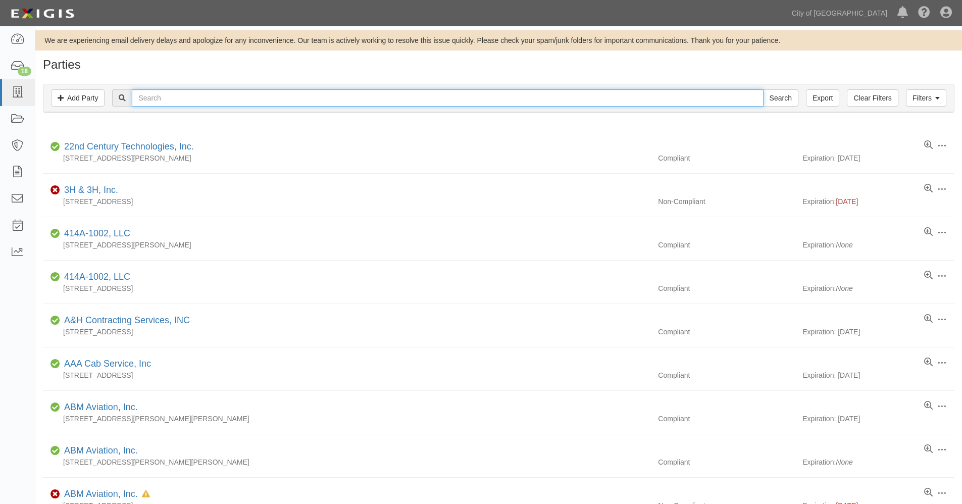
click at [388, 97] on input "text" at bounding box center [447, 97] width 631 height 17
type input "58778"
click at [763, 89] on input "Search" at bounding box center [780, 97] width 35 height 17
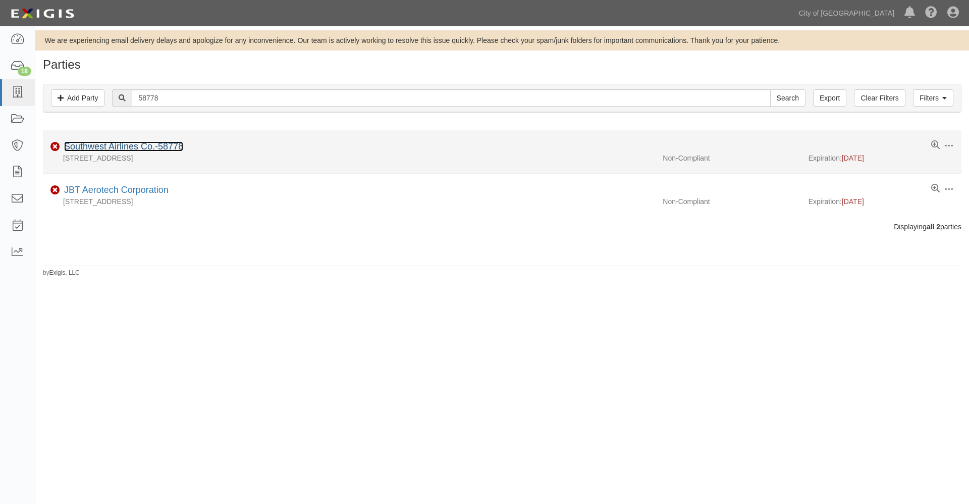
click at [121, 141] on link "Southwest Airlines Co.-58778" at bounding box center [123, 146] width 119 height 10
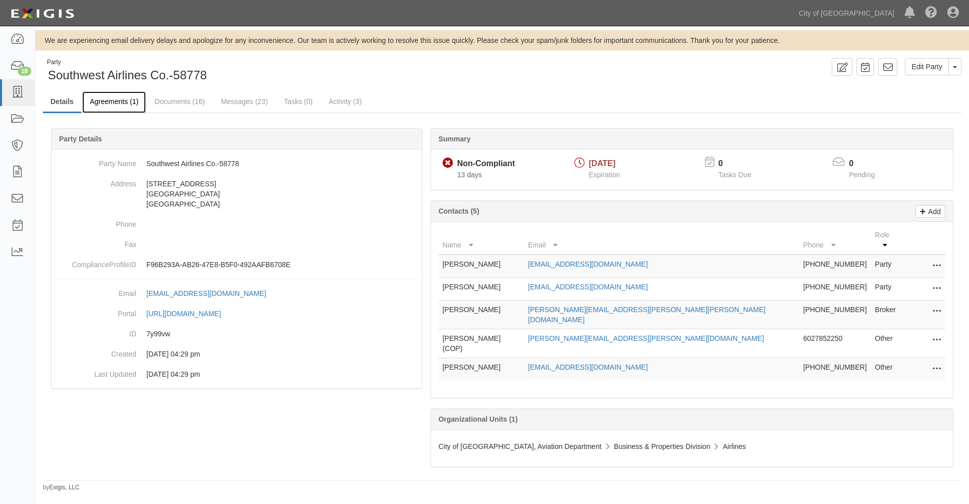
click at [117, 101] on link "Agreements (1)" at bounding box center [114, 102] width 64 height 22
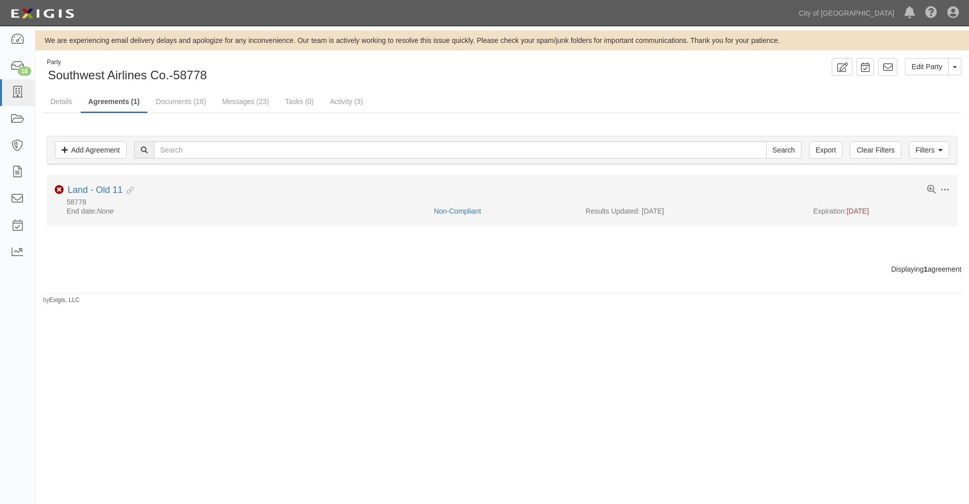
click at [102, 184] on li "Toggle Agreement Dropdown Edit Log activity Add task Send message Archive Non-C…" at bounding box center [502, 200] width 911 height 51
click at [103, 188] on link "Land - Old 11" at bounding box center [95, 190] width 55 height 10
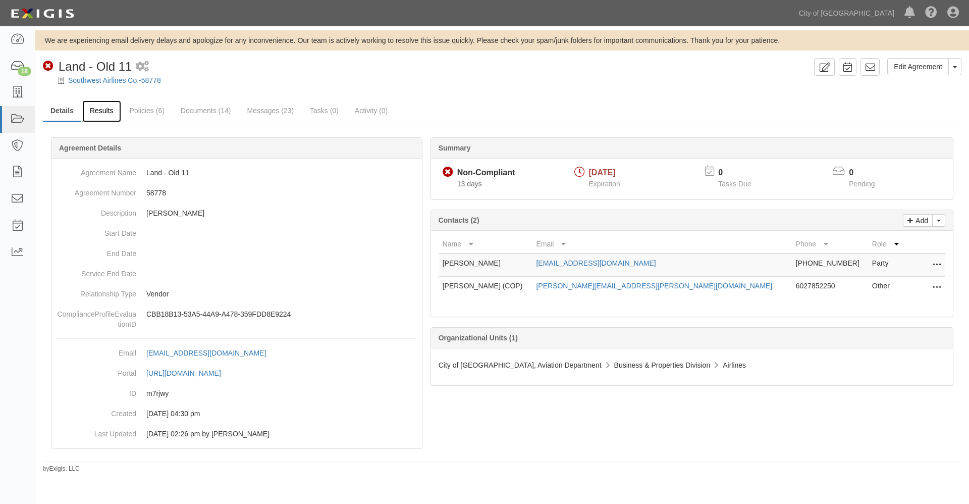
click at [108, 111] on link "Results" at bounding box center [101, 111] width 39 height 22
click at [16, 119] on icon at bounding box center [17, 120] width 14 height 12
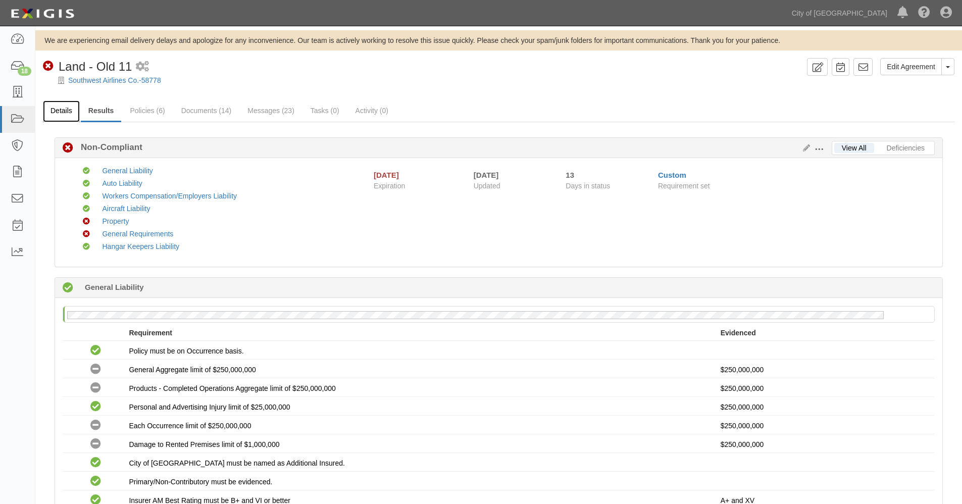
click at [61, 111] on link "Details" at bounding box center [61, 111] width 37 height 22
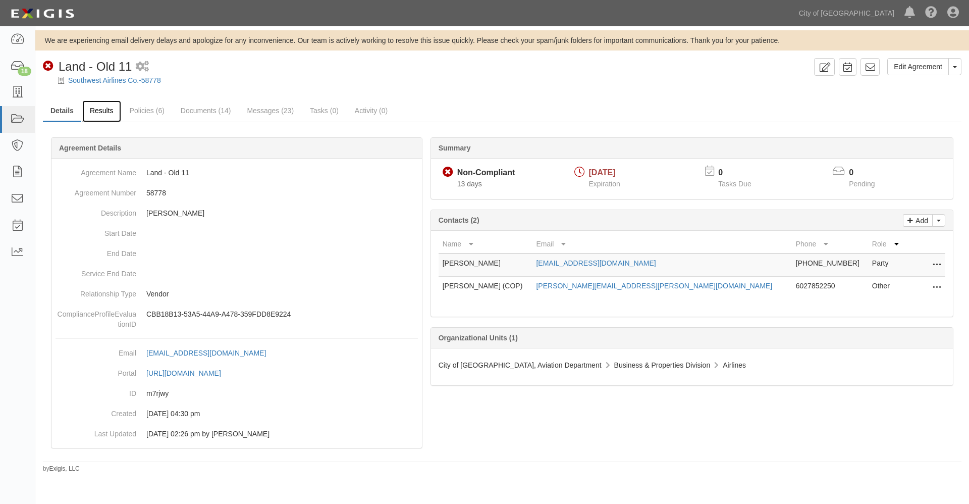
click at [112, 109] on link "Results" at bounding box center [101, 111] width 39 height 22
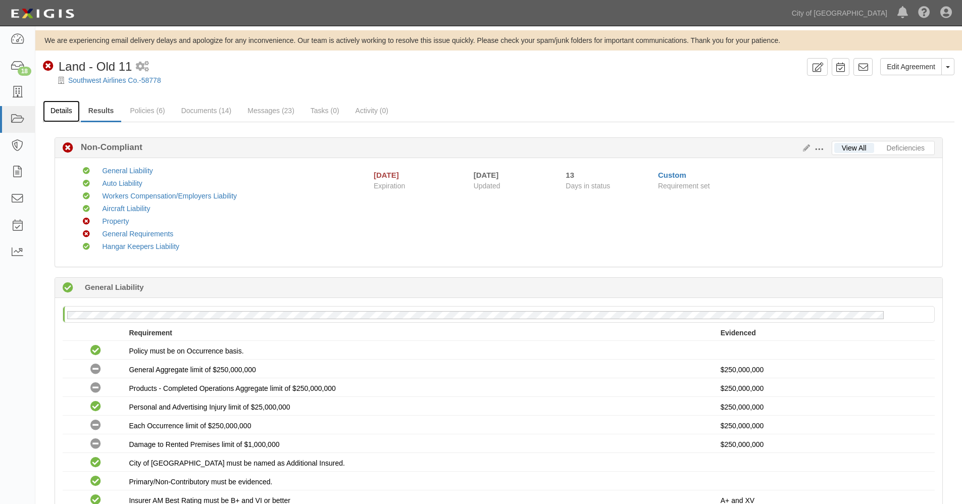
click at [62, 111] on link "Details" at bounding box center [61, 111] width 37 height 22
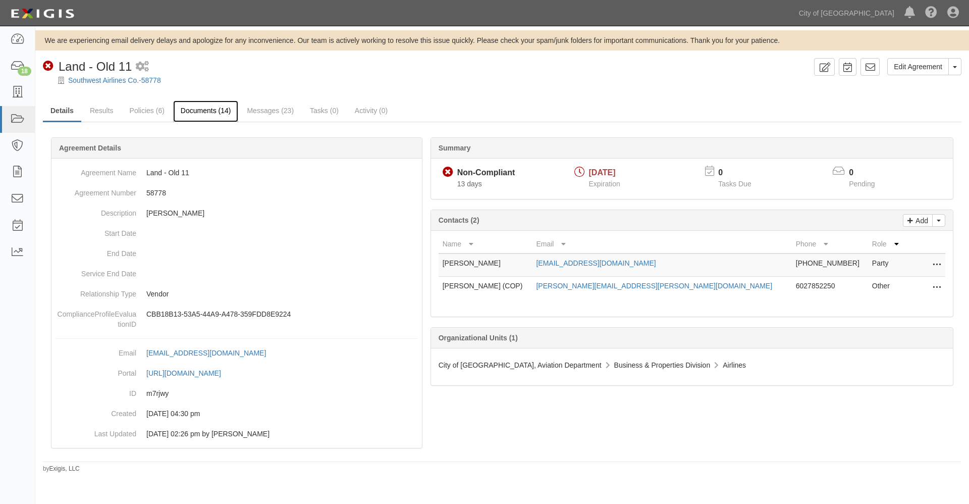
click at [203, 112] on link "Documents (14)" at bounding box center [206, 111] width 66 height 22
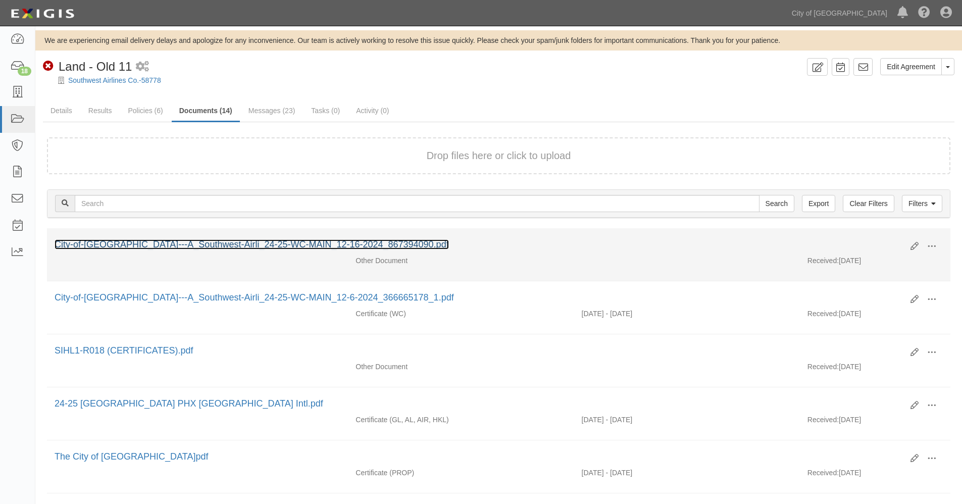
click at [344, 239] on link "City-of-[GEOGRAPHIC_DATA]---A_Southwest-Airli_24-25-WC-MAIN_12-16-2024_86739409…" at bounding box center [252, 244] width 394 height 10
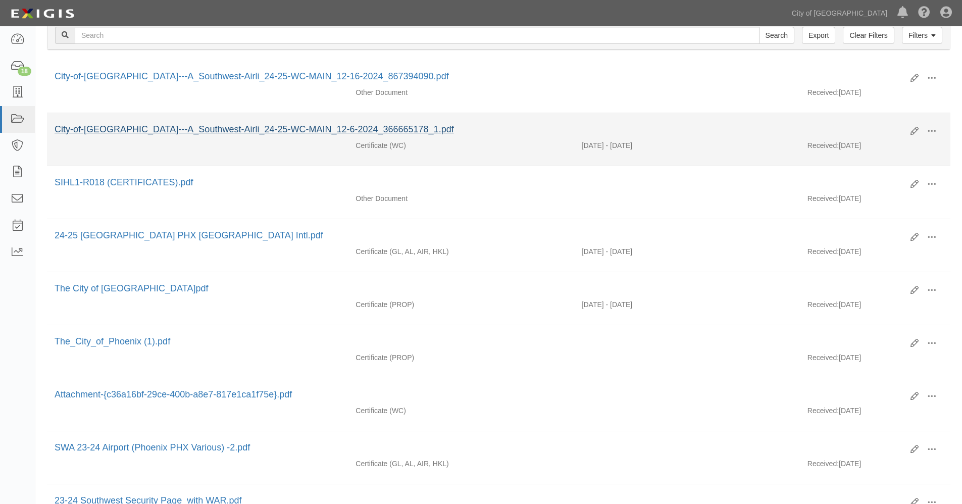
scroll to position [337, 0]
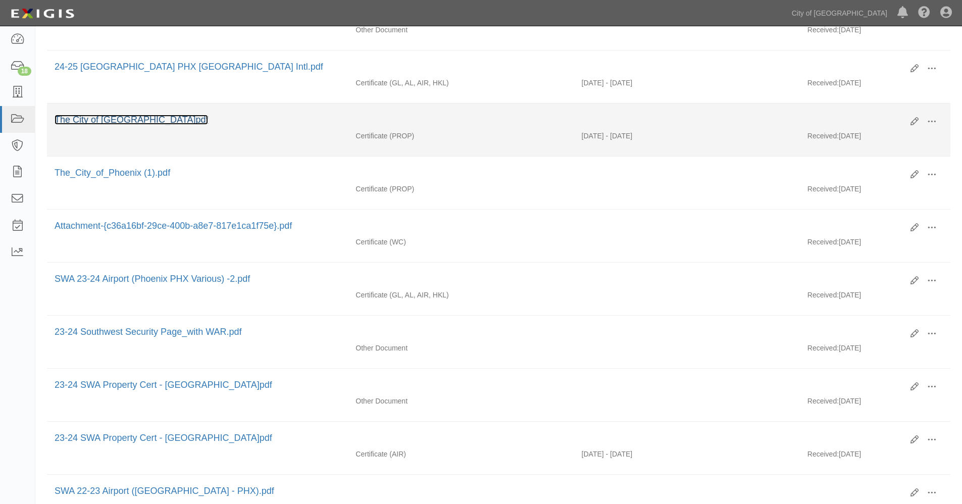
click at [130, 119] on link "The City of Phoenix.pdf" at bounding box center [131, 120] width 153 height 10
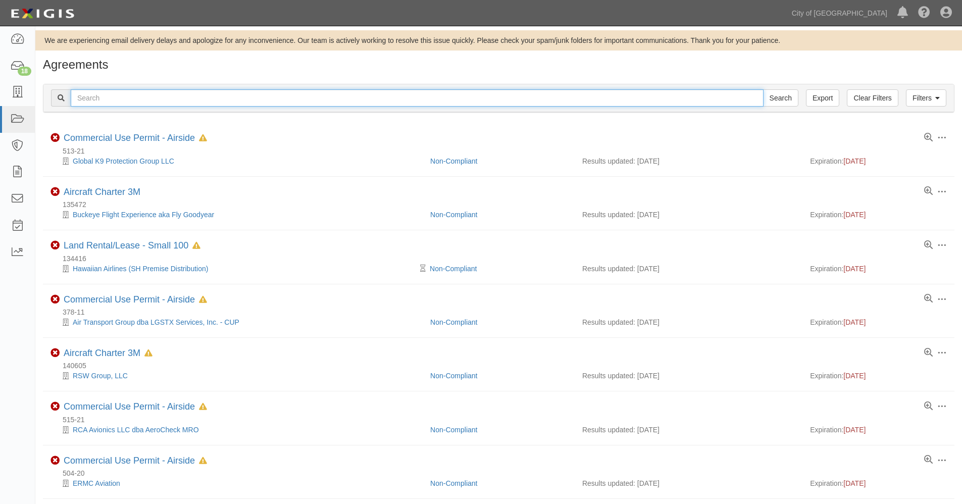
click at [161, 99] on input "text" at bounding box center [417, 97] width 693 height 17
type input "southewest"
click at [763, 89] on input "Search" at bounding box center [780, 97] width 35 height 17
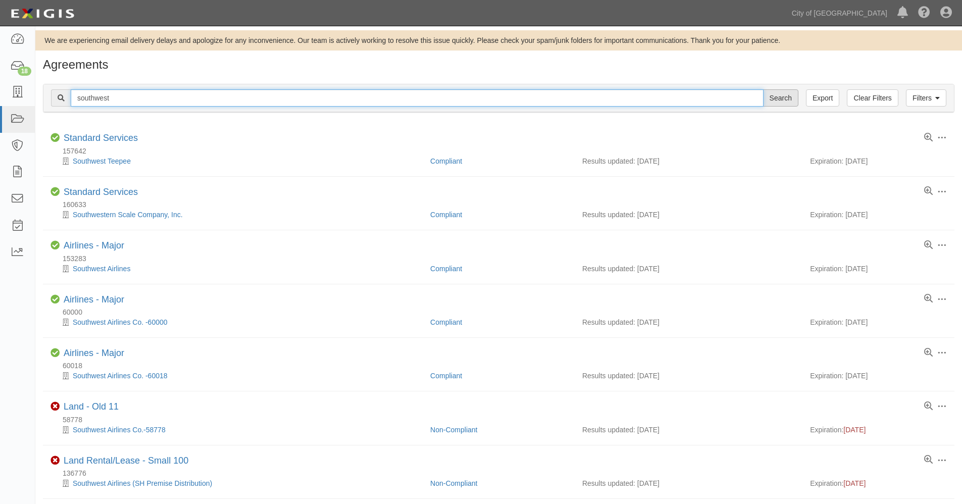
type input "southwest"
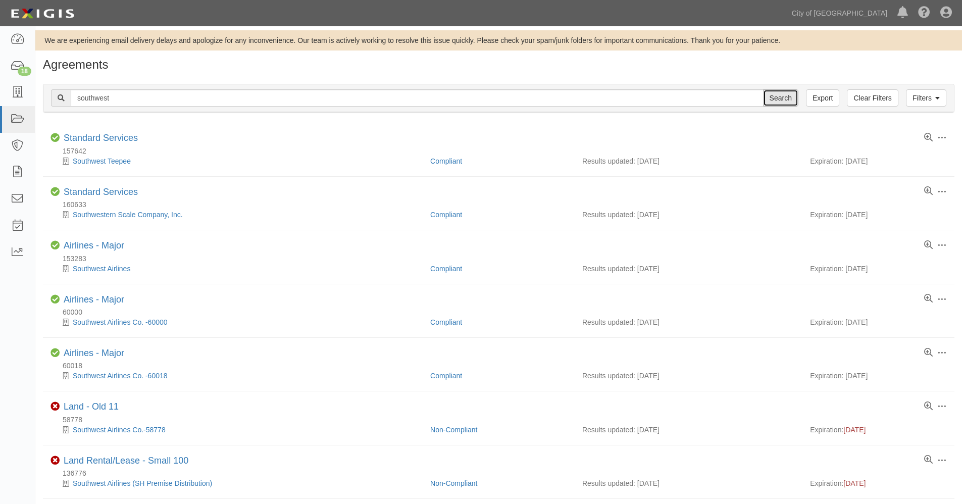
click at [775, 97] on input "Search" at bounding box center [780, 97] width 35 height 17
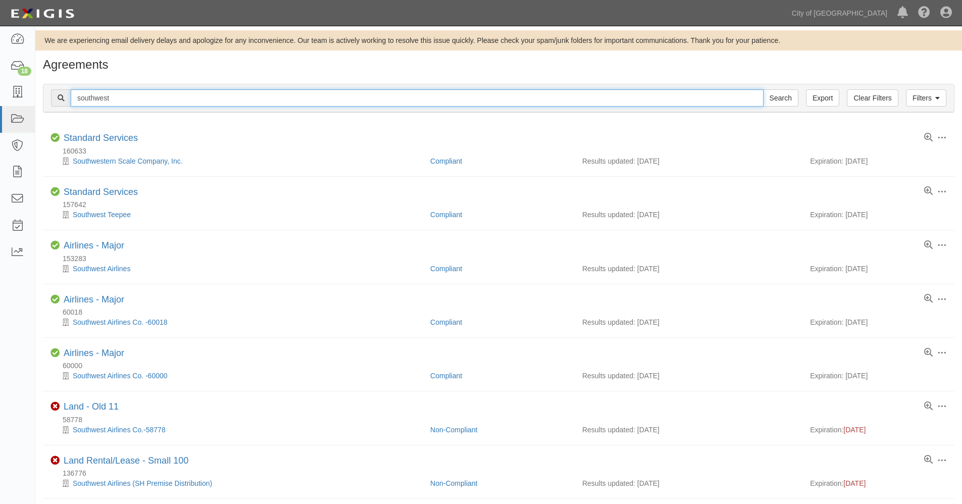
click at [119, 97] on input "southwest" at bounding box center [417, 97] width 693 height 17
type input "southwest airlines"
click at [763, 89] on input "Search" at bounding box center [780, 97] width 35 height 17
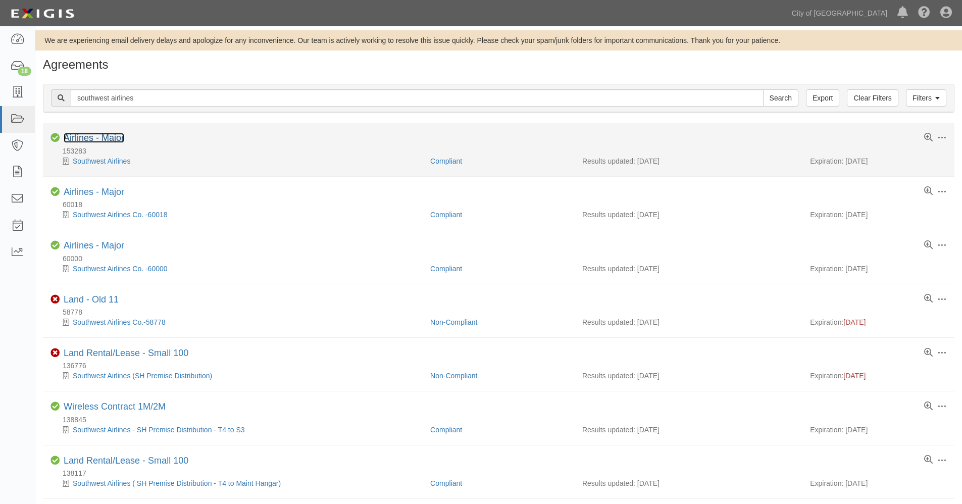
click at [97, 137] on link "Airlines - Major" at bounding box center [94, 138] width 61 height 10
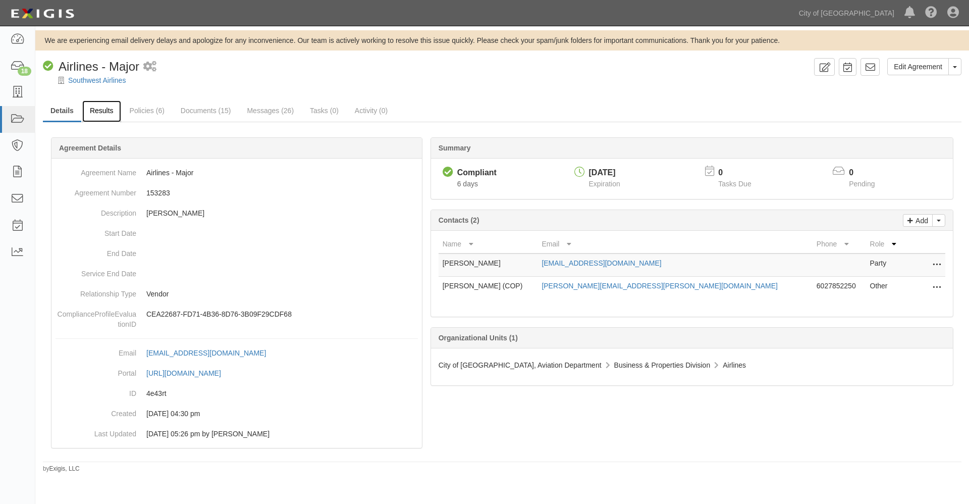
click at [109, 110] on link "Results" at bounding box center [101, 111] width 39 height 22
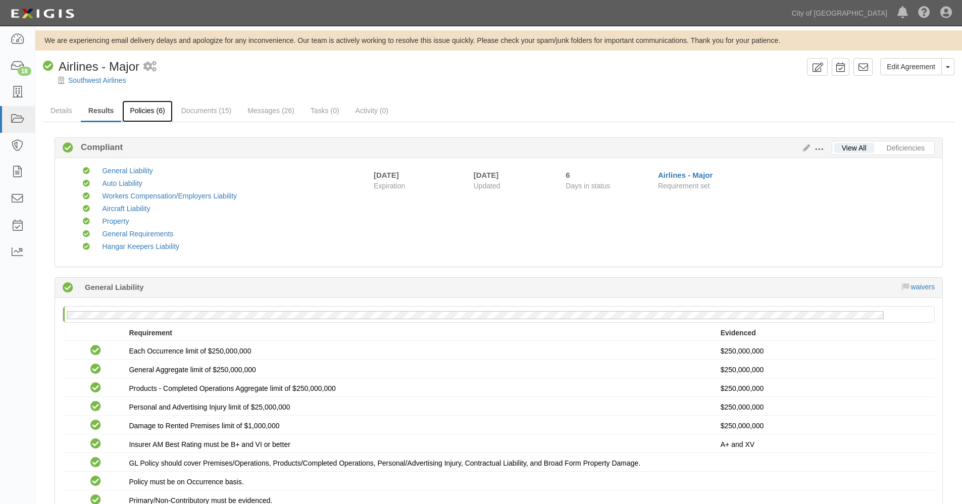
click at [143, 111] on link "Policies (6)" at bounding box center [147, 111] width 50 height 22
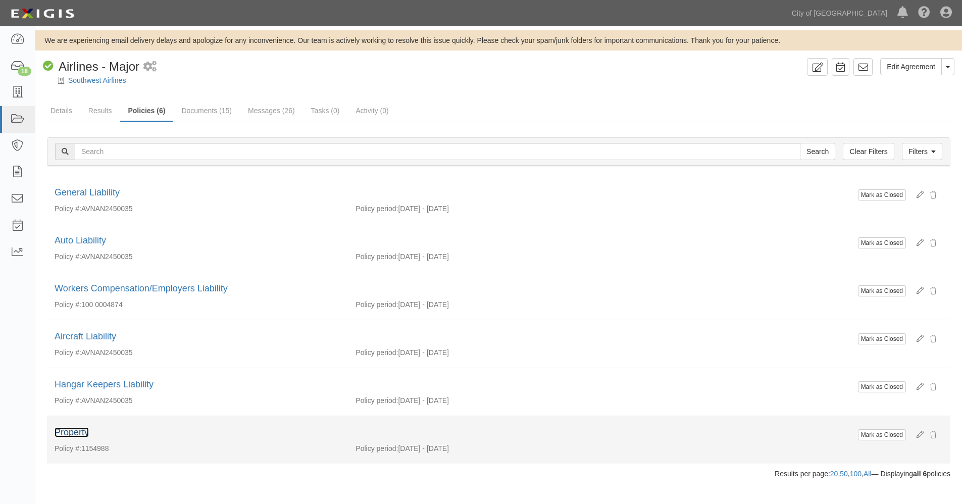
click at [73, 433] on link "Property" at bounding box center [72, 432] width 34 height 10
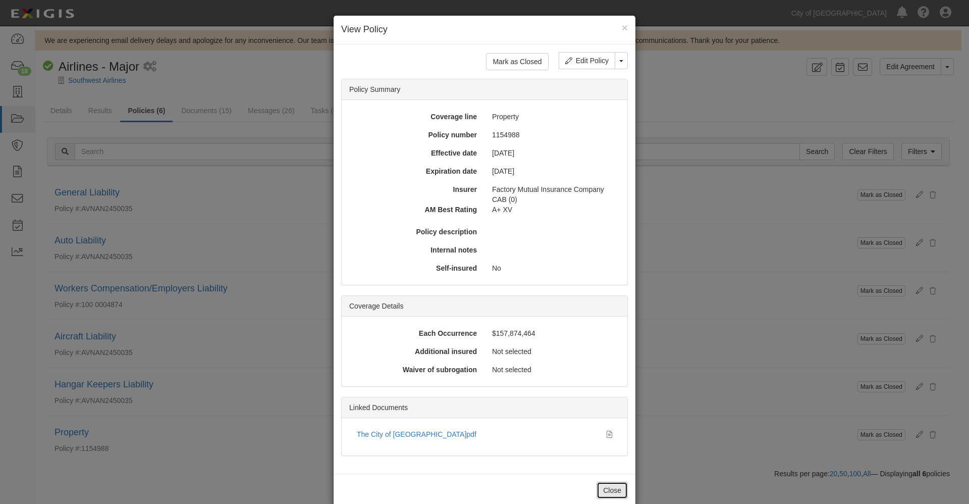
click at [604, 489] on button "Close" at bounding box center [612, 490] width 31 height 17
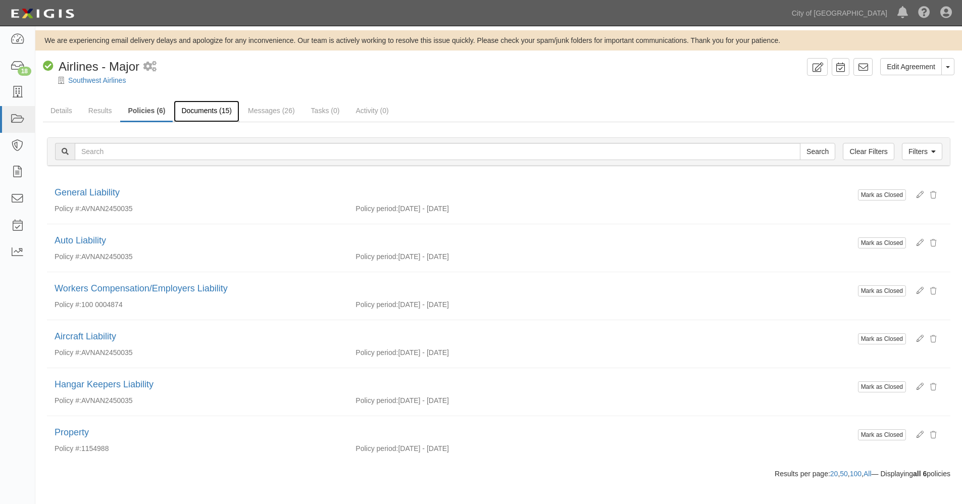
click at [211, 109] on link "Documents (15)" at bounding box center [207, 111] width 66 height 22
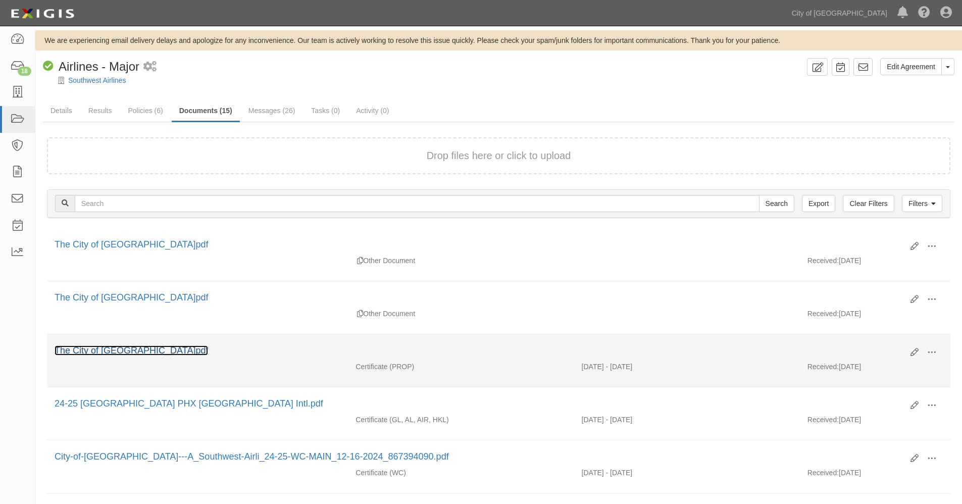
click at [125, 350] on link "The City of [GEOGRAPHIC_DATA]pdf" at bounding box center [131, 350] width 153 height 10
click at [118, 351] on link "The City of [GEOGRAPHIC_DATA]pdf" at bounding box center [131, 350] width 153 height 10
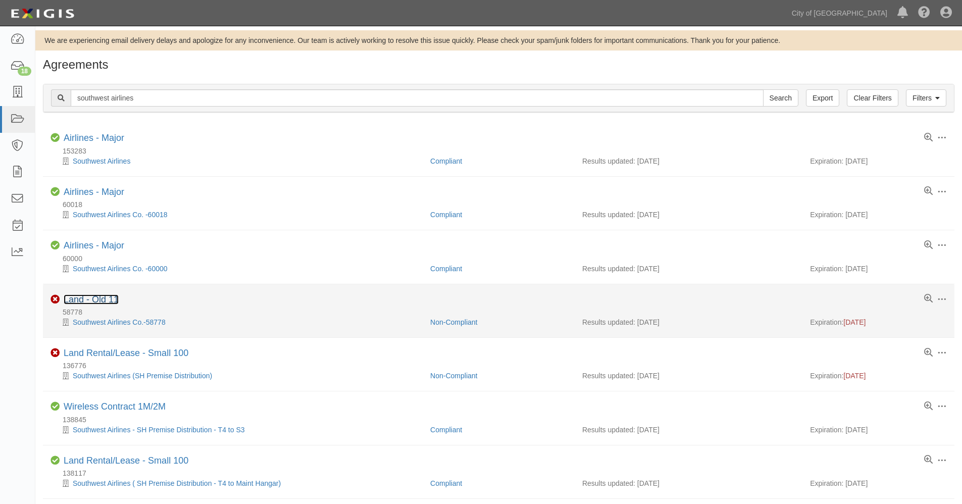
click at [91, 297] on link "Land - Old 11" at bounding box center [91, 299] width 55 height 10
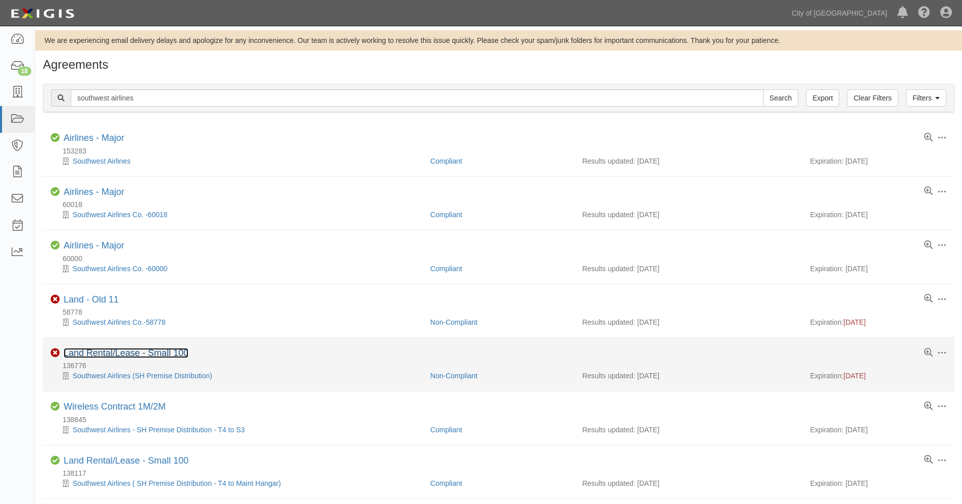
click at [108, 352] on link "Land Rental/Lease - Small 100" at bounding box center [126, 353] width 125 height 10
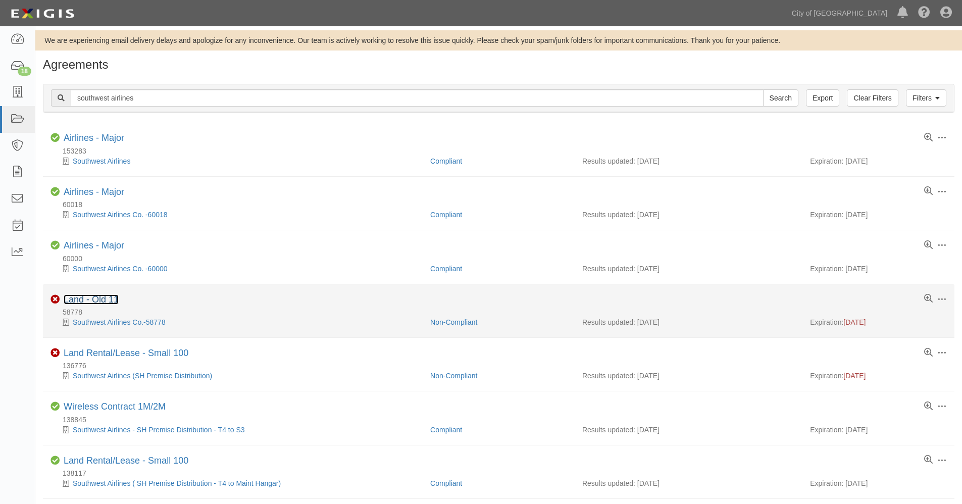
click at [106, 298] on link "Land - Old 11" at bounding box center [91, 299] width 55 height 10
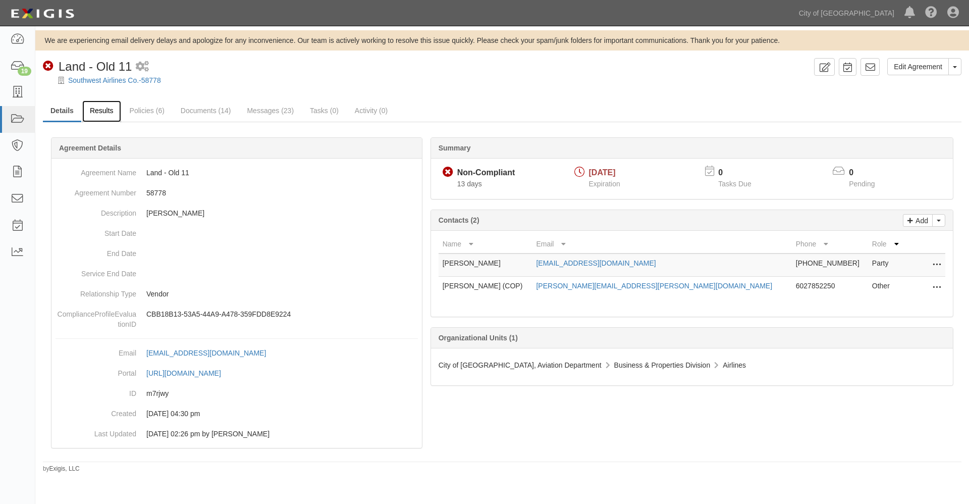
click at [99, 109] on link "Results" at bounding box center [101, 111] width 39 height 22
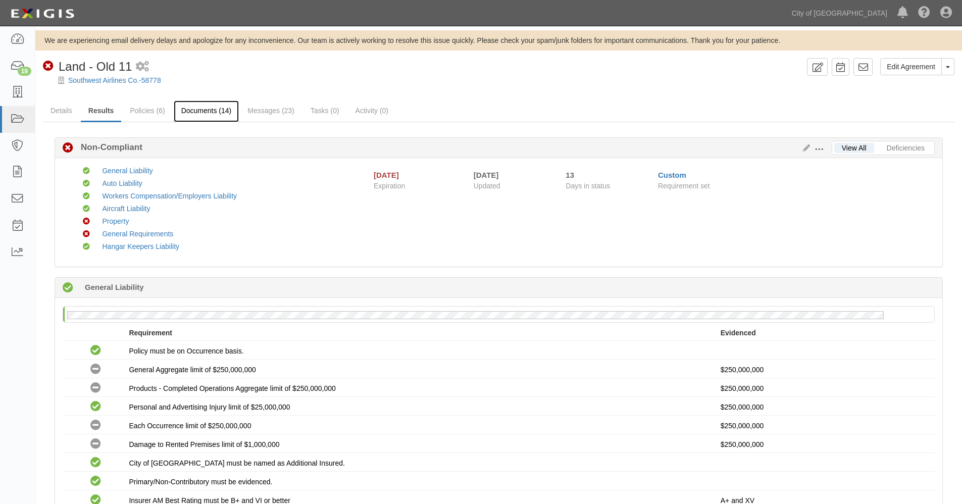
click at [200, 110] on link "Documents (14)" at bounding box center [207, 111] width 66 height 22
click at [55, 107] on link "Details" at bounding box center [61, 111] width 37 height 22
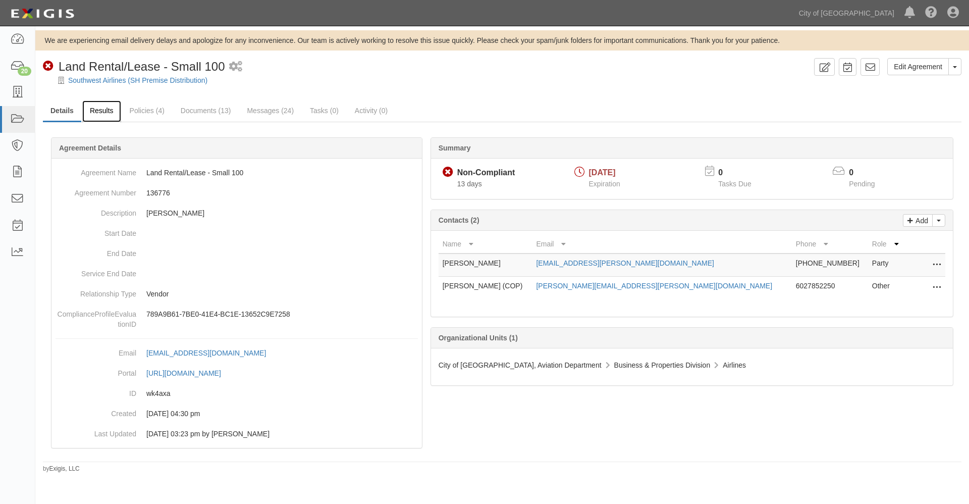
click at [106, 110] on link "Results" at bounding box center [101, 111] width 39 height 22
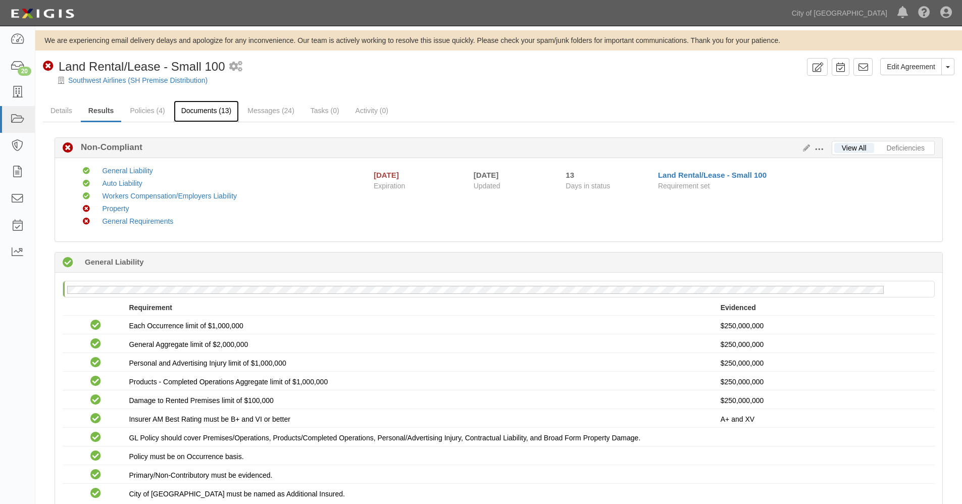
click at [211, 110] on link "Documents (13)" at bounding box center [207, 111] width 66 height 22
click at [65, 108] on link "Details" at bounding box center [61, 111] width 37 height 22
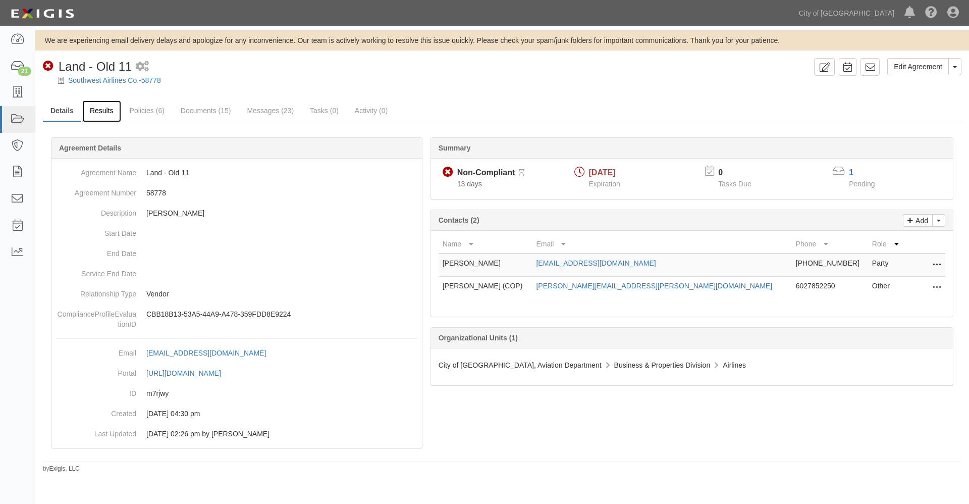
click at [101, 112] on link "Results" at bounding box center [101, 111] width 39 height 22
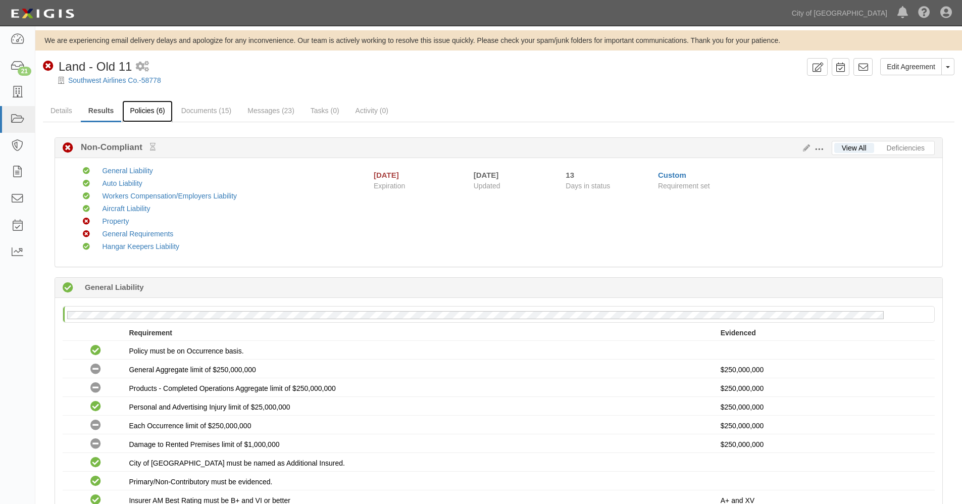
click at [149, 109] on link "Policies (6)" at bounding box center [147, 111] width 50 height 22
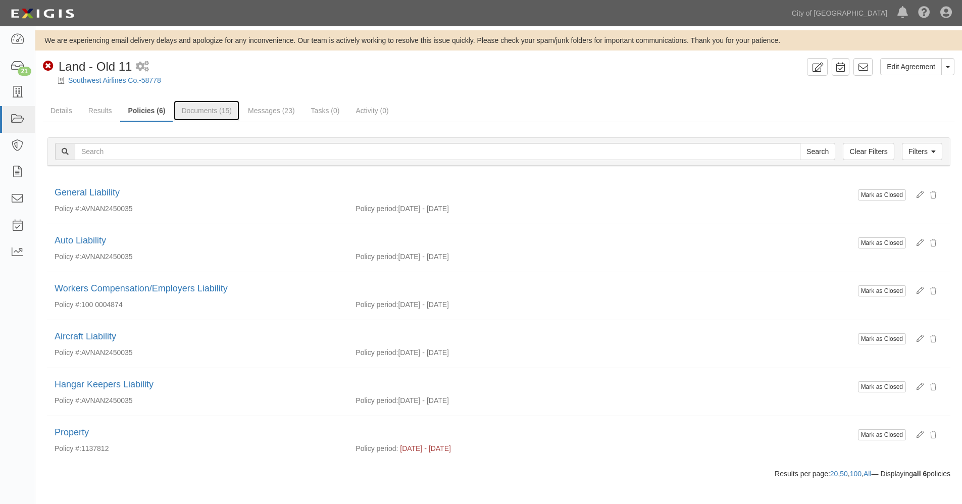
click at [203, 108] on link "Documents (15)" at bounding box center [207, 110] width 66 height 20
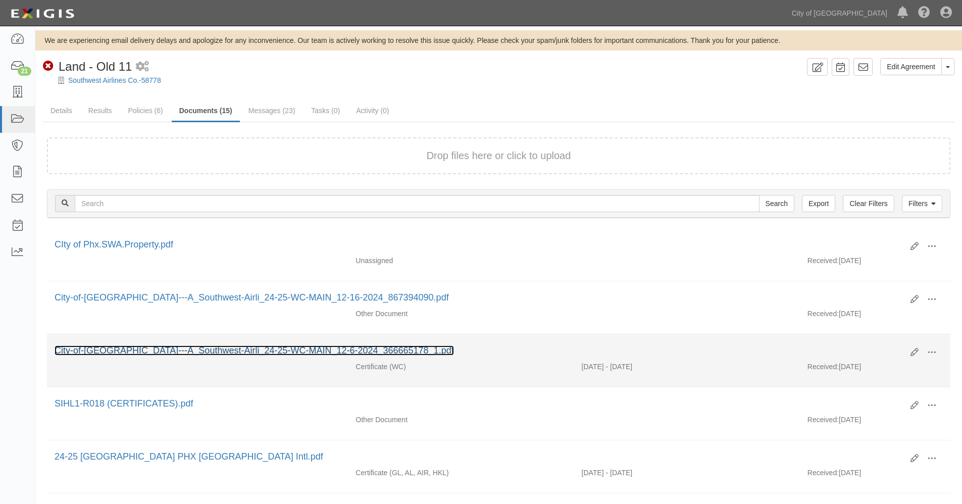
click at [324, 346] on link "City-of-[GEOGRAPHIC_DATA]---A_Southwest-Airli_24-25-WC-MAIN_12-6-2024_366665178…" at bounding box center [254, 350] width 399 height 10
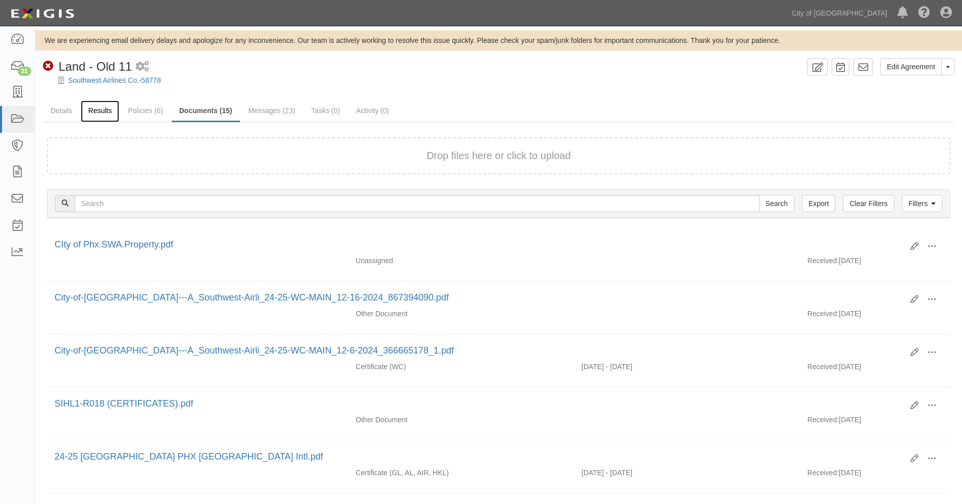
click at [102, 110] on link "Results" at bounding box center [100, 111] width 39 height 22
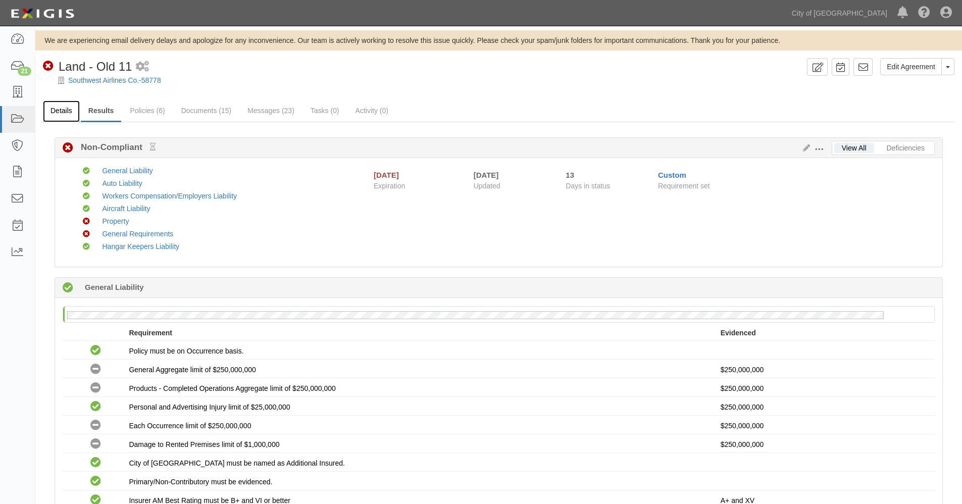
click at [64, 109] on link "Details" at bounding box center [61, 111] width 37 height 22
